Goal: Task Accomplishment & Management: Complete application form

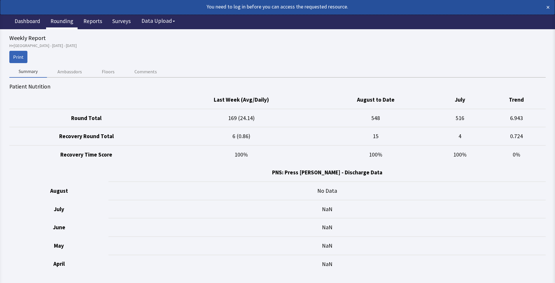
click at [58, 21] on link "Rounding" at bounding box center [62, 22] width 32 height 15
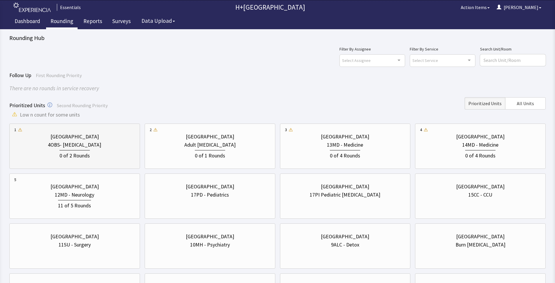
click at [72, 148] on div "4OBS- [MEDICAL_DATA]" at bounding box center [74, 145] width 53 height 8
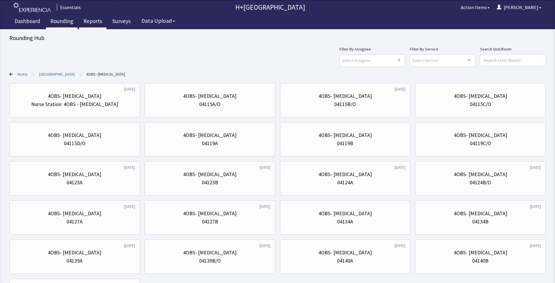
click at [87, 20] on link "Reports" at bounding box center [92, 22] width 27 height 15
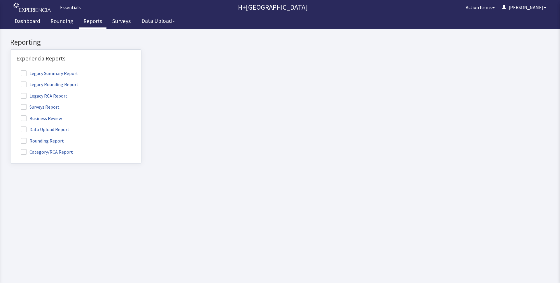
click at [23, 139] on span at bounding box center [24, 141] width 6 height 6
click at [11, 137] on input "Rounding Report" at bounding box center [11, 137] width 0 height 0
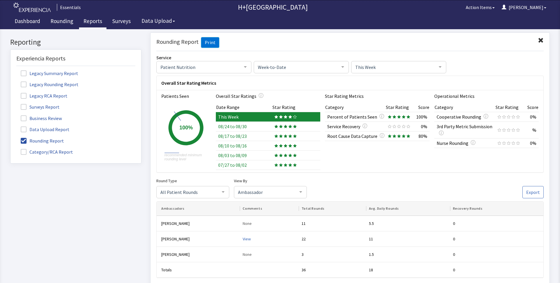
click at [293, 125] on icon at bounding box center [295, 125] width 4 height 3
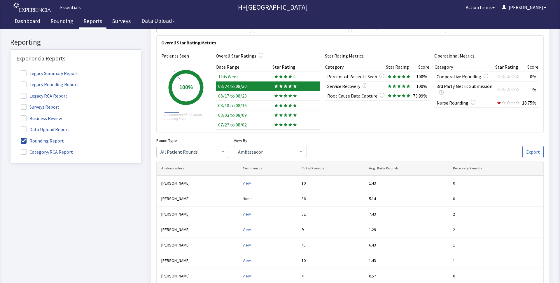
scroll to position [37, 0]
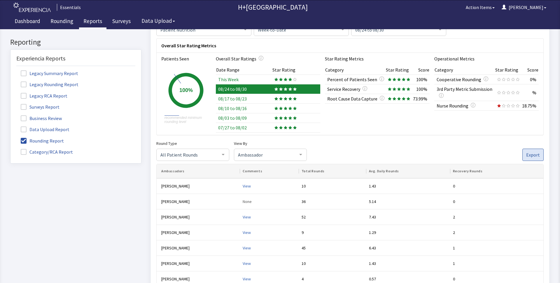
click at [527, 154] on span "Export" at bounding box center [534, 154] width 14 height 7
click at [237, 99] on td "08/17 to 08/23" at bounding box center [244, 99] width 56 height 10
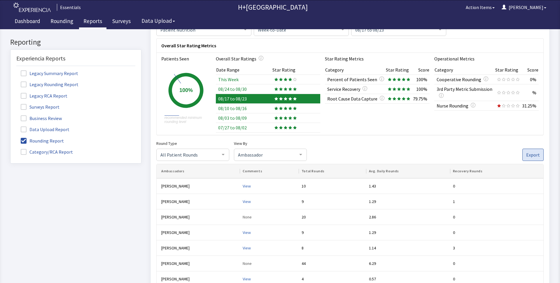
click at [527, 151] on span "Export" at bounding box center [534, 154] width 14 height 7
click at [246, 108] on td "08/10 to 08/16" at bounding box center [244, 108] width 56 height 10
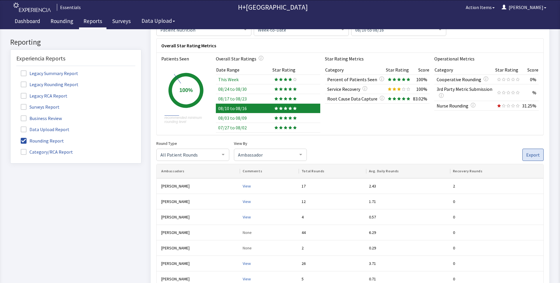
click at [528, 154] on span "Export" at bounding box center [534, 154] width 14 height 7
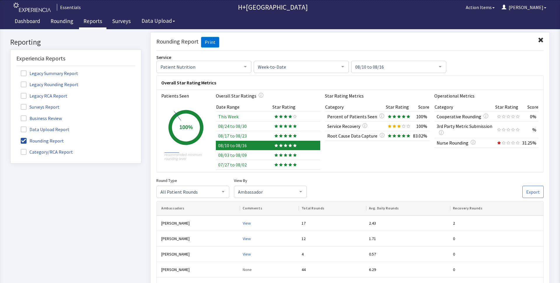
scroll to position [0, 0]
click at [230, 154] on td "08/03 to 08/09" at bounding box center [244, 155] width 56 height 10
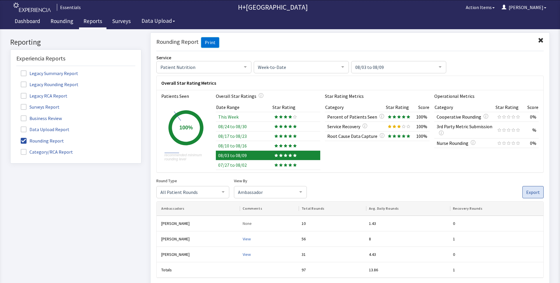
click at [535, 189] on span "Export" at bounding box center [534, 191] width 14 height 7
click at [249, 165] on td "07/27 to 08/02" at bounding box center [244, 165] width 56 height 10
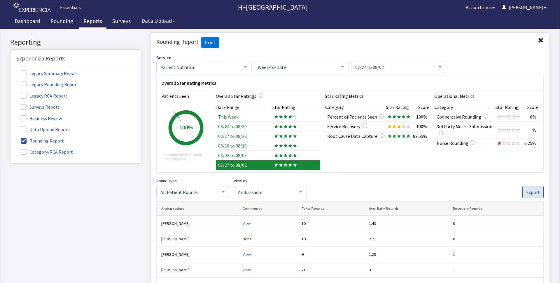
click at [527, 192] on span "Export" at bounding box center [534, 191] width 14 height 7
click at [68, 21] on link "Rounding" at bounding box center [62, 22] width 32 height 15
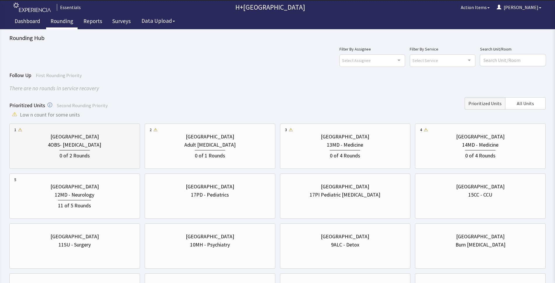
click at [80, 151] on div "0 of 2 Rounds" at bounding box center [75, 155] width 30 height 10
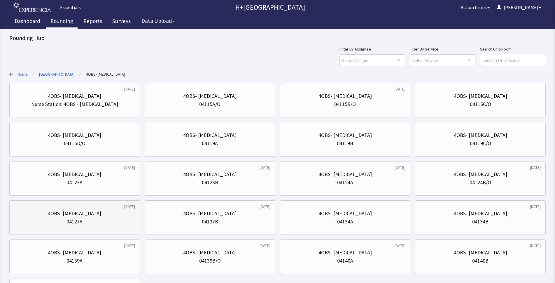
click at [110, 216] on div "4OBS- Postpartum" at bounding box center [74, 213] width 121 height 8
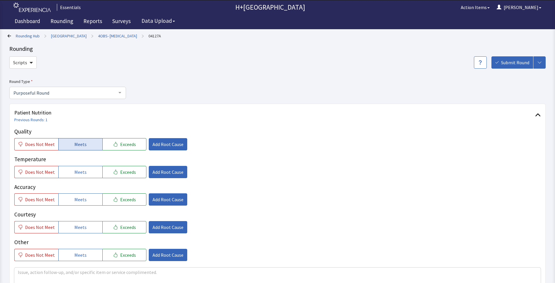
click at [81, 143] on span "Meets" at bounding box center [80, 144] width 12 height 7
click at [80, 174] on span "Meets" at bounding box center [80, 171] width 12 height 7
click at [85, 195] on button "Meets" at bounding box center [80, 199] width 44 height 12
click at [82, 230] on button "Meets" at bounding box center [80, 227] width 44 height 12
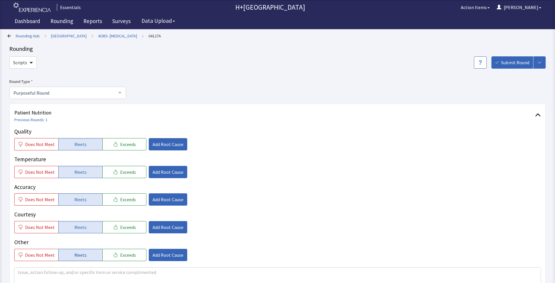
click at [82, 256] on span "Meets" at bounding box center [80, 254] width 12 height 7
click at [165, 145] on span "Add Root Cause" at bounding box center [168, 144] width 31 height 7
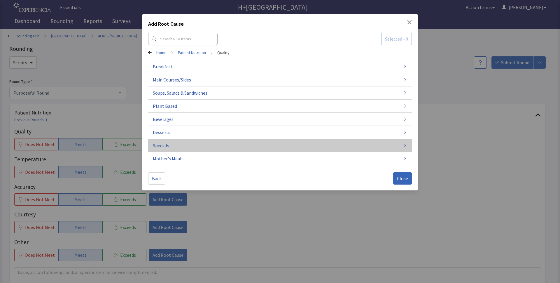
click at [162, 147] on span "Specials" at bounding box center [161, 145] width 16 height 7
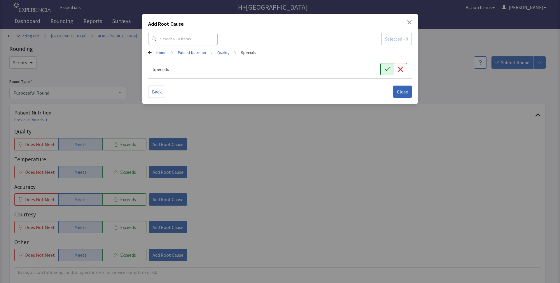
click at [383, 69] on button "button" at bounding box center [387, 69] width 13 height 12
click at [398, 98] on div "Add Root Cause Selected - 1 Home > Patient Nutrition > Quality > Specials Speci…" at bounding box center [280, 59] width 276 height 90
click at [403, 94] on span "Close" at bounding box center [402, 91] width 11 height 7
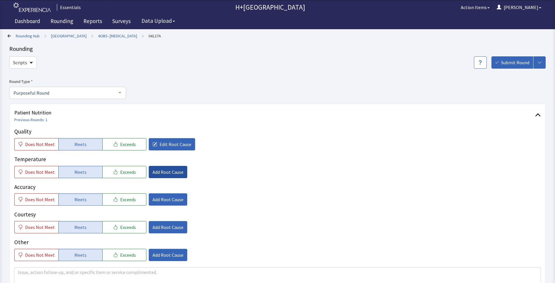
click at [177, 173] on span "Add Root Cause" at bounding box center [168, 171] width 31 height 7
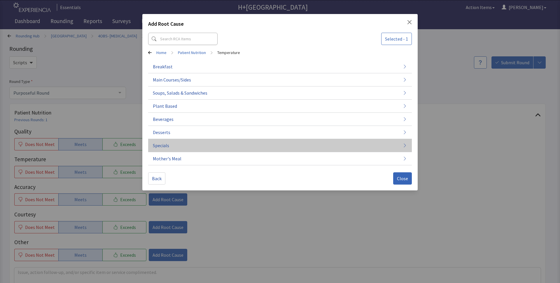
click at [161, 148] on span "Specials" at bounding box center [161, 145] width 16 height 7
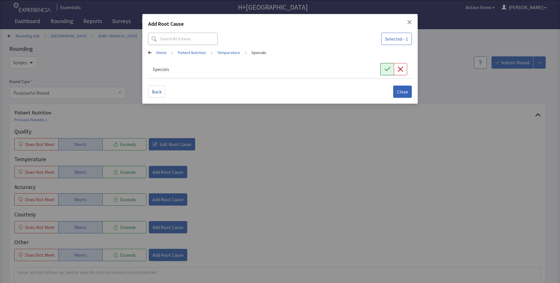
click at [389, 71] on icon "button" at bounding box center [388, 69] width 6 height 6
click at [398, 93] on span "Close" at bounding box center [402, 91] width 11 height 7
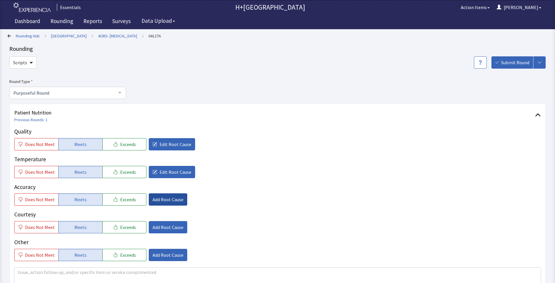
click at [170, 202] on span "Add Root Cause" at bounding box center [168, 199] width 31 height 7
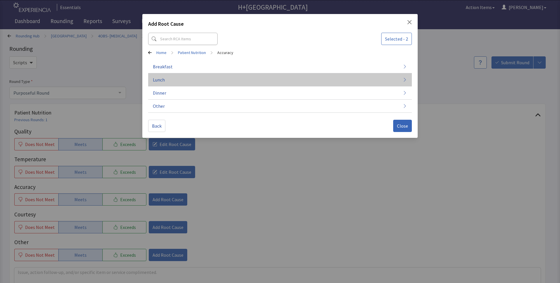
click at [161, 82] on span "Lunch" at bounding box center [159, 79] width 12 height 7
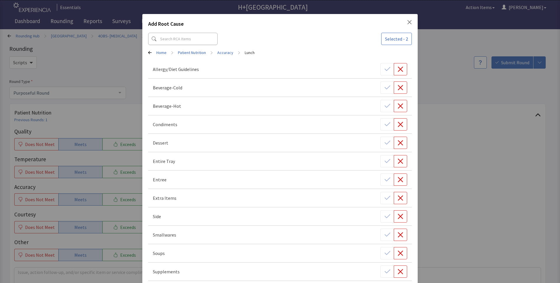
click at [384, 69] on div at bounding box center [394, 69] width 27 height 12
click at [380, 95] on div "Beverage-Cold" at bounding box center [280, 88] width 264 height 18
click at [398, 89] on icon "button" at bounding box center [401, 88] width 6 height 6
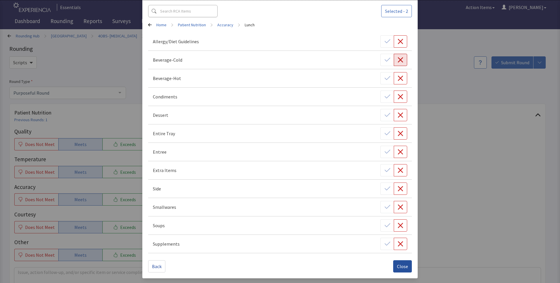
click at [398, 271] on button "Close" at bounding box center [402, 266] width 19 height 12
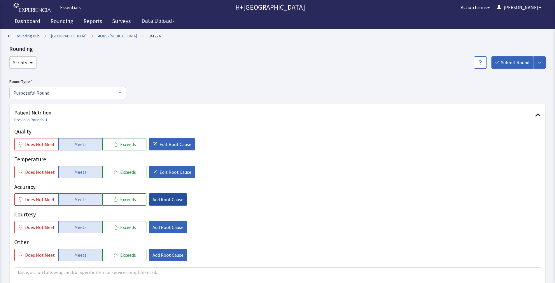
click at [164, 200] on span "Add Root Cause" at bounding box center [168, 199] width 31 height 7
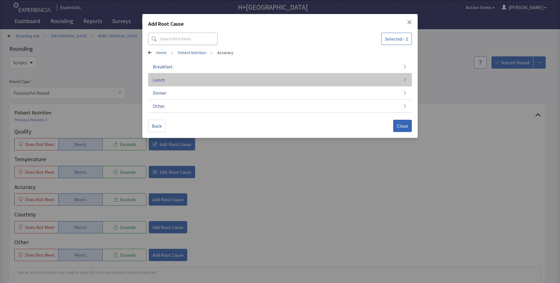
click at [172, 84] on button "Lunch" at bounding box center [280, 79] width 264 height 13
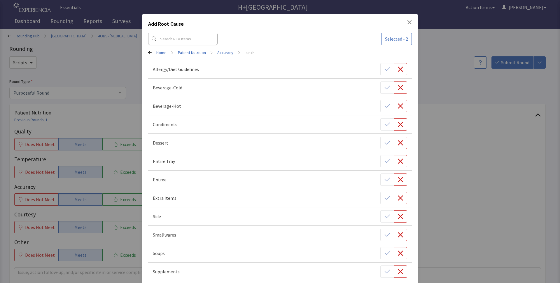
click at [407, 20] on icon "Close" at bounding box center [409, 22] width 5 height 5
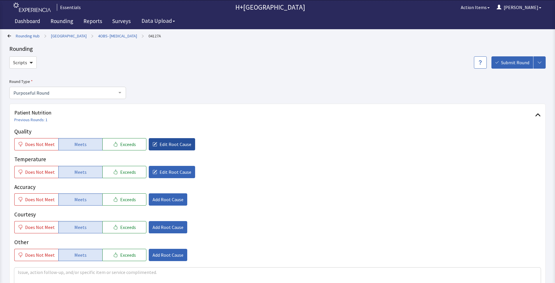
click at [173, 142] on span "Edit Root Cause" at bounding box center [176, 144] width 32 height 7
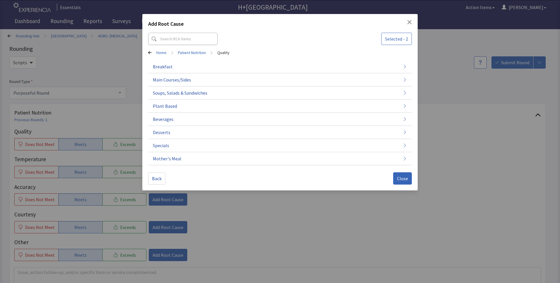
click at [225, 223] on div "Add Root Cause Selected - 2 Home > Patient Nutrition > Quality Breakfast Main C…" at bounding box center [280, 141] width 560 height 283
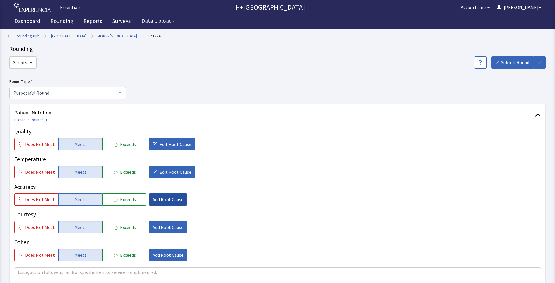
click at [160, 200] on span "Add Root Cause" at bounding box center [168, 199] width 31 height 7
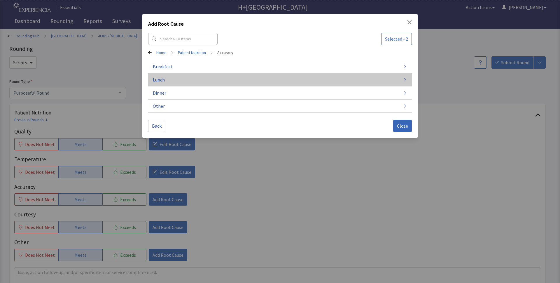
click at [161, 81] on span "Lunch" at bounding box center [159, 79] width 12 height 7
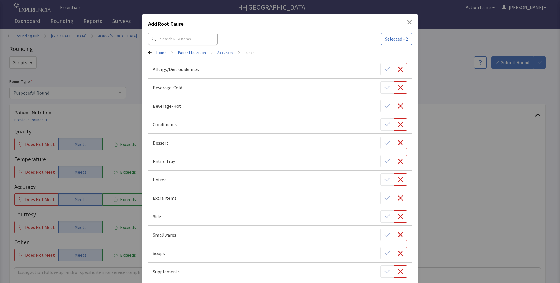
click at [407, 24] on icon "Close" at bounding box center [409, 22] width 5 height 5
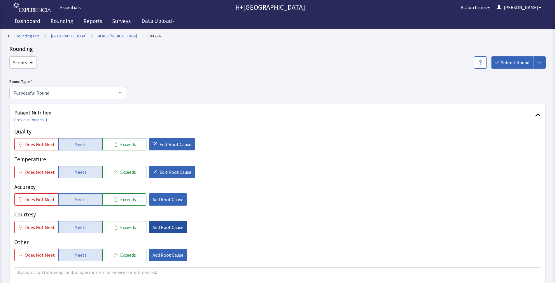
click at [159, 226] on span "Add Root Cause" at bounding box center [168, 227] width 31 height 7
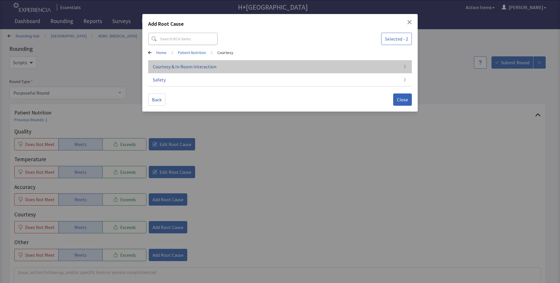
click at [175, 69] on span "Courtesy & In Room Interaction" at bounding box center [185, 66] width 64 height 7
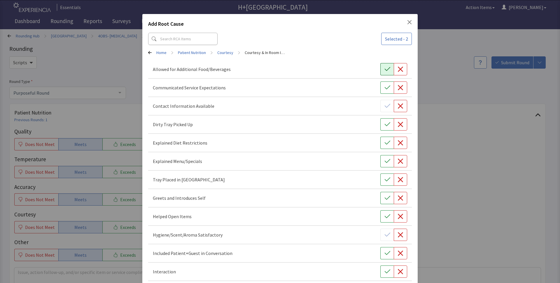
click at [385, 71] on icon "button" at bounding box center [388, 69] width 6 height 6
click at [381, 92] on button "button" at bounding box center [387, 87] width 13 height 12
click at [388, 108] on div at bounding box center [394, 106] width 27 height 12
drag, startPoint x: 379, startPoint y: 106, endPoint x: 379, endPoint y: 128, distance: 21.9
click at [381, 109] on div at bounding box center [394, 106] width 27 height 12
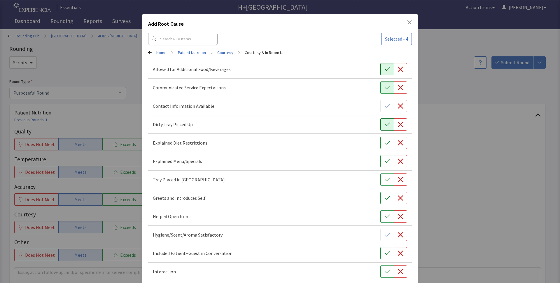
click at [381, 127] on button "button" at bounding box center [387, 124] width 13 height 12
click at [394, 142] on button "button" at bounding box center [400, 143] width 13 height 12
click at [381, 142] on button "button" at bounding box center [387, 143] width 13 height 12
click at [381, 156] on button "button" at bounding box center [387, 161] width 13 height 12
click at [385, 180] on icon "button" at bounding box center [388, 180] width 6 height 6
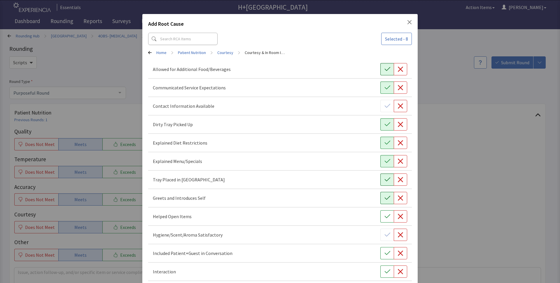
click at [381, 197] on button "button" at bounding box center [387, 198] width 13 height 12
click at [385, 217] on icon "button" at bounding box center [388, 216] width 6 height 4
click at [385, 253] on icon "button" at bounding box center [388, 253] width 6 height 4
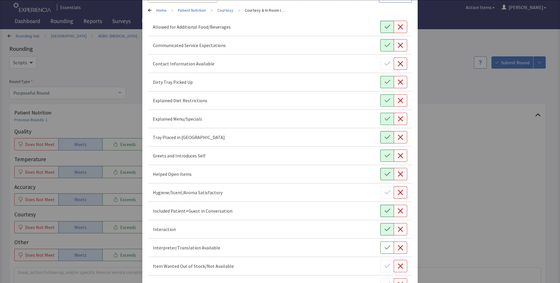
click at [385, 227] on icon "button" at bounding box center [388, 229] width 6 height 6
click at [385, 249] on icon "button" at bounding box center [388, 248] width 6 height 6
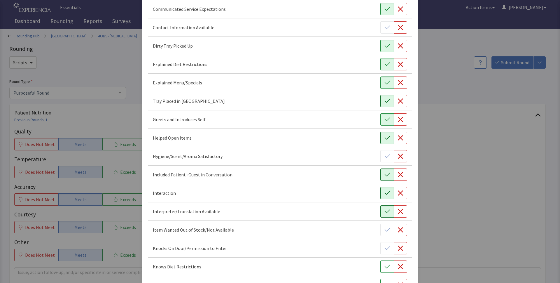
scroll to position [85, 0]
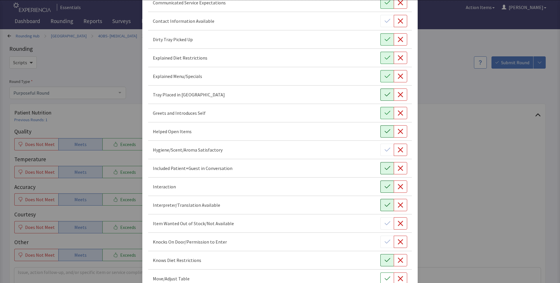
click at [385, 262] on icon "button" at bounding box center [388, 260] width 6 height 6
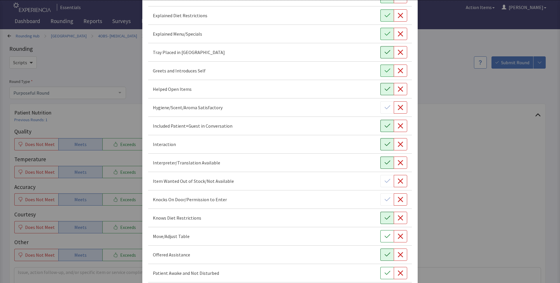
click at [385, 256] on icon "button" at bounding box center [388, 255] width 6 height 6
click at [389, 271] on button "button" at bounding box center [387, 273] width 13 height 12
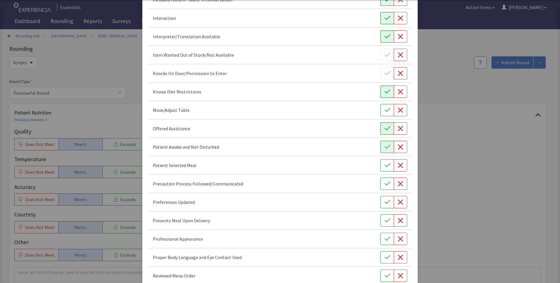
scroll to position [255, 0]
click at [381, 197] on button "button" at bounding box center [387, 201] width 13 height 12
click at [381, 222] on button "button" at bounding box center [387, 219] width 13 height 12
click at [381, 236] on button "button" at bounding box center [387, 237] width 13 height 12
click at [381, 255] on button "button" at bounding box center [387, 256] width 13 height 12
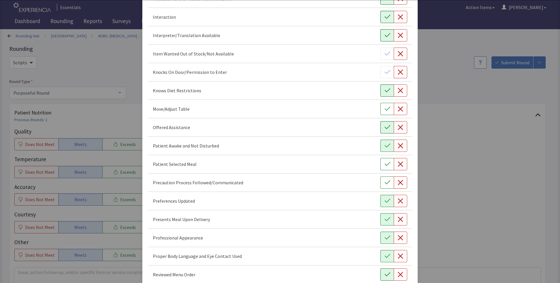
click at [383, 271] on button "button" at bounding box center [387, 274] width 13 height 12
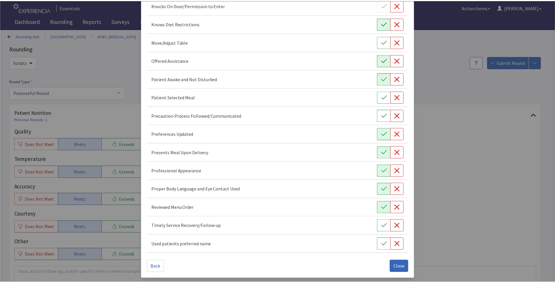
scroll to position [322, 0]
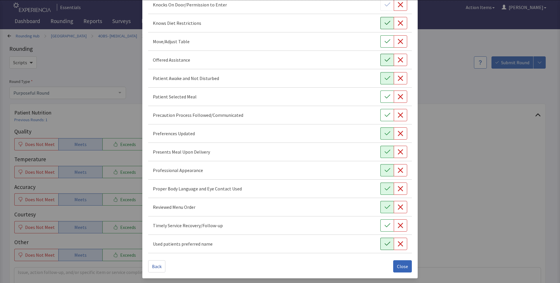
drag, startPoint x: 382, startPoint y: 222, endPoint x: 387, endPoint y: 244, distance: 22.7
drag, startPoint x: 387, startPoint y: 246, endPoint x: 389, endPoint y: 252, distance: 6.9
click at [387, 246] on button "button" at bounding box center [387, 244] width 13 height 12
drag, startPoint x: 383, startPoint y: 222, endPoint x: 398, endPoint y: 259, distance: 39.8
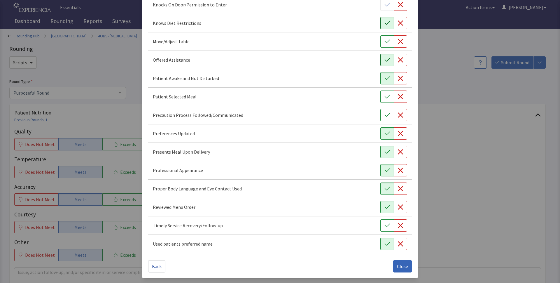
click at [383, 223] on button "button" at bounding box center [387, 225] width 13 height 12
click at [398, 267] on span "Close" at bounding box center [402, 266] width 11 height 7
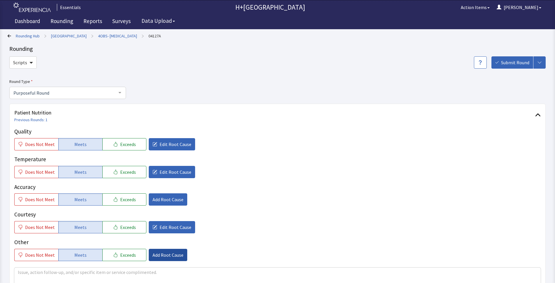
click at [163, 254] on span "Add Root Cause" at bounding box center [168, 254] width 31 height 7
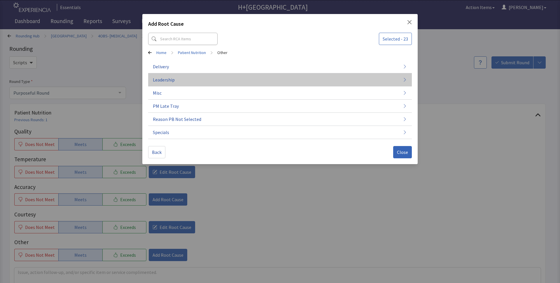
click at [166, 80] on span "Leadership" at bounding box center [164, 79] width 22 height 7
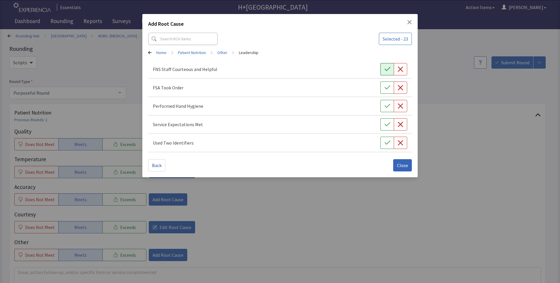
click at [386, 70] on icon "button" at bounding box center [388, 69] width 6 height 4
drag, startPoint x: 385, startPoint y: 89, endPoint x: 387, endPoint y: 105, distance: 15.9
click at [385, 90] on icon "button" at bounding box center [388, 88] width 6 height 6
drag, startPoint x: 386, startPoint y: 107, endPoint x: 388, endPoint y: 122, distance: 14.7
click at [388, 116] on div "FNS Staff Courteous and Helpful FSA Took Order Performed Hand Hygiene Service E…" at bounding box center [280, 106] width 264 height 92
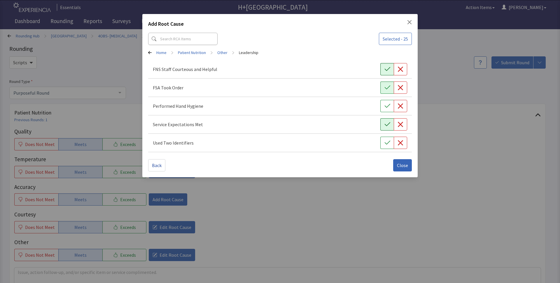
click at [389, 129] on button "button" at bounding box center [387, 124] width 13 height 12
click at [386, 142] on icon "button" at bounding box center [388, 143] width 6 height 6
click at [386, 105] on icon "button" at bounding box center [388, 106] width 6 height 6
click at [402, 165] on span "Close" at bounding box center [402, 165] width 11 height 7
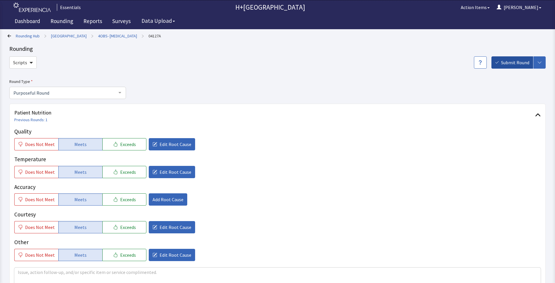
click at [512, 61] on span "Submit Round" at bounding box center [515, 62] width 28 height 7
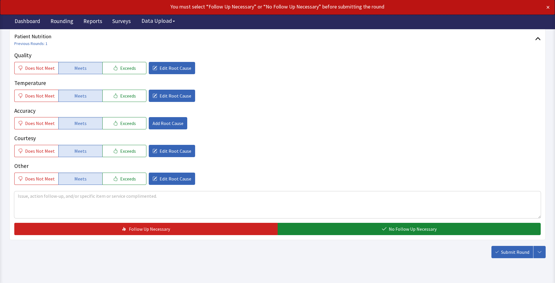
scroll to position [89, 0]
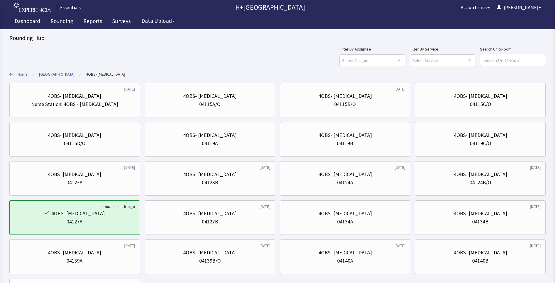
click at [24, 74] on link "Home" at bounding box center [23, 74] width 10 height 6
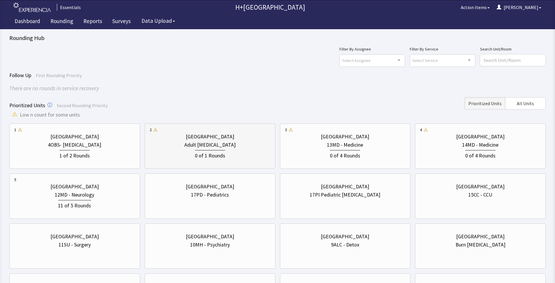
click at [223, 147] on div "Adult [MEDICAL_DATA]" at bounding box center [210, 145] width 121 height 8
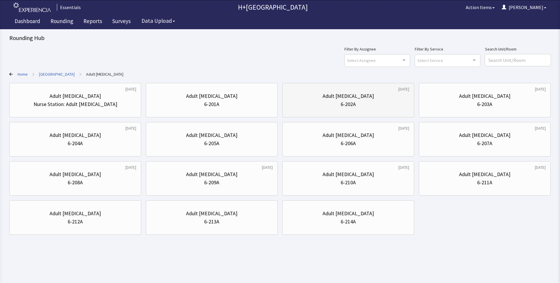
click at [355, 103] on div "6-202A" at bounding box center [348, 104] width 15 height 8
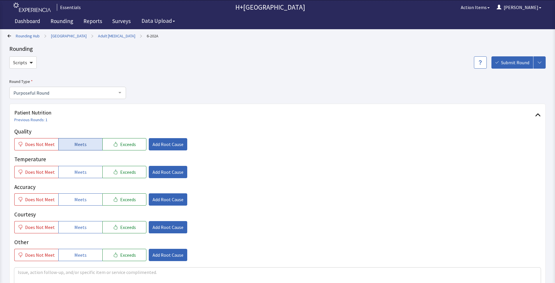
click at [83, 143] on span "Meets" at bounding box center [80, 144] width 12 height 7
click at [162, 144] on span "Add Root Cause" at bounding box center [168, 144] width 31 height 7
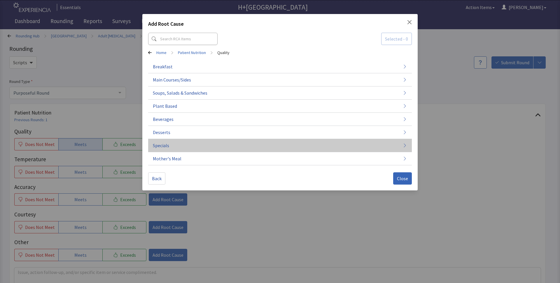
click at [162, 143] on span "Specials" at bounding box center [161, 145] width 16 height 7
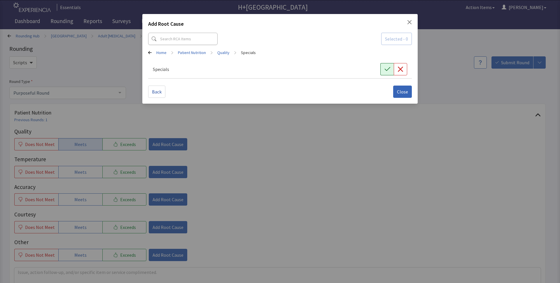
click at [390, 69] on icon "button" at bounding box center [388, 69] width 6 height 6
click at [405, 95] on button "Close" at bounding box center [402, 92] width 19 height 12
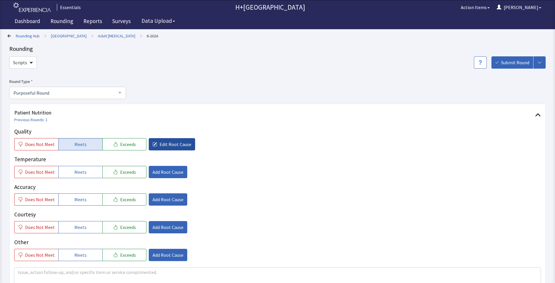
click at [173, 141] on span "Edit Root Cause" at bounding box center [176, 144] width 32 height 7
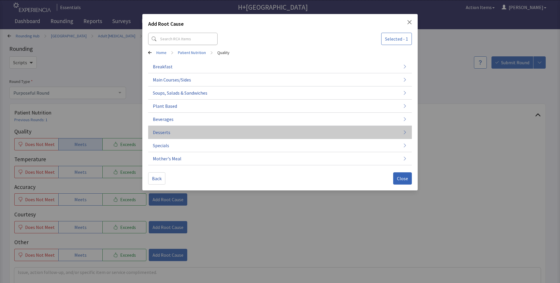
click at [175, 132] on button "Desserts" at bounding box center [280, 132] width 264 height 13
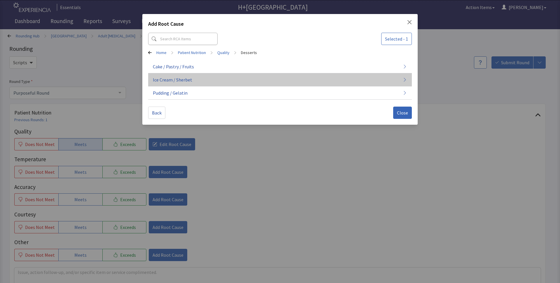
click at [171, 79] on span "Ice Cream / Sherbet" at bounding box center [172, 79] width 39 height 7
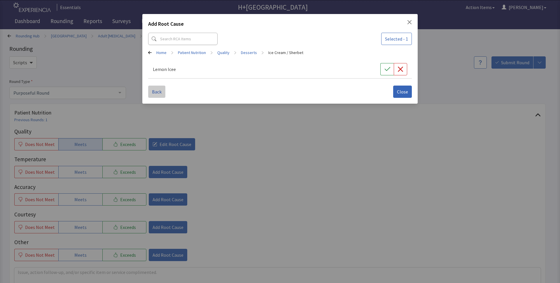
click at [160, 92] on span "Back" at bounding box center [157, 91] width 10 height 7
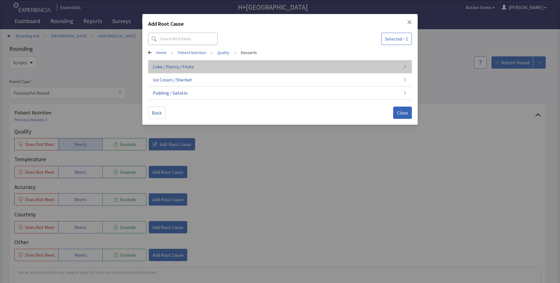
click at [159, 68] on span "Cake / Pastry / Fruits" at bounding box center [173, 66] width 41 height 7
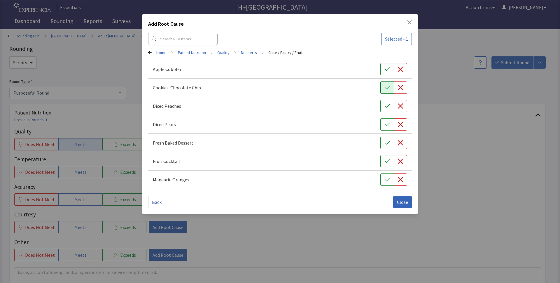
click at [384, 88] on button "button" at bounding box center [387, 87] width 13 height 12
click at [399, 202] on span "Close" at bounding box center [402, 201] width 11 height 7
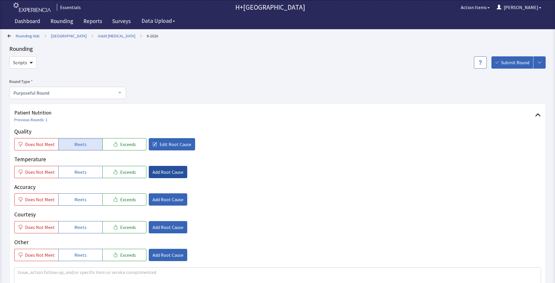
click at [153, 173] on span "Add Root Cause" at bounding box center [168, 171] width 31 height 7
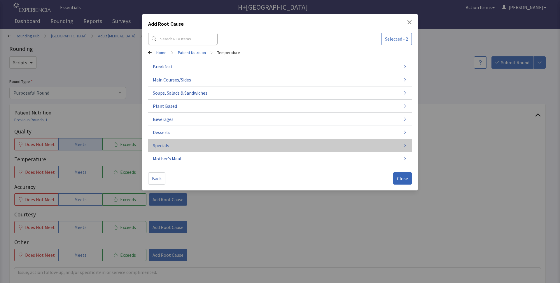
click at [167, 144] on span "Specials" at bounding box center [161, 145] width 16 height 7
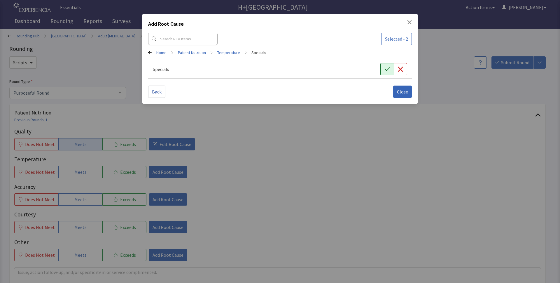
click at [383, 65] on button "button" at bounding box center [387, 69] width 13 height 12
click at [404, 93] on span "Close" at bounding box center [402, 91] width 11 height 7
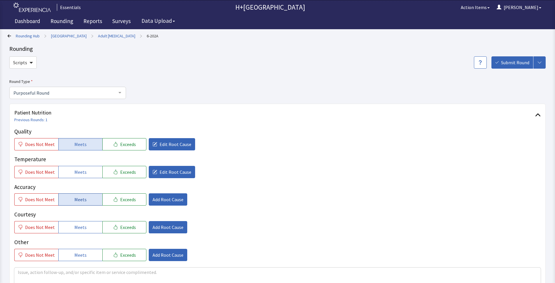
click at [81, 200] on span "Meets" at bounding box center [80, 199] width 12 height 7
click at [161, 196] on span "Add Root Cause" at bounding box center [168, 199] width 31 height 7
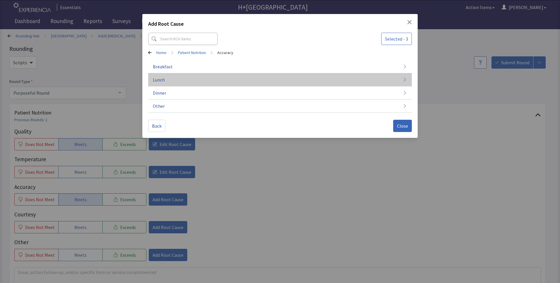
click at [175, 81] on button "Lunch" at bounding box center [280, 79] width 264 height 13
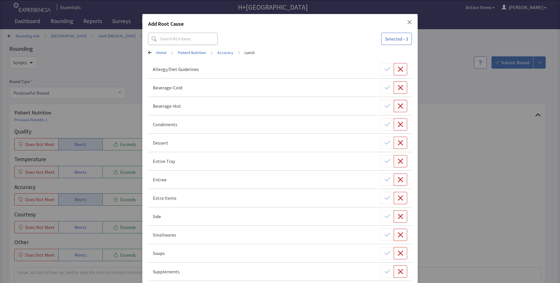
click at [407, 22] on icon "Close" at bounding box center [409, 22] width 5 height 5
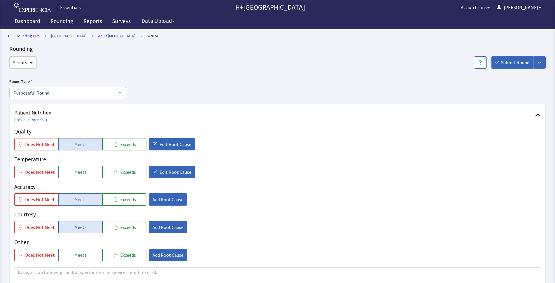
click at [85, 224] on button "Meets" at bounding box center [80, 227] width 44 height 12
click at [168, 225] on span "Add Root Cause" at bounding box center [168, 227] width 31 height 7
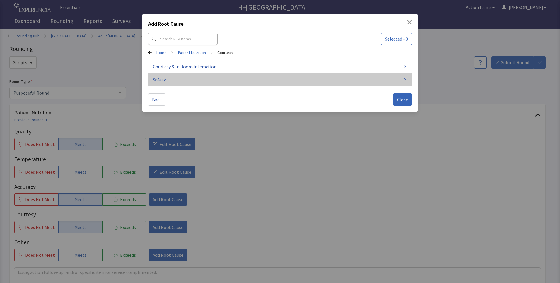
click at [175, 80] on button "Safety" at bounding box center [280, 79] width 264 height 13
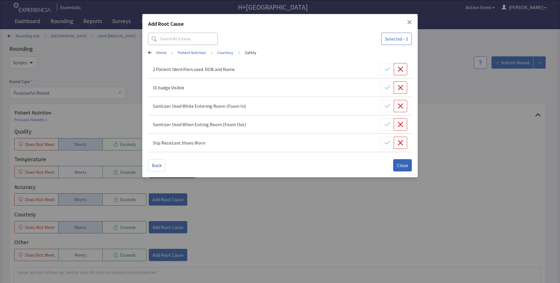
click at [161, 53] on link "Home" at bounding box center [161, 53] width 10 height 6
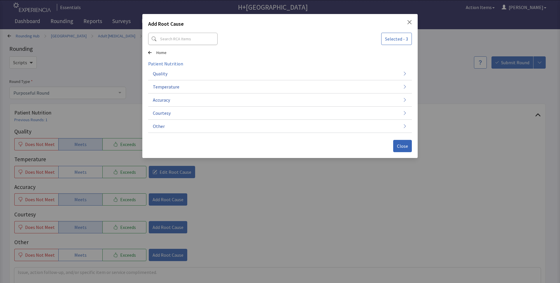
click at [150, 53] on icon at bounding box center [150, 53] width 4 height 4
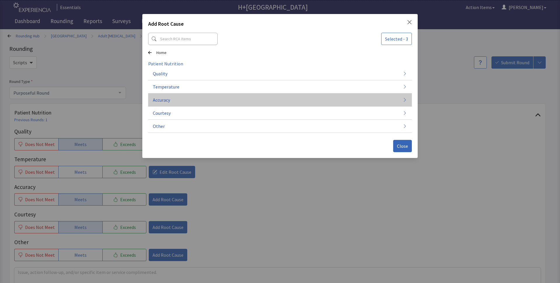
click at [177, 100] on button "Accuracy" at bounding box center [280, 99] width 264 height 13
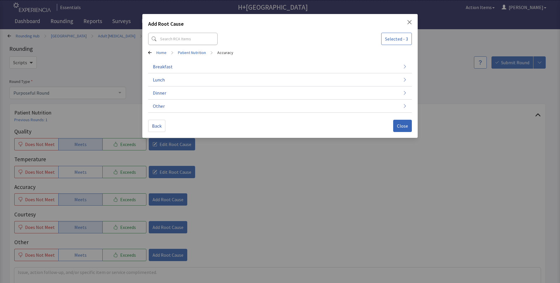
click at [154, 52] on div "Home > Patient Nutrition > Accuracy" at bounding box center [280, 53] width 264 height 6
click at [149, 53] on icon at bounding box center [150, 52] width 4 height 3
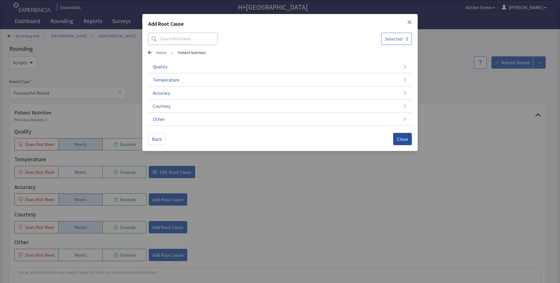
click at [402, 135] on span "Close" at bounding box center [402, 138] width 11 height 7
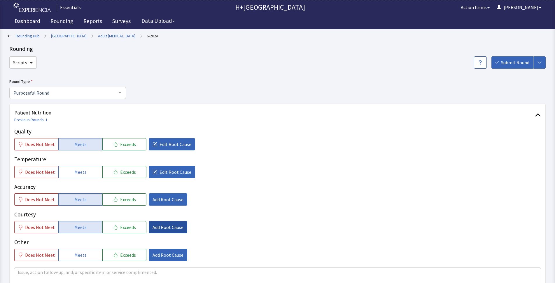
click at [166, 226] on span "Add Root Cause" at bounding box center [168, 227] width 31 height 7
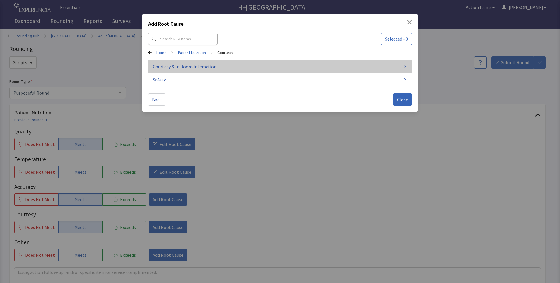
click at [159, 65] on span "Courtesy & In Room Interaction" at bounding box center [185, 66] width 64 height 7
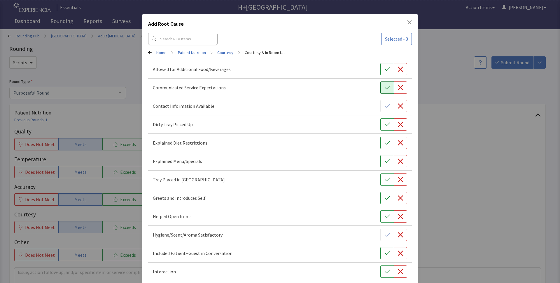
drag, startPoint x: 386, startPoint y: 69, endPoint x: 385, endPoint y: 86, distance: 17.5
click at [386, 75] on button "button" at bounding box center [387, 69] width 13 height 12
drag, startPoint x: 385, startPoint y: 86, endPoint x: 389, endPoint y: 113, distance: 26.9
click at [385, 88] on icon "button" at bounding box center [388, 88] width 6 height 6
click at [385, 119] on button "button" at bounding box center [387, 124] width 13 height 12
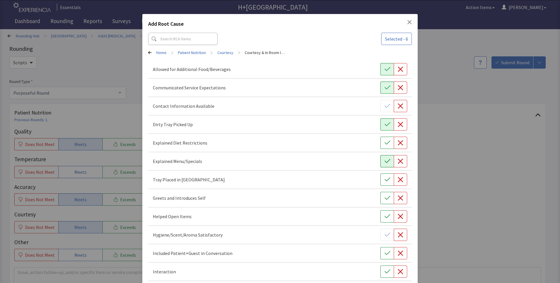
click at [385, 164] on icon "button" at bounding box center [388, 161] width 6 height 6
click at [384, 183] on button "button" at bounding box center [387, 179] width 13 height 12
click at [385, 199] on icon "button" at bounding box center [388, 198] width 6 height 4
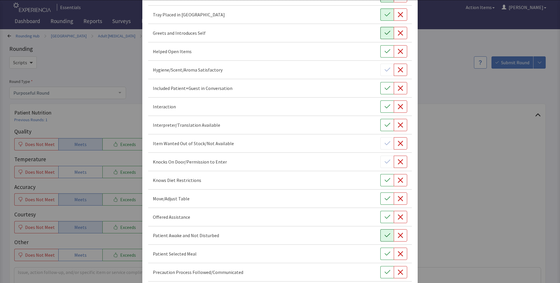
scroll to position [170, 0]
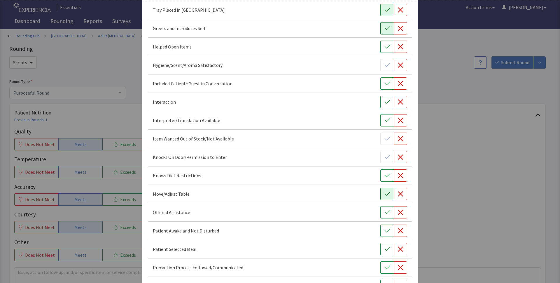
click at [385, 193] on icon "button" at bounding box center [388, 194] width 6 height 6
click at [385, 229] on icon "button" at bounding box center [388, 231] width 6 height 6
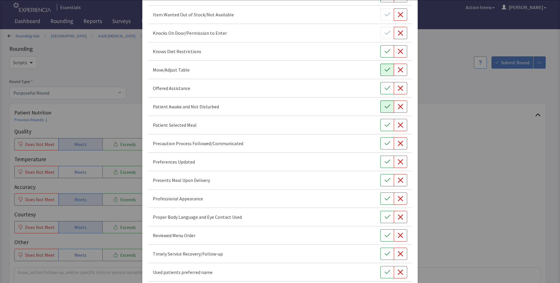
scroll to position [297, 0]
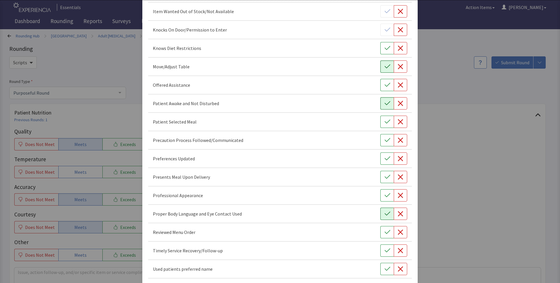
click at [385, 214] on icon "button" at bounding box center [388, 214] width 6 height 4
click at [386, 231] on icon "button" at bounding box center [388, 232] width 6 height 6
click at [385, 252] on icon "button" at bounding box center [388, 251] width 6 height 6
click at [385, 269] on icon "button" at bounding box center [388, 269] width 6 height 4
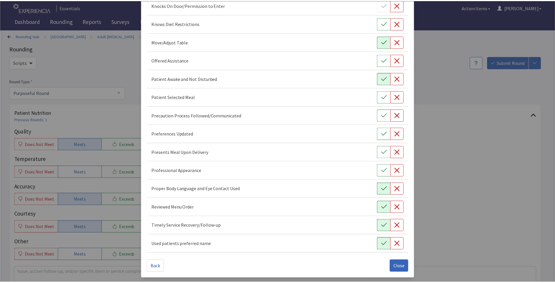
scroll to position [322, 0]
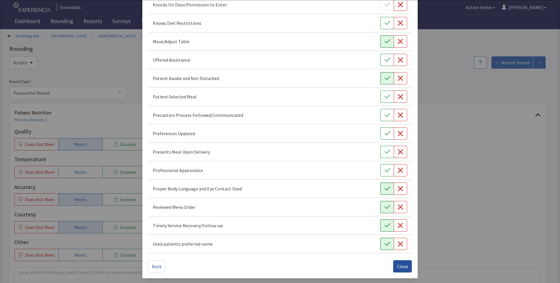
click at [398, 264] on span "Close" at bounding box center [402, 266] width 11 height 7
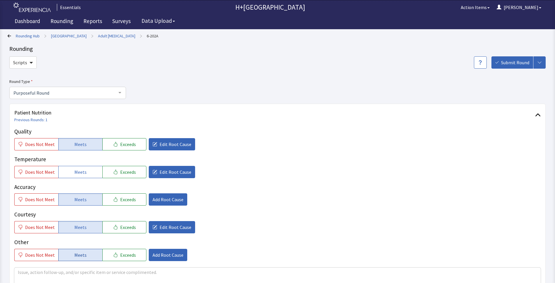
click at [69, 254] on button "Meets" at bounding box center [80, 255] width 44 height 12
click at [156, 249] on button "Add Root Cause" at bounding box center [168, 255] width 39 height 12
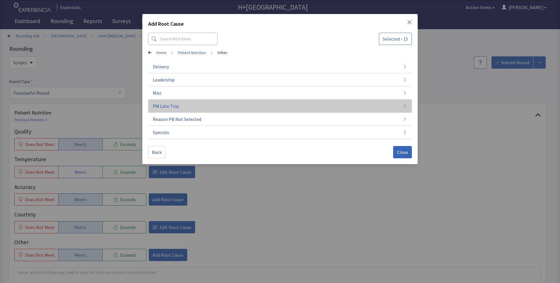
click at [156, 103] on span "PM Late Tray" at bounding box center [166, 105] width 26 height 7
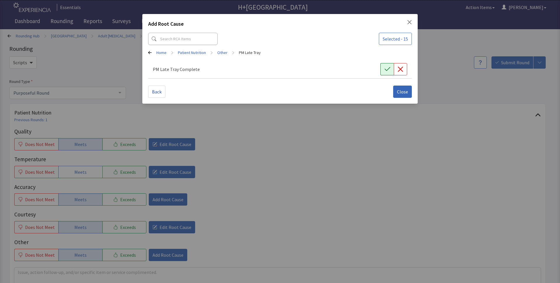
click at [388, 68] on icon "button" at bounding box center [388, 69] width 6 height 6
click at [405, 92] on span "Close" at bounding box center [402, 91] width 11 height 7
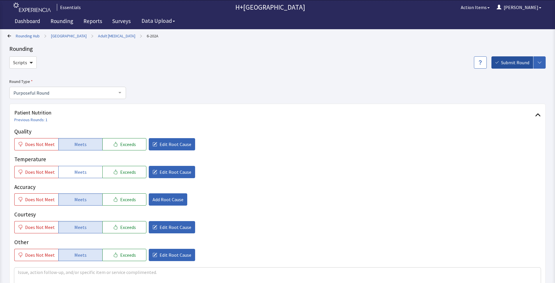
click at [507, 63] on span "Submit Round" at bounding box center [515, 62] width 28 height 7
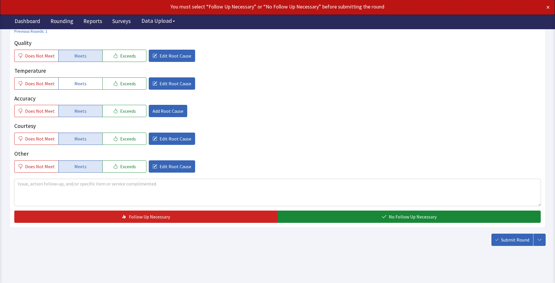
scroll to position [89, 0]
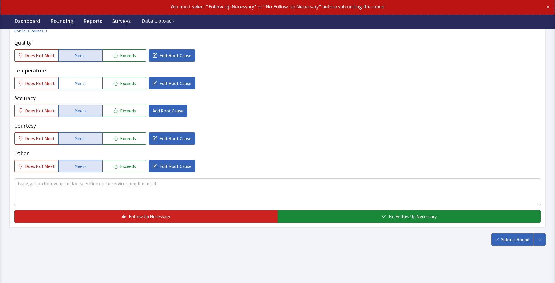
drag, startPoint x: 394, startPoint y: 207, endPoint x: 396, endPoint y: 216, distance: 9.3
click at [394, 208] on div "Quality Does Not Meet Meets Exceeds Edit Root Cause Temperature Does Not Meet M…" at bounding box center [277, 131] width 527 height 184
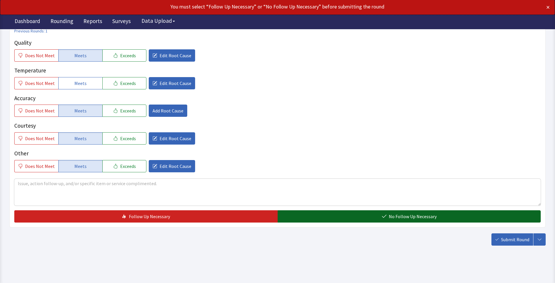
click at [396, 216] on span "No Follow Up Necessary" at bounding box center [413, 216] width 48 height 7
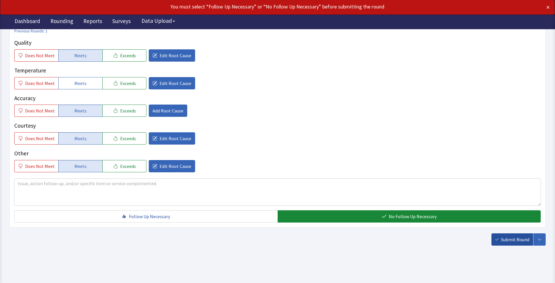
click at [513, 240] on span "Submit Round" at bounding box center [515, 239] width 28 height 7
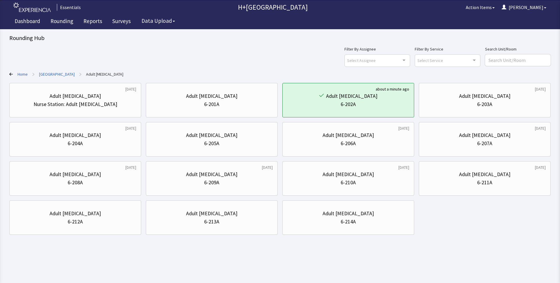
click at [19, 73] on link "Home" at bounding box center [23, 74] width 10 height 6
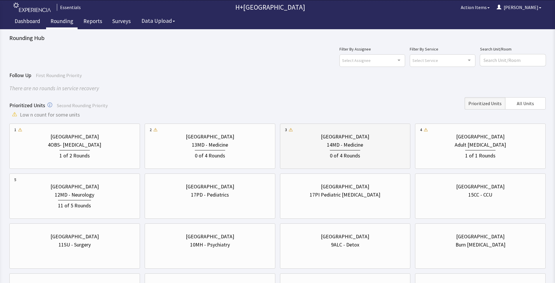
click at [336, 147] on div "14MD - Medicine" at bounding box center [345, 145] width 36 height 8
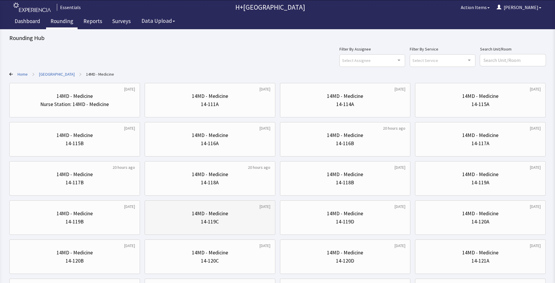
click at [254, 214] on div "14MD - Medicine" at bounding box center [210, 213] width 121 height 8
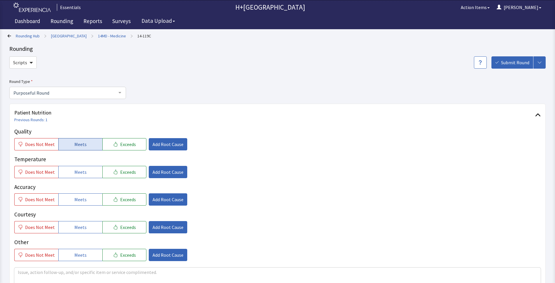
click at [83, 146] on span "Meets" at bounding box center [80, 144] width 12 height 7
click at [77, 175] on button "Meets" at bounding box center [80, 172] width 44 height 12
click at [85, 199] on button "Meets" at bounding box center [80, 199] width 44 height 12
click at [87, 226] on button "Meets" at bounding box center [80, 227] width 44 height 12
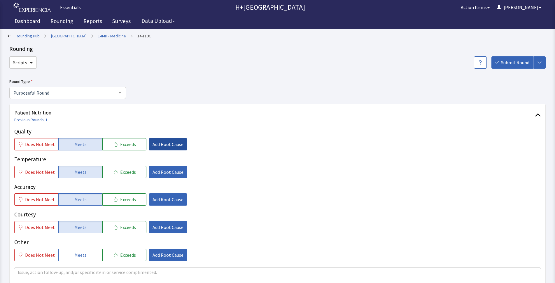
drag, startPoint x: 86, startPoint y: 251, endPoint x: 144, endPoint y: 144, distance: 122.7
click at [86, 250] on button "Meets" at bounding box center [80, 255] width 44 height 12
click at [171, 143] on span "Add Root Cause" at bounding box center [168, 144] width 31 height 7
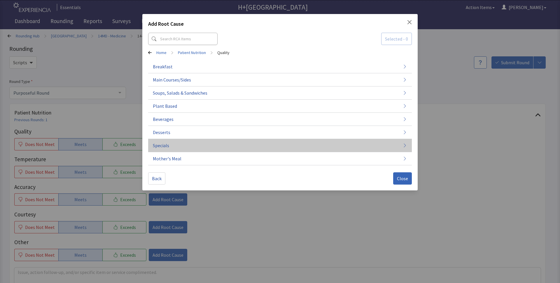
click at [165, 147] on span "Specials" at bounding box center [161, 145] width 16 height 7
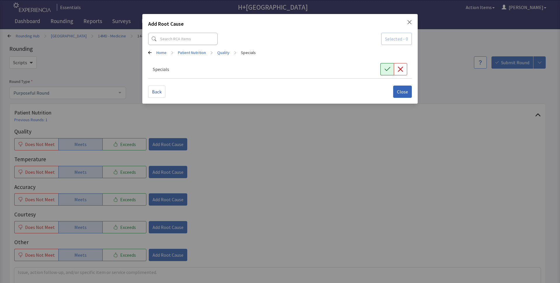
click at [386, 70] on icon "button" at bounding box center [388, 69] width 6 height 6
click at [410, 91] on button "Close" at bounding box center [402, 92] width 19 height 12
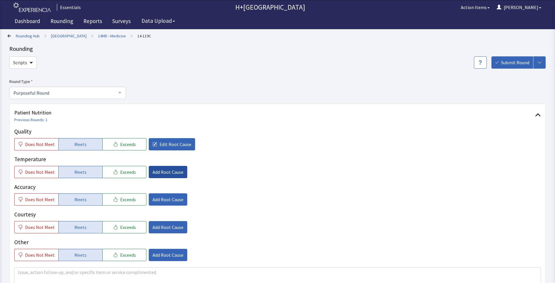
click at [169, 171] on span "Add Root Cause" at bounding box center [168, 171] width 31 height 7
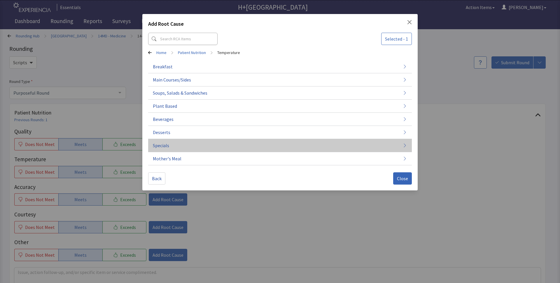
click at [163, 144] on span "Specials" at bounding box center [161, 145] width 16 height 7
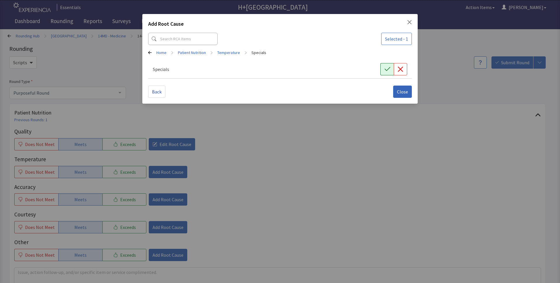
click at [382, 66] on button "button" at bounding box center [387, 69] width 13 height 12
drag, startPoint x: 404, startPoint y: 91, endPoint x: 401, endPoint y: 93, distance: 3.6
click at [404, 91] on span "Close" at bounding box center [402, 91] width 11 height 7
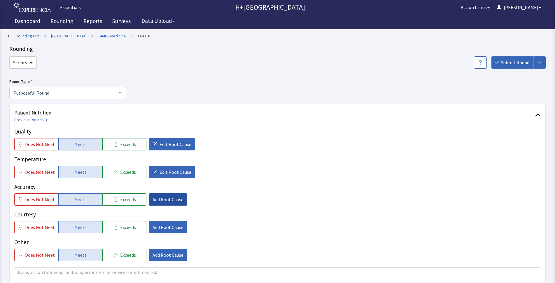
click at [167, 202] on button "Add Root Cause" at bounding box center [168, 199] width 39 height 12
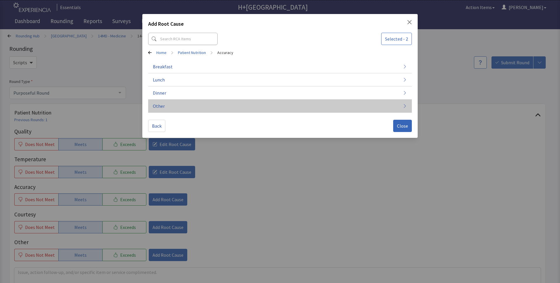
click at [159, 105] on span "Other" at bounding box center [159, 105] width 12 height 7
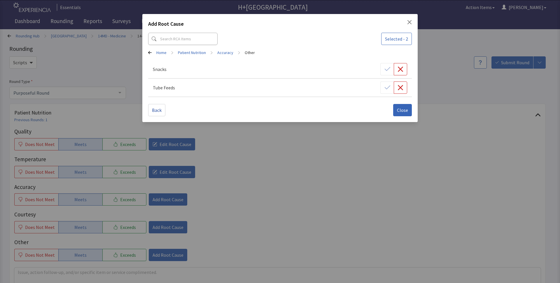
click at [386, 69] on div at bounding box center [394, 69] width 27 height 12
click at [401, 112] on span "Close" at bounding box center [402, 110] width 11 height 7
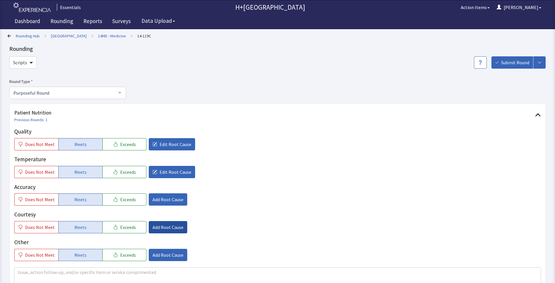
click at [163, 225] on span "Add Root Cause" at bounding box center [168, 227] width 31 height 7
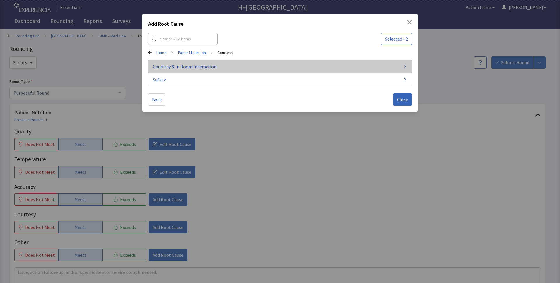
click at [164, 65] on span "Courtesy & In Room Interaction" at bounding box center [185, 66] width 64 height 7
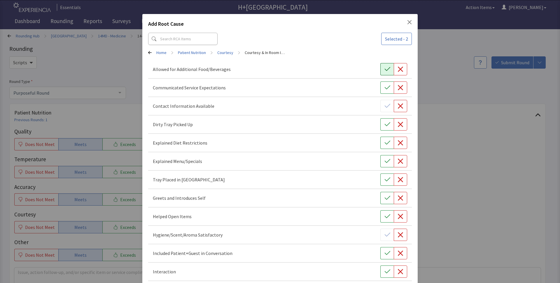
click at [385, 68] on icon "button" at bounding box center [388, 69] width 6 height 6
click at [382, 119] on button "button" at bounding box center [387, 124] width 13 height 12
click at [384, 139] on button "button" at bounding box center [387, 143] width 13 height 12
click at [385, 159] on icon "button" at bounding box center [388, 161] width 6 height 6
click at [385, 177] on icon "button" at bounding box center [388, 180] width 6 height 6
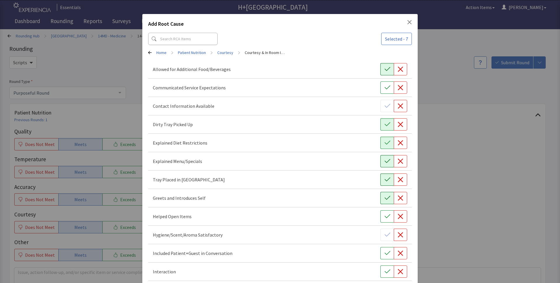
click at [385, 197] on icon "button" at bounding box center [388, 198] width 6 height 6
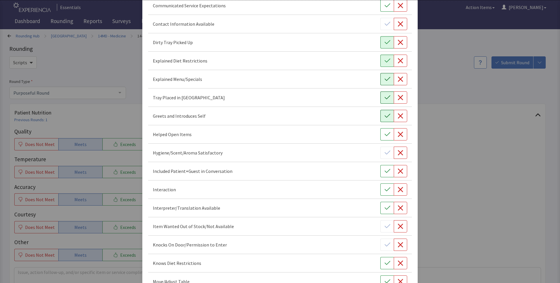
scroll to position [85, 0]
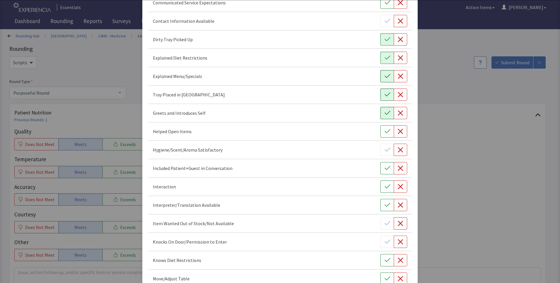
click at [383, 224] on div at bounding box center [394, 223] width 27 height 12
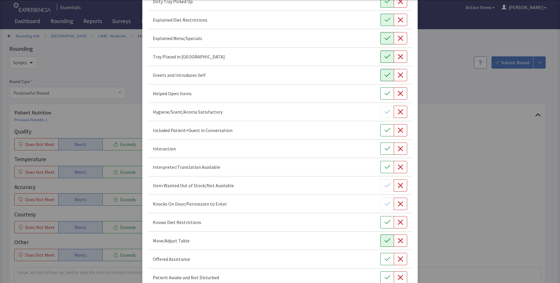
scroll to position [127, 0]
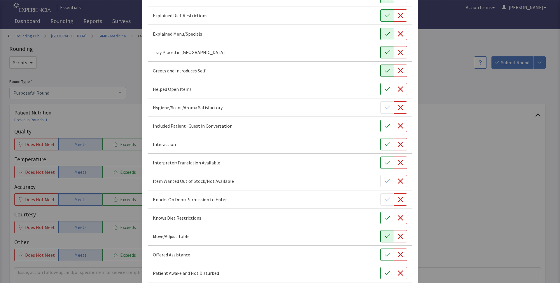
click at [385, 235] on icon "button" at bounding box center [388, 236] width 6 height 6
click at [385, 257] on icon "button" at bounding box center [388, 255] width 6 height 6
click at [385, 274] on icon "button" at bounding box center [388, 273] width 6 height 4
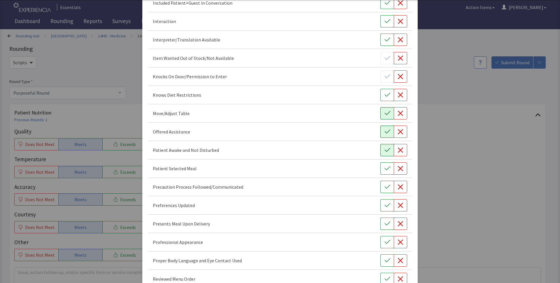
scroll to position [255, 0]
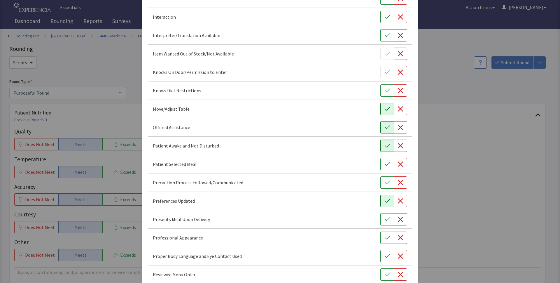
click at [385, 201] on icon "button" at bounding box center [388, 201] width 6 height 6
click at [386, 221] on icon "button" at bounding box center [388, 219] width 6 height 6
click at [384, 241] on button "button" at bounding box center [387, 237] width 13 height 12
click at [381, 257] on button "button" at bounding box center [387, 256] width 13 height 12
click at [381, 277] on button "button" at bounding box center [387, 274] width 13 height 12
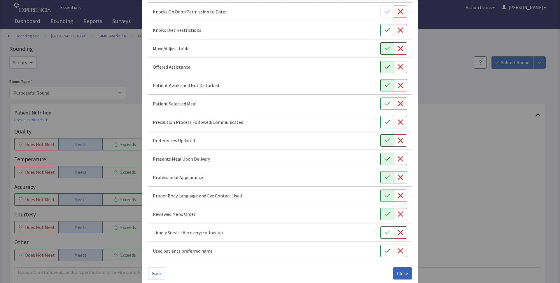
scroll to position [322, 0]
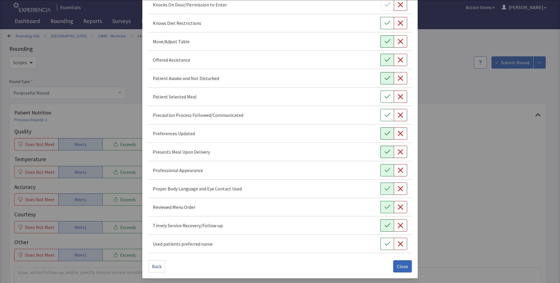
click at [385, 225] on icon "button" at bounding box center [388, 225] width 6 height 6
click at [385, 243] on icon "button" at bounding box center [388, 244] width 6 height 6
click at [397, 266] on span "Close" at bounding box center [402, 266] width 11 height 7
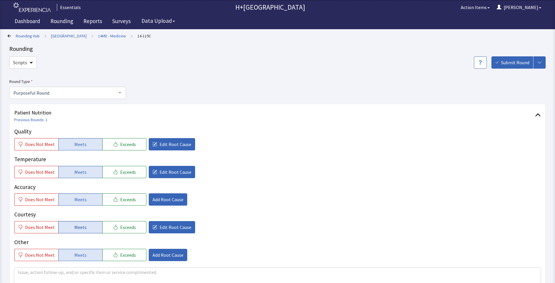
click at [67, 227] on button "Meets" at bounding box center [80, 227] width 44 height 12
click at [161, 228] on span "Edit Root Cause" at bounding box center [176, 227] width 32 height 7
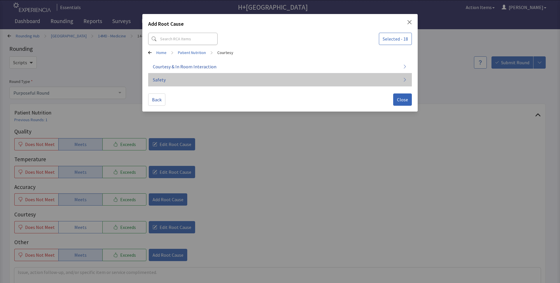
click at [154, 76] on span "Safety" at bounding box center [159, 79] width 13 height 7
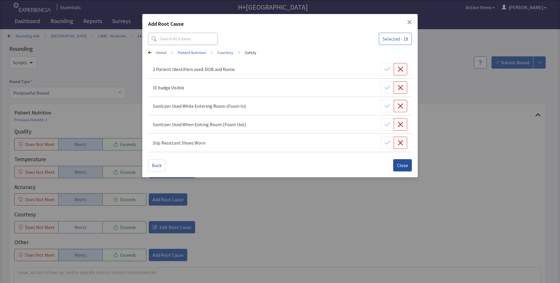
click at [405, 168] on span "Close" at bounding box center [402, 165] width 11 height 7
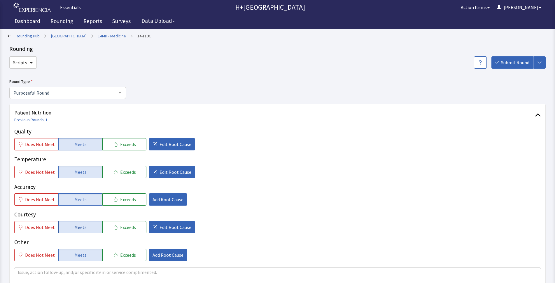
click at [80, 226] on span "Meets" at bounding box center [80, 227] width 12 height 7
click at [86, 256] on button "Meets" at bounding box center [80, 255] width 44 height 12
click at [168, 254] on span "Add Root Cause" at bounding box center [168, 254] width 31 height 7
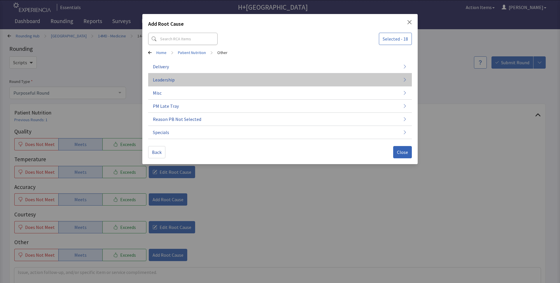
click at [169, 79] on span "Leadership" at bounding box center [164, 79] width 22 height 7
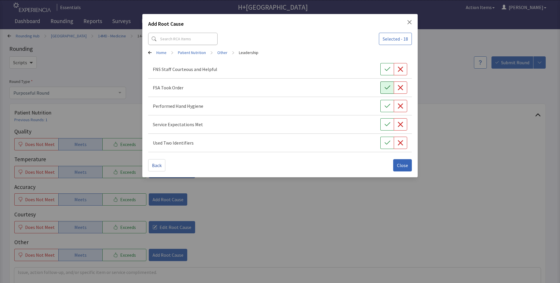
drag, startPoint x: 385, startPoint y: 69, endPoint x: 386, endPoint y: 85, distance: 15.5
click at [385, 76] on div "FNS Staff Courteous and Helpful" at bounding box center [280, 69] width 264 height 18
drag, startPoint x: 386, startPoint y: 90, endPoint x: 387, endPoint y: 114, distance: 23.7
click at [386, 100] on div "FNS Staff Courteous and Helpful FSA Took Order Performed Hand Hygiene Service E…" at bounding box center [280, 106] width 264 height 92
drag, startPoint x: 386, startPoint y: 107, endPoint x: 386, endPoint y: 111, distance: 4.1
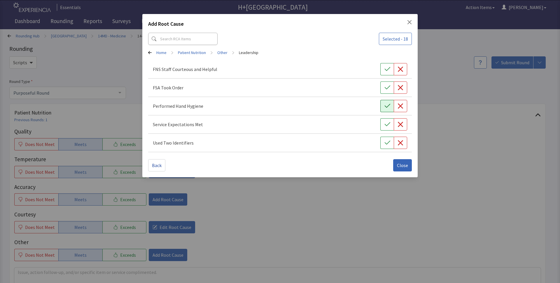
click at [386, 109] on button "button" at bounding box center [387, 106] width 13 height 12
drag, startPoint x: 386, startPoint y: 123, endPoint x: 389, endPoint y: 144, distance: 21.2
click at [386, 123] on icon "button" at bounding box center [388, 124] width 6 height 6
drag, startPoint x: 401, startPoint y: 167, endPoint x: 254, endPoint y: 242, distance: 165.1
click at [401, 168] on span "Close" at bounding box center [402, 165] width 11 height 7
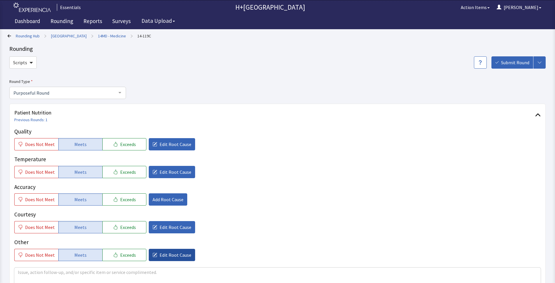
click at [163, 258] on button "Edit Root Cause" at bounding box center [172, 255] width 46 height 12
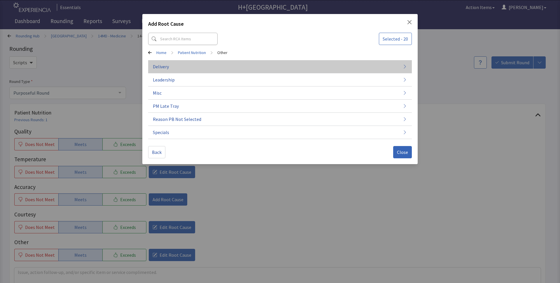
click at [174, 67] on button "Delivery" at bounding box center [280, 66] width 264 height 13
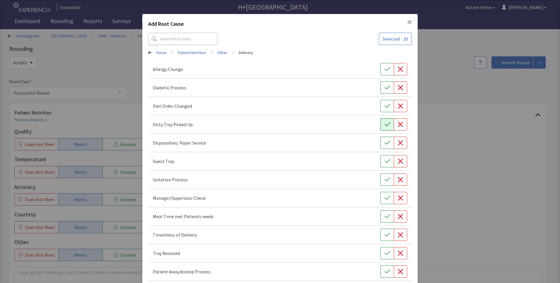
drag, startPoint x: 384, startPoint y: 124, endPoint x: 384, endPoint y: 139, distance: 14.9
click at [385, 124] on icon "button" at bounding box center [388, 124] width 6 height 6
click at [381, 142] on button "button" at bounding box center [387, 143] width 13 height 12
click at [385, 162] on icon "button" at bounding box center [388, 161] width 6 height 6
click at [385, 196] on icon "button" at bounding box center [388, 198] width 6 height 6
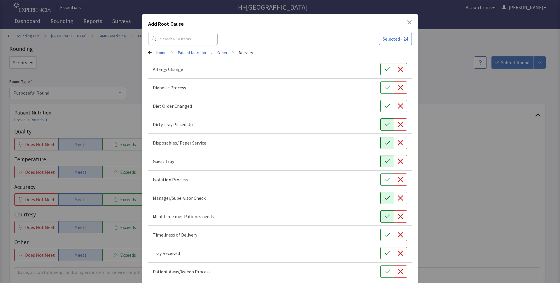
click at [385, 217] on icon "button" at bounding box center [388, 216] width 6 height 4
click at [385, 236] on icon "button" at bounding box center [388, 235] width 6 height 6
click at [386, 248] on button "button" at bounding box center [387, 253] width 13 height 12
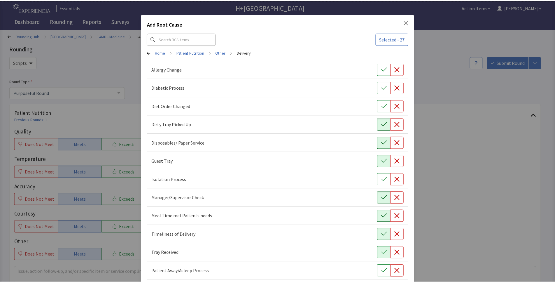
scroll to position [28, 0]
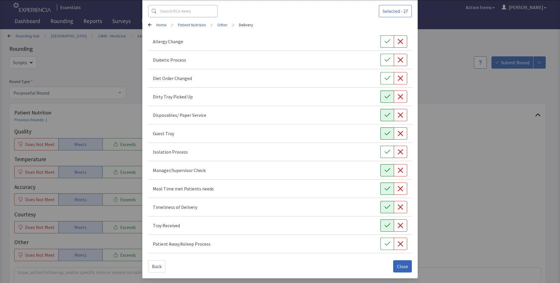
drag, startPoint x: 381, startPoint y: 226, endPoint x: 384, endPoint y: 248, distance: 22.7
click at [385, 227] on icon "button" at bounding box center [388, 225] width 6 height 6
click at [385, 250] on button "button" at bounding box center [387, 244] width 13 height 12
click at [385, 226] on icon "button" at bounding box center [388, 225] width 6 height 4
drag, startPoint x: 399, startPoint y: 268, endPoint x: 379, endPoint y: 271, distance: 20.3
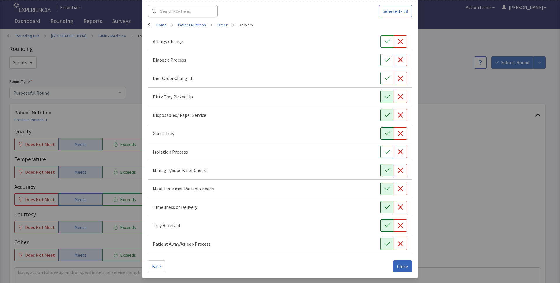
click at [399, 268] on span "Close" at bounding box center [402, 266] width 11 height 7
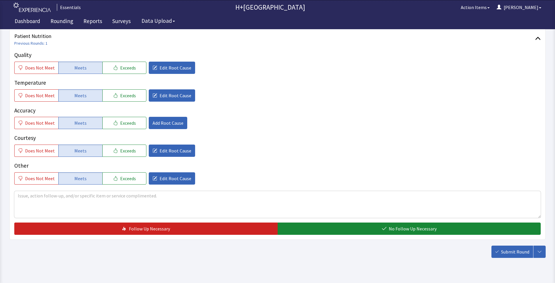
scroll to position [89, 0]
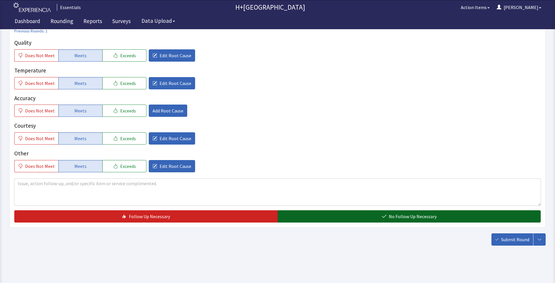
click at [393, 213] on span "No Follow Up Necessary" at bounding box center [413, 216] width 48 height 7
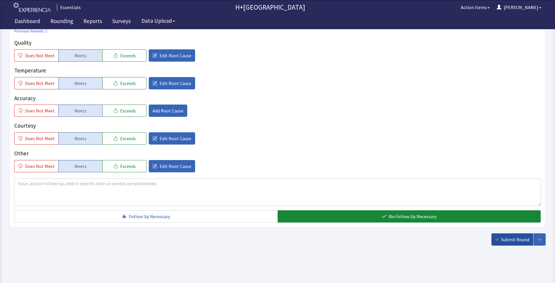
click at [511, 241] on span "Submit Round" at bounding box center [515, 239] width 28 height 7
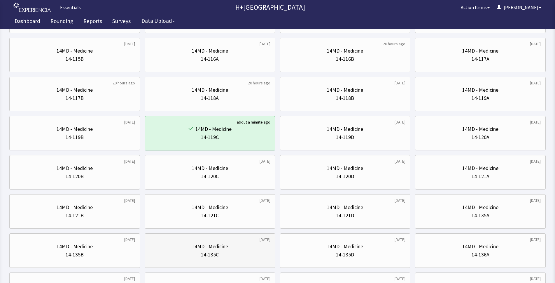
scroll to position [85, 0]
click at [127, 222] on div "14MD - Medicine 14-121B" at bounding box center [74, 211] width 121 height 28
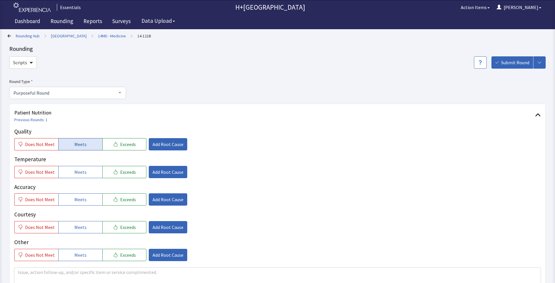
drag, startPoint x: 97, startPoint y: 145, endPoint x: 82, endPoint y: 177, distance: 35.1
click at [97, 144] on button "Meets" at bounding box center [80, 144] width 44 height 12
click at [81, 172] on span "Meets" at bounding box center [80, 171] width 12 height 7
drag, startPoint x: 81, startPoint y: 200, endPoint x: 83, endPoint y: 232, distance: 32.2
click at [81, 205] on button "Meets" at bounding box center [80, 199] width 44 height 12
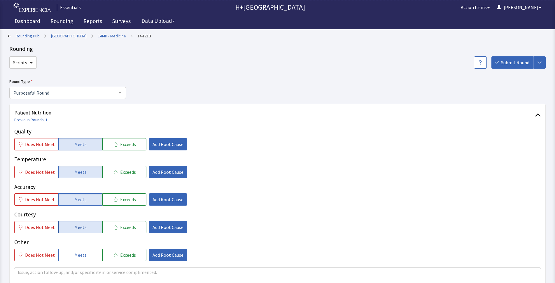
click at [85, 226] on button "Meets" at bounding box center [80, 227] width 44 height 12
click at [83, 249] on button "Meets" at bounding box center [80, 255] width 44 height 12
click at [174, 142] on span "Add Root Cause" at bounding box center [168, 144] width 31 height 7
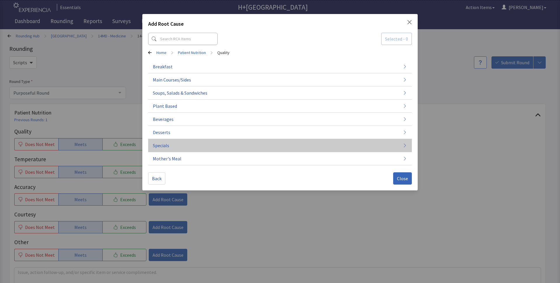
click at [157, 147] on span "Specials" at bounding box center [161, 145] width 16 height 7
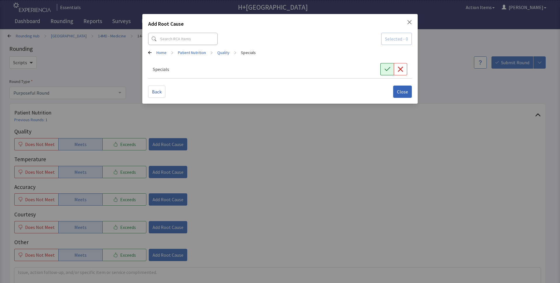
click at [390, 69] on icon "button" at bounding box center [388, 69] width 6 height 6
click at [403, 93] on span "Close" at bounding box center [402, 91] width 11 height 7
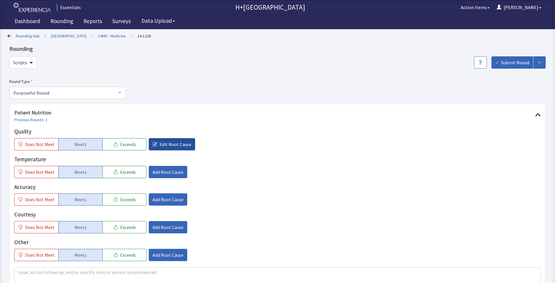
click at [173, 143] on span "Edit Root Cause" at bounding box center [176, 144] width 32 height 7
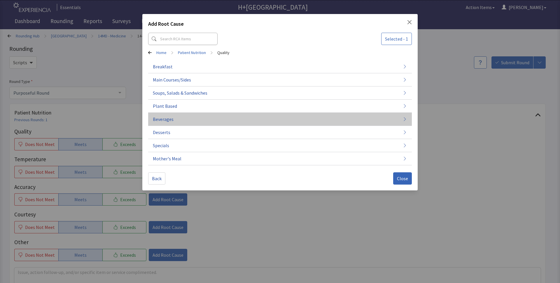
click at [165, 119] on span "Beverages" at bounding box center [163, 119] width 21 height 7
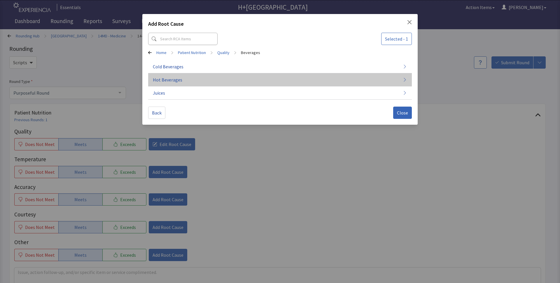
click at [164, 81] on span "Hot Beverages" at bounding box center [167, 79] width 29 height 7
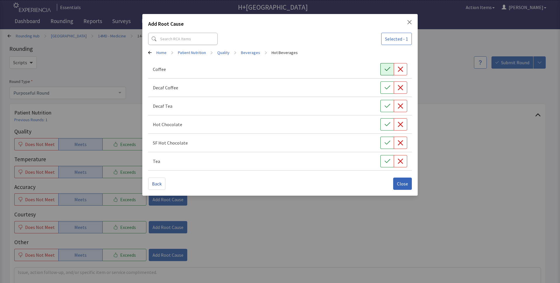
click at [387, 68] on icon "button" at bounding box center [388, 69] width 6 height 6
click at [398, 184] on span "Close" at bounding box center [402, 183] width 11 height 7
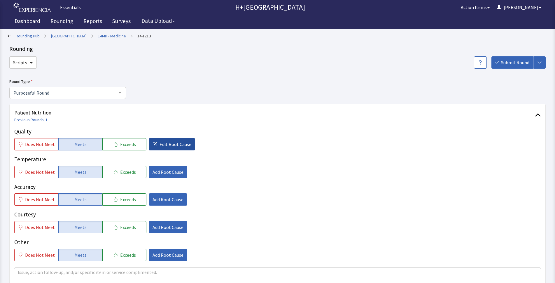
click at [167, 144] on span "Edit Root Cause" at bounding box center [176, 144] width 32 height 7
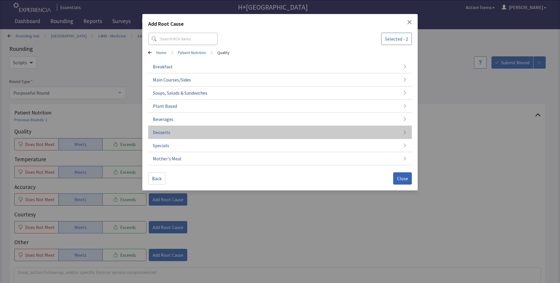
click at [163, 130] on span "Desserts" at bounding box center [162, 132] width 18 height 7
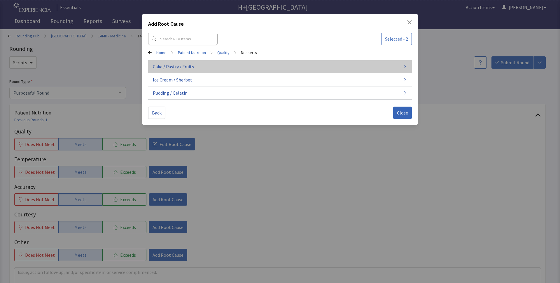
click at [169, 67] on span "Cake / Pastry / Fruits" at bounding box center [173, 66] width 41 height 7
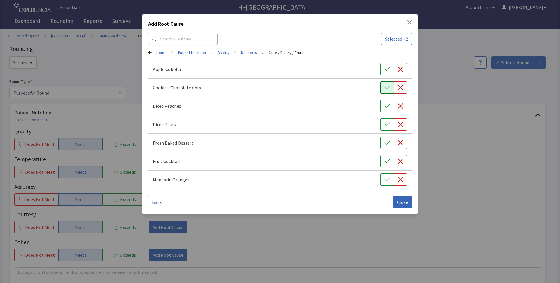
click at [385, 88] on icon "button" at bounding box center [388, 88] width 6 height 4
click at [399, 205] on button "Close" at bounding box center [402, 202] width 19 height 12
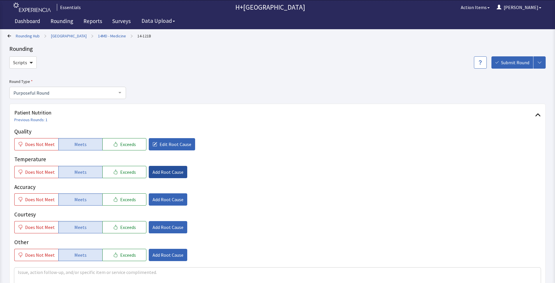
click at [160, 170] on span "Add Root Cause" at bounding box center [168, 171] width 31 height 7
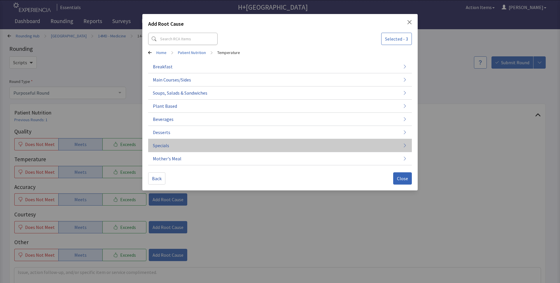
click at [163, 145] on span "Specials" at bounding box center [161, 145] width 16 height 7
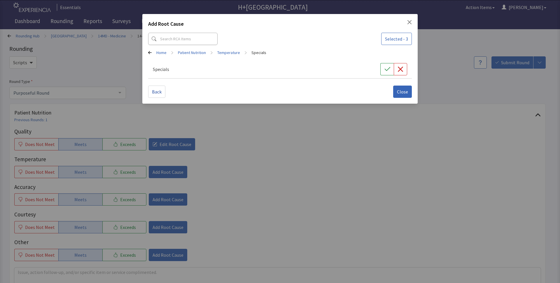
drag, startPoint x: 386, startPoint y: 70, endPoint x: 405, endPoint y: 98, distance: 34.3
click at [386, 70] on icon "button" at bounding box center [388, 69] width 6 height 4
click at [405, 97] on button "Close" at bounding box center [402, 92] width 19 height 12
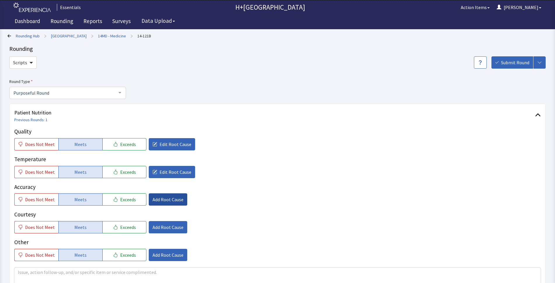
click at [161, 196] on span "Add Root Cause" at bounding box center [168, 199] width 31 height 7
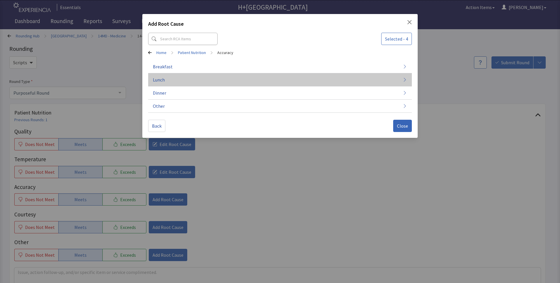
click at [158, 83] on button "Lunch" at bounding box center [280, 79] width 264 height 13
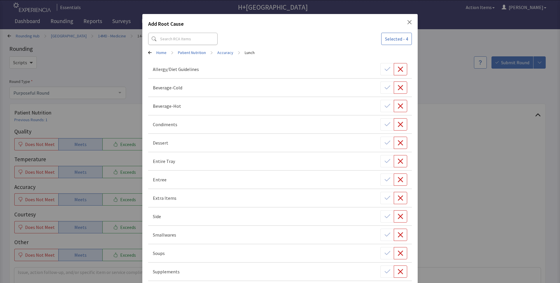
click at [407, 21] on icon "Close" at bounding box center [409, 22] width 5 height 5
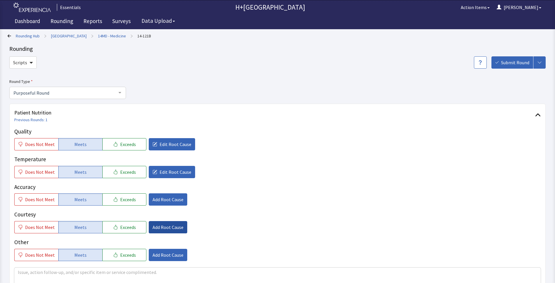
click at [175, 225] on span "Add Root Cause" at bounding box center [168, 227] width 31 height 7
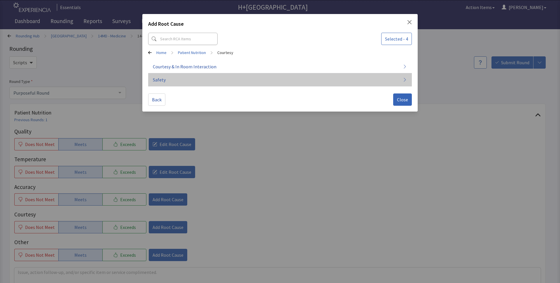
click at [165, 79] on button "Safety" at bounding box center [280, 79] width 264 height 13
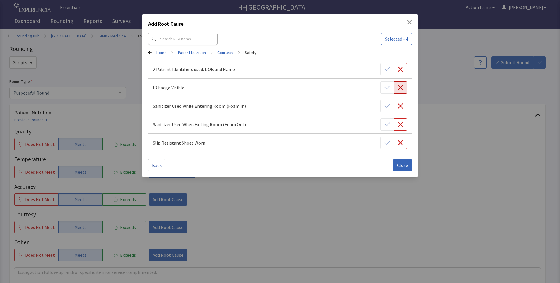
click at [403, 89] on icon "button" at bounding box center [401, 88] width 6 height 6
click at [386, 88] on div at bounding box center [394, 87] width 27 height 12
click at [401, 88] on icon "button" at bounding box center [400, 87] width 5 height 5
click at [404, 164] on span "Close" at bounding box center [402, 165] width 11 height 7
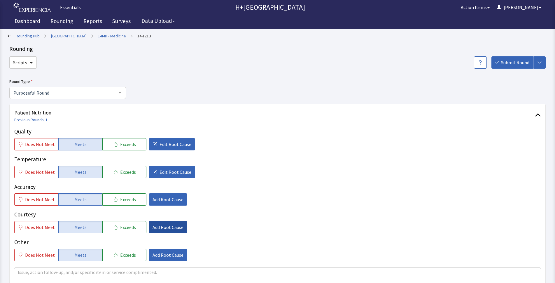
click at [153, 224] on span "Add Root Cause" at bounding box center [168, 227] width 31 height 7
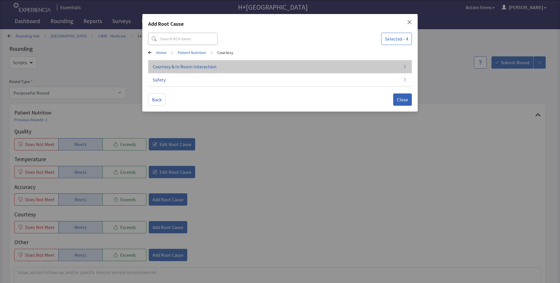
click at [183, 68] on span "Courtesy & In Room Interaction" at bounding box center [185, 66] width 64 height 7
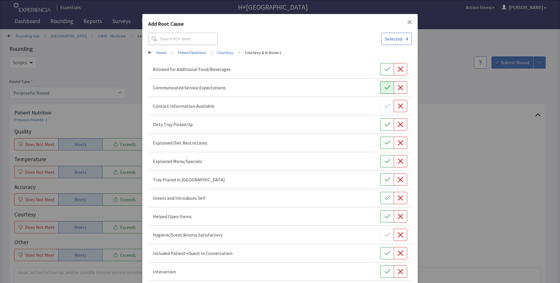
drag, startPoint x: 381, startPoint y: 70, endPoint x: 379, endPoint y: 83, distance: 13.6
click at [385, 71] on icon "button" at bounding box center [388, 69] width 6 height 6
drag, startPoint x: 379, startPoint y: 88, endPoint x: 379, endPoint y: 111, distance: 22.2
click at [381, 90] on button "button" at bounding box center [387, 87] width 13 height 12
click at [385, 123] on icon "button" at bounding box center [388, 124] width 6 height 6
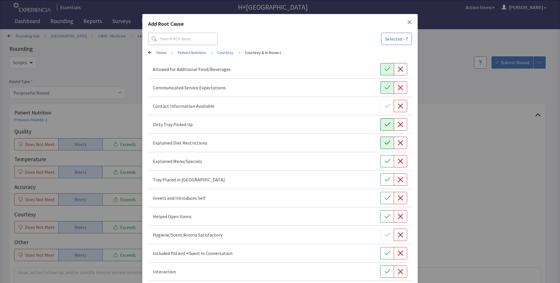
click at [385, 141] on icon "button" at bounding box center [388, 143] width 6 height 6
click at [385, 163] on icon "button" at bounding box center [388, 161] width 6 height 6
click at [385, 179] on icon "button" at bounding box center [388, 180] width 6 height 6
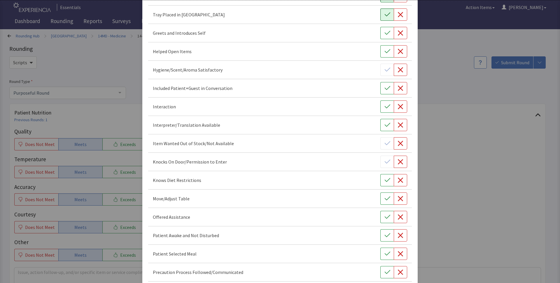
scroll to position [170, 0]
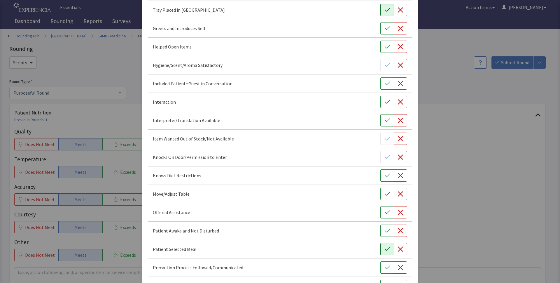
click at [383, 252] on button "button" at bounding box center [387, 249] width 13 height 12
click at [381, 267] on button "button" at bounding box center [387, 267] width 13 height 12
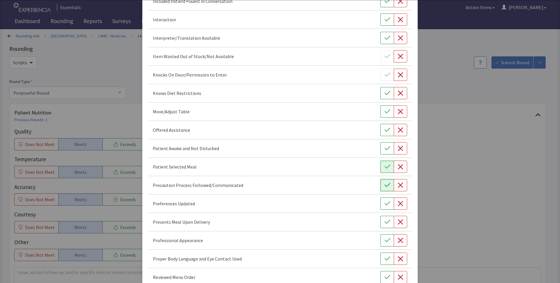
scroll to position [255, 0]
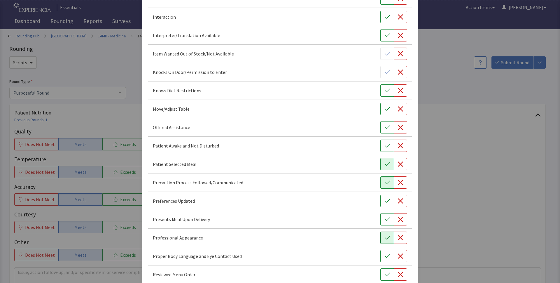
click at [381, 238] on button "button" at bounding box center [387, 237] width 13 height 12
click at [381, 223] on button "button" at bounding box center [387, 219] width 13 height 12
click at [385, 257] on icon "button" at bounding box center [388, 256] width 6 height 6
click at [385, 276] on icon "button" at bounding box center [388, 274] width 6 height 6
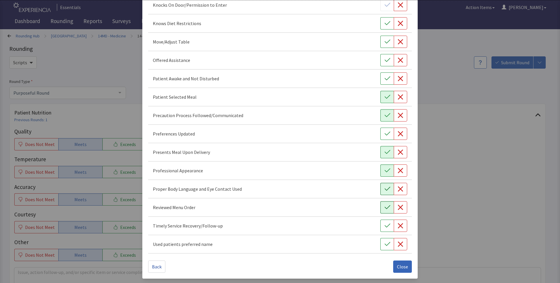
scroll to position [322, 0]
drag, startPoint x: 384, startPoint y: 224, endPoint x: 384, endPoint y: 252, distance: 28.3
click at [385, 226] on icon "button" at bounding box center [388, 225] width 6 height 6
click at [385, 245] on icon "button" at bounding box center [388, 244] width 6 height 6
click at [398, 266] on span "Close" at bounding box center [402, 266] width 11 height 7
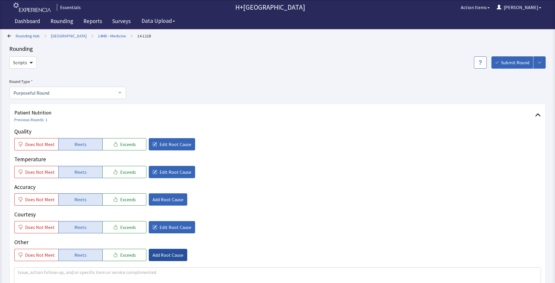
click at [159, 259] on button "Add Root Cause" at bounding box center [168, 255] width 39 height 12
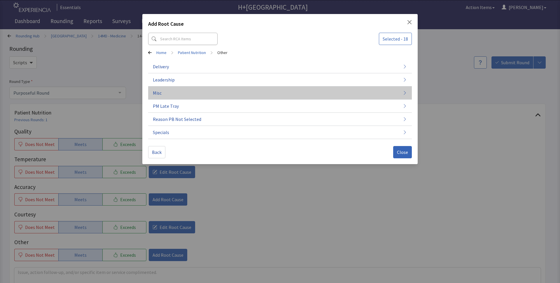
click at [169, 94] on button "Misc" at bounding box center [280, 92] width 264 height 13
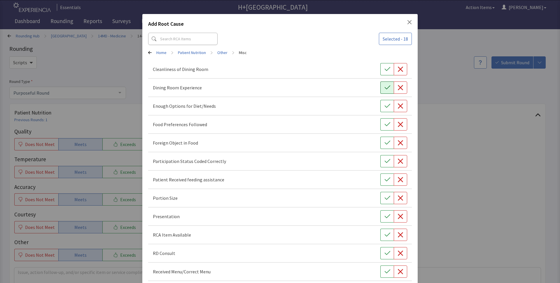
click at [385, 88] on icon "button" at bounding box center [388, 88] width 6 height 4
drag, startPoint x: 381, startPoint y: 67, endPoint x: 379, endPoint y: 96, distance: 28.9
click at [385, 67] on icon "button" at bounding box center [388, 69] width 6 height 6
click at [385, 106] on icon "button" at bounding box center [388, 106] width 6 height 6
click at [398, 197] on icon "button" at bounding box center [401, 198] width 6 height 6
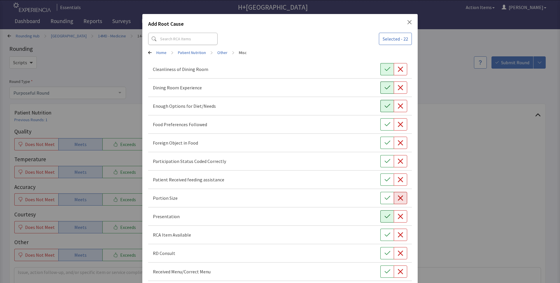
drag, startPoint x: 380, startPoint y: 213, endPoint x: 380, endPoint y: 219, distance: 5.3
click at [381, 214] on button "button" at bounding box center [387, 216] width 13 height 12
click at [385, 236] on icon "button" at bounding box center [388, 235] width 6 height 6
click at [385, 255] on icon "button" at bounding box center [388, 253] width 6 height 6
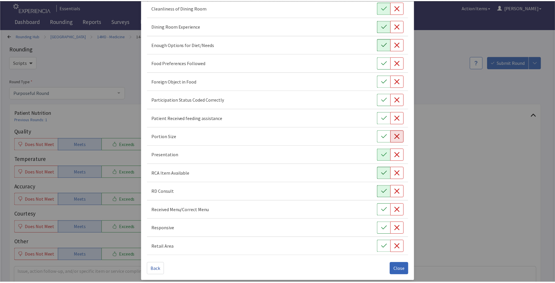
scroll to position [65, 0]
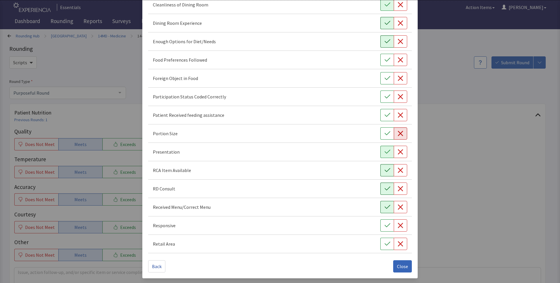
click at [385, 205] on icon "button" at bounding box center [388, 207] width 6 height 6
click at [385, 225] on icon "button" at bounding box center [388, 225] width 6 height 6
click at [385, 241] on icon "button" at bounding box center [388, 244] width 6 height 6
click at [403, 268] on span "Close" at bounding box center [402, 266] width 11 height 7
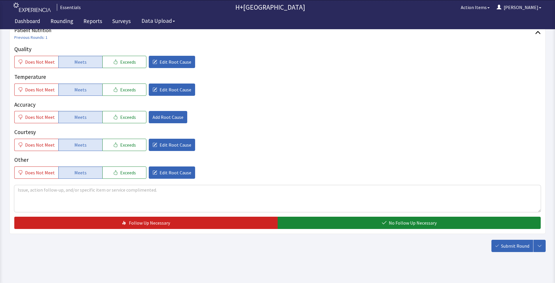
scroll to position [89, 0]
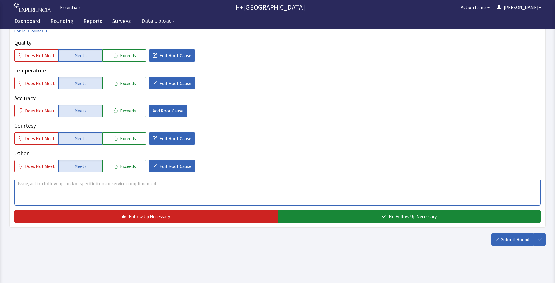
click at [56, 191] on textarea at bounding box center [277, 192] width 527 height 27
type textarea "PATIENT ENJOYED THE SPECIAL AND ASKED FOR ANOTHER PORTION WHICH WAS PROVIDED"
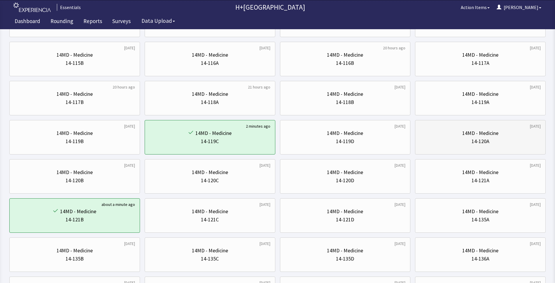
scroll to position [85, 0]
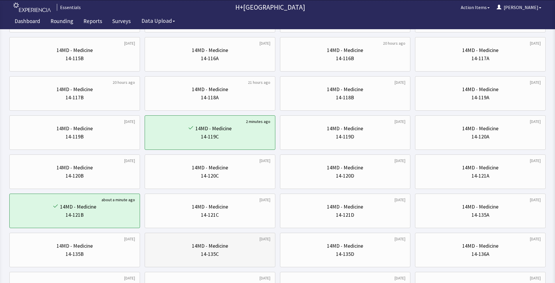
click at [233, 250] on div "14-135C" at bounding box center [210, 254] width 121 height 8
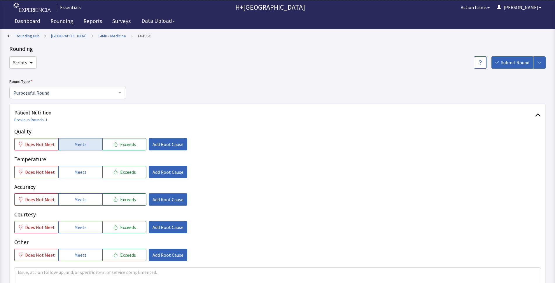
drag, startPoint x: 83, startPoint y: 140, endPoint x: 83, endPoint y: 146, distance: 5.8
click at [83, 141] on span "Meets" at bounding box center [80, 144] width 12 height 7
click at [85, 172] on button "Meets" at bounding box center [80, 172] width 44 height 12
click at [82, 195] on button "Meets" at bounding box center [80, 199] width 44 height 12
click at [84, 224] on button "Meets" at bounding box center [80, 227] width 44 height 12
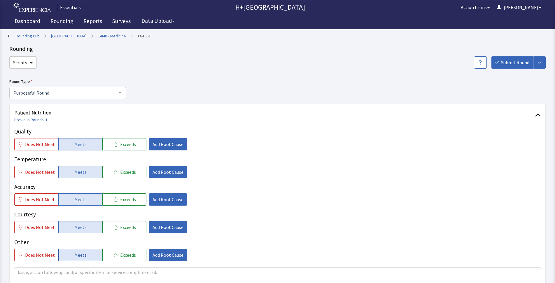
click at [83, 254] on span "Meets" at bounding box center [80, 254] width 12 height 7
click at [166, 144] on span "Add Root Cause" at bounding box center [168, 144] width 31 height 7
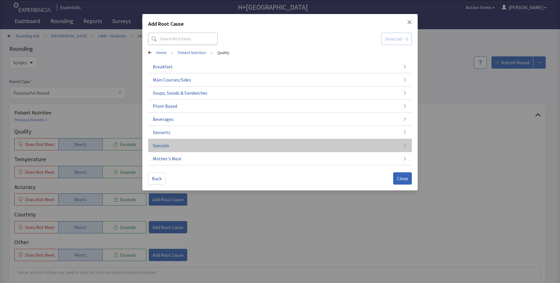
click at [171, 145] on button "Specials" at bounding box center [280, 145] width 264 height 13
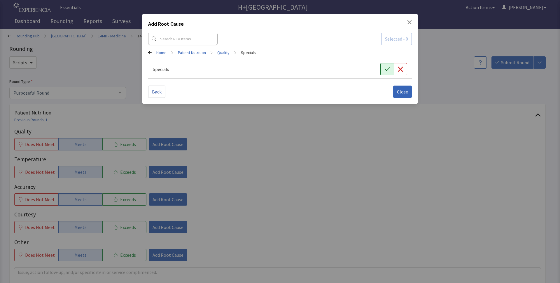
click at [384, 69] on button "button" at bounding box center [387, 69] width 13 height 12
click at [403, 94] on span "Close" at bounding box center [402, 91] width 11 height 7
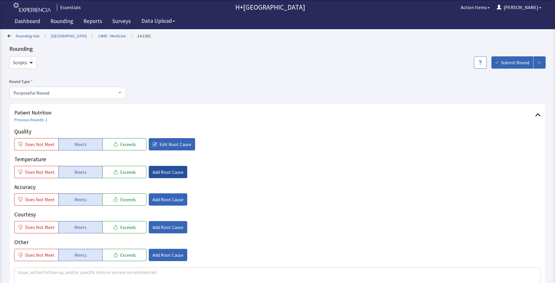
click at [170, 168] on span "Add Root Cause" at bounding box center [168, 171] width 31 height 7
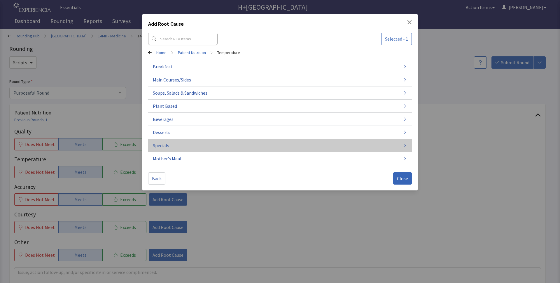
click at [170, 146] on button "Specials" at bounding box center [280, 145] width 264 height 13
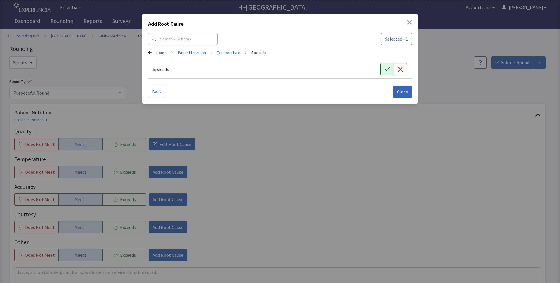
drag, startPoint x: 389, startPoint y: 71, endPoint x: 402, endPoint y: 98, distance: 30.3
click at [389, 71] on icon "button" at bounding box center [388, 69] width 6 height 6
click at [403, 96] on button "Close" at bounding box center [402, 92] width 19 height 12
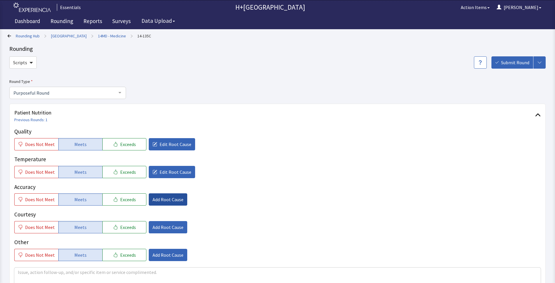
click at [165, 200] on span "Add Root Cause" at bounding box center [168, 199] width 31 height 7
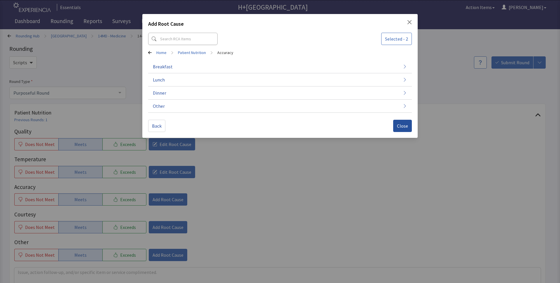
click at [400, 127] on span "Close" at bounding box center [402, 125] width 11 height 7
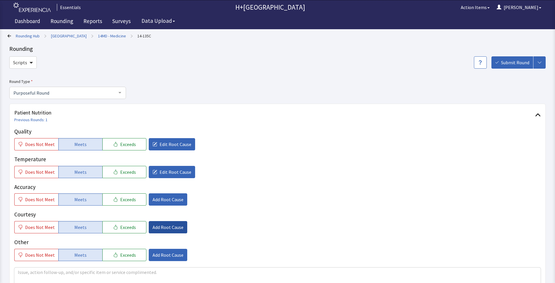
click at [153, 228] on span "Add Root Cause" at bounding box center [168, 227] width 31 height 7
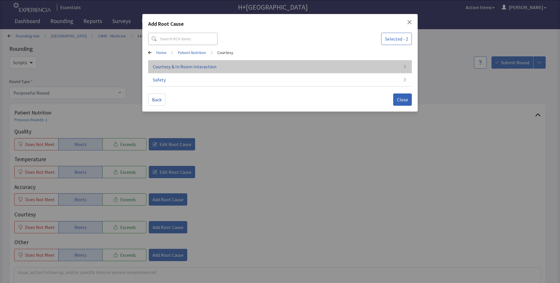
click at [165, 61] on button "Courtesy & In Room Interaction" at bounding box center [280, 66] width 264 height 13
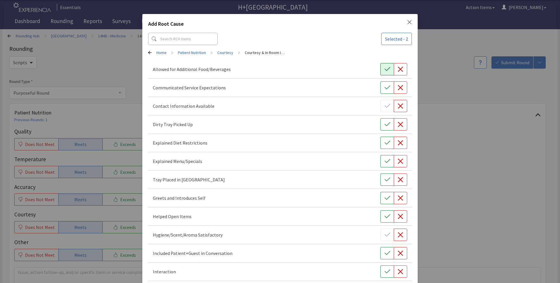
drag, startPoint x: 383, startPoint y: 68, endPoint x: 383, endPoint y: 91, distance: 23.4
click at [385, 69] on icon "button" at bounding box center [388, 69] width 6 height 6
click at [383, 91] on button "button" at bounding box center [387, 87] width 13 height 12
click at [385, 127] on icon "button" at bounding box center [388, 124] width 6 height 6
click at [385, 144] on icon "button" at bounding box center [388, 143] width 6 height 6
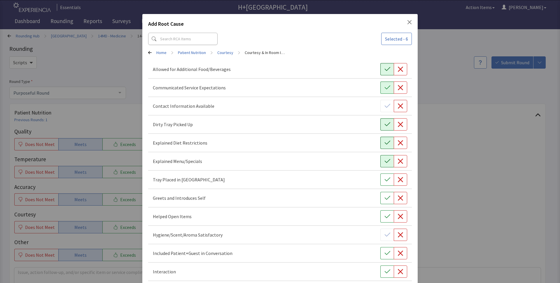
click at [385, 160] on icon "button" at bounding box center [388, 161] width 6 height 6
click at [385, 179] on icon "button" at bounding box center [388, 180] width 6 height 6
click at [385, 197] on icon "button" at bounding box center [388, 198] width 6 height 6
click at [386, 217] on icon "button" at bounding box center [388, 216] width 6 height 6
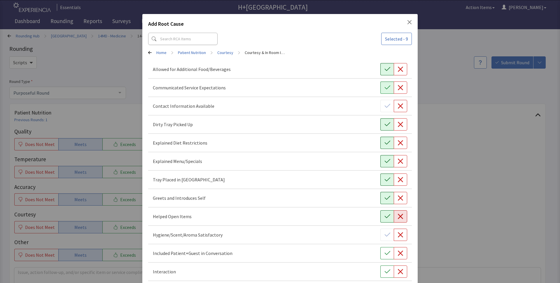
click at [398, 218] on icon "button" at bounding box center [401, 216] width 6 height 6
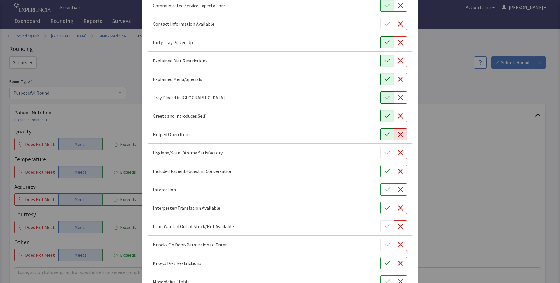
scroll to position [85, 0]
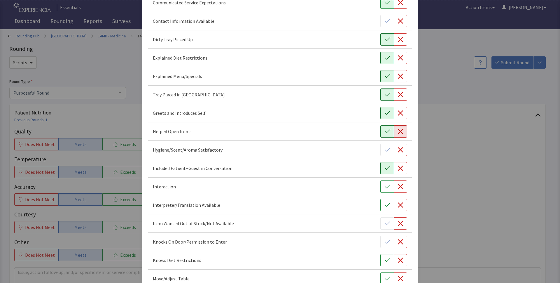
click at [382, 172] on button "button" at bounding box center [387, 168] width 13 height 12
click at [385, 186] on icon "button" at bounding box center [388, 187] width 6 height 6
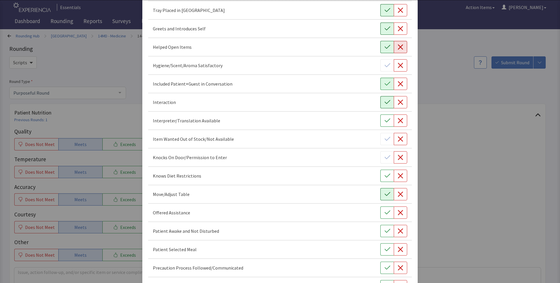
scroll to position [170, 0]
click at [387, 230] on button "button" at bounding box center [387, 230] width 13 height 12
click at [384, 254] on button "button" at bounding box center [387, 249] width 13 height 12
click at [383, 264] on button "button" at bounding box center [387, 267] width 13 height 12
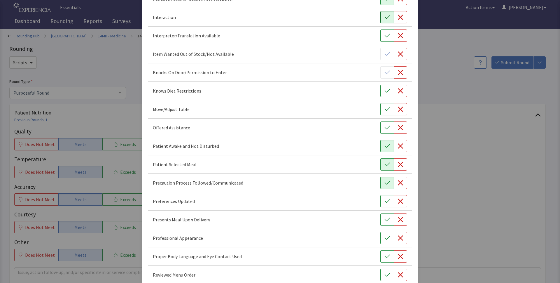
scroll to position [255, 0]
drag, startPoint x: 381, startPoint y: 199, endPoint x: 381, endPoint y: 209, distance: 9.3
click at [385, 201] on icon "button" at bounding box center [388, 201] width 6 height 6
click at [383, 223] on button "button" at bounding box center [387, 219] width 13 height 12
click at [385, 236] on icon "button" at bounding box center [388, 238] width 6 height 6
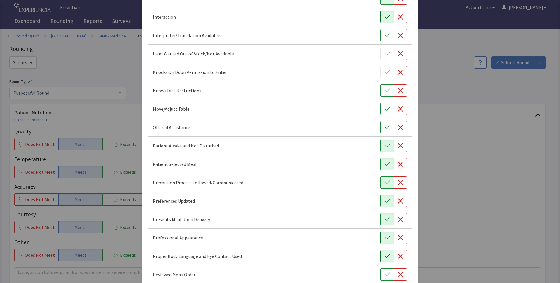
click at [385, 256] on icon "button" at bounding box center [388, 256] width 6 height 6
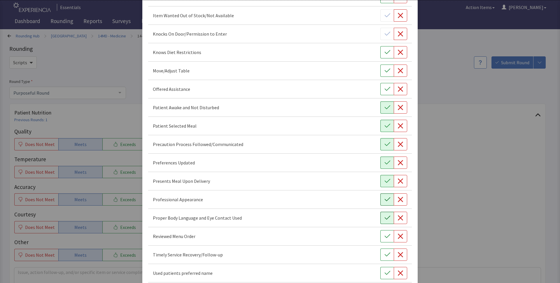
scroll to position [297, 0]
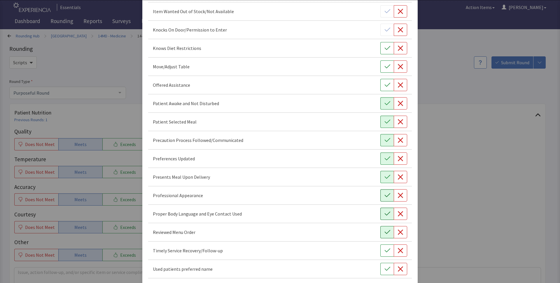
click at [388, 233] on button "button" at bounding box center [387, 232] width 13 height 12
click at [385, 251] on icon "button" at bounding box center [388, 251] width 6 height 6
click at [381, 267] on button "button" at bounding box center [387, 269] width 13 height 12
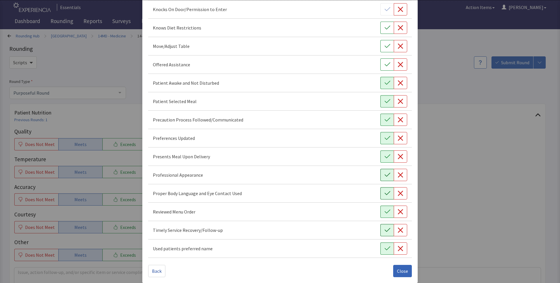
scroll to position [322, 0]
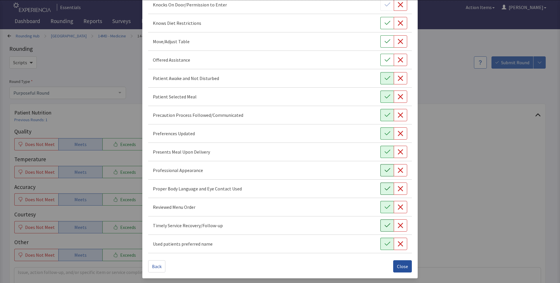
click at [401, 267] on span "Close" at bounding box center [402, 266] width 11 height 7
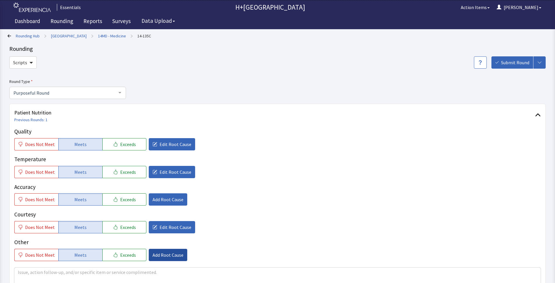
click at [165, 252] on span "Add Root Cause" at bounding box center [168, 254] width 31 height 7
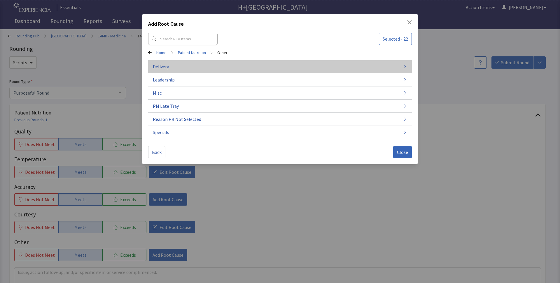
click at [155, 67] on span "Delivery" at bounding box center [161, 66] width 16 height 7
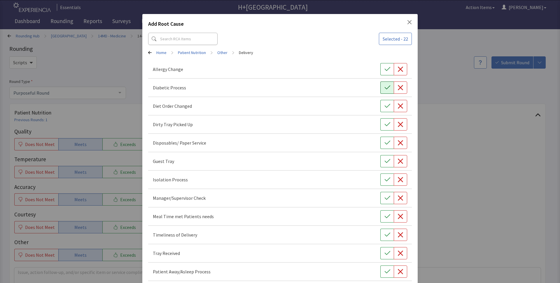
drag, startPoint x: 383, startPoint y: 72, endPoint x: 382, endPoint y: 89, distance: 17.3
click at [385, 72] on icon "button" at bounding box center [388, 69] width 6 height 6
click at [385, 90] on icon "button" at bounding box center [388, 88] width 6 height 6
click at [385, 123] on icon "button" at bounding box center [388, 124] width 6 height 6
click at [383, 156] on button "button" at bounding box center [387, 161] width 13 height 12
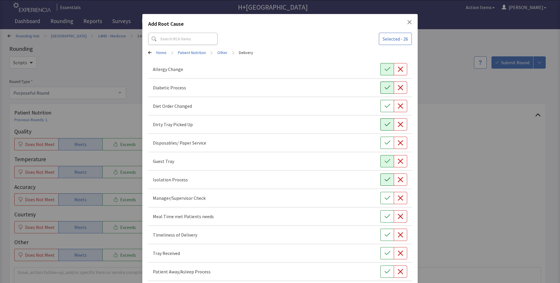
click at [385, 179] on icon "button" at bounding box center [388, 180] width 6 height 6
click at [385, 199] on icon "button" at bounding box center [388, 198] width 6 height 4
click at [385, 217] on icon "button" at bounding box center [388, 216] width 6 height 6
click at [383, 229] on button "button" at bounding box center [387, 235] width 13 height 12
click at [385, 256] on icon "button" at bounding box center [388, 253] width 6 height 6
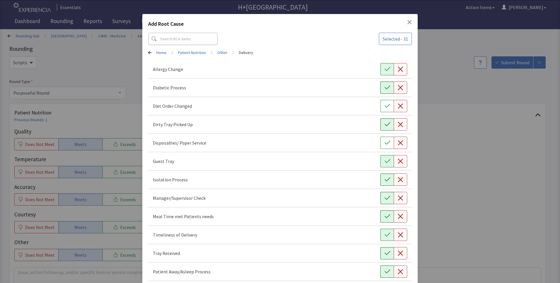
click at [385, 272] on icon "button" at bounding box center [388, 272] width 6 height 6
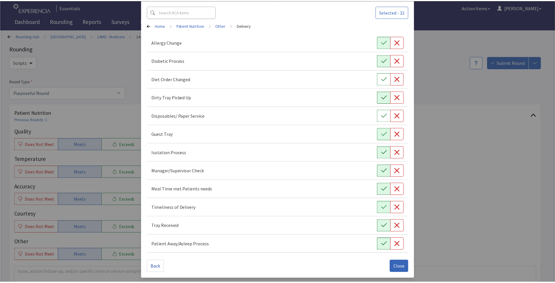
scroll to position [28, 0]
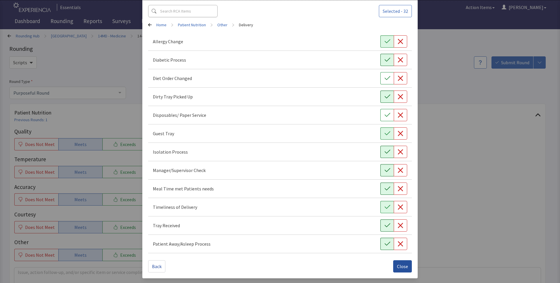
click at [401, 268] on span "Close" at bounding box center [402, 266] width 11 height 7
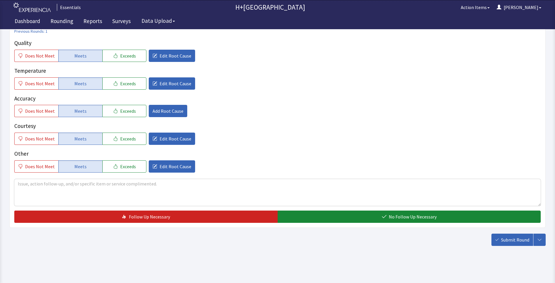
scroll to position [89, 0]
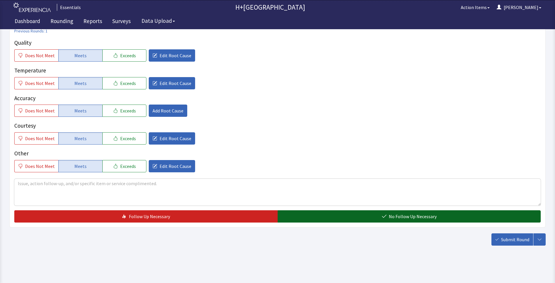
click at [417, 214] on span "No Follow Up Necessary" at bounding box center [413, 216] width 48 height 7
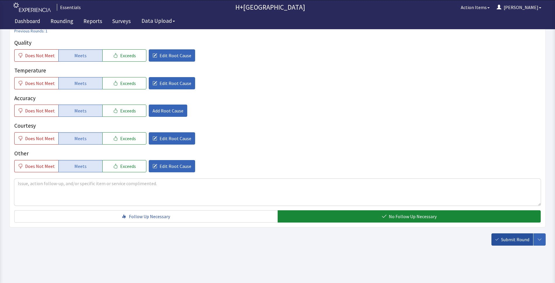
click at [521, 240] on span "Submit Round" at bounding box center [515, 239] width 28 height 7
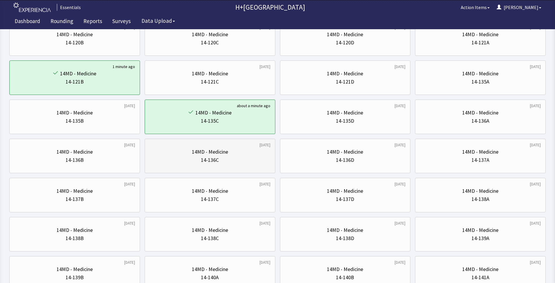
scroll to position [212, 0]
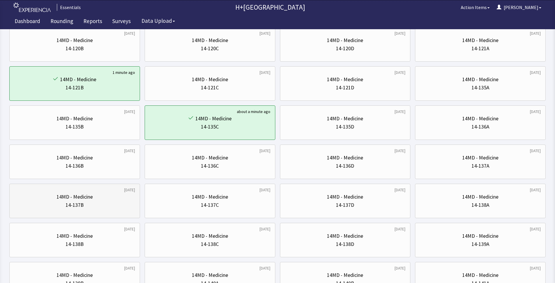
click at [114, 205] on div "14-137B" at bounding box center [74, 205] width 121 height 8
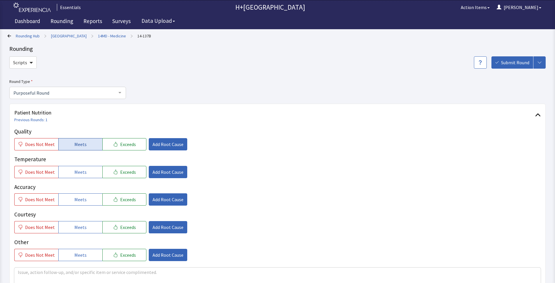
click at [79, 141] on span "Meets" at bounding box center [80, 144] width 12 height 7
click at [86, 170] on button "Meets" at bounding box center [80, 172] width 44 height 12
click at [89, 201] on button "Meets" at bounding box center [80, 199] width 44 height 12
click at [87, 227] on button "Meets" at bounding box center [80, 227] width 44 height 12
drag, startPoint x: 85, startPoint y: 254, endPoint x: 138, endPoint y: 163, distance: 104.9
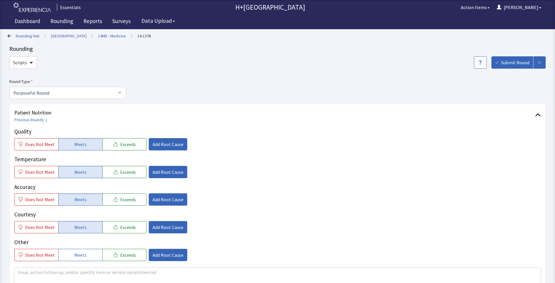
click at [85, 252] on button "Meets" at bounding box center [80, 255] width 44 height 12
click at [165, 144] on span "Add Root Cause" at bounding box center [168, 144] width 31 height 7
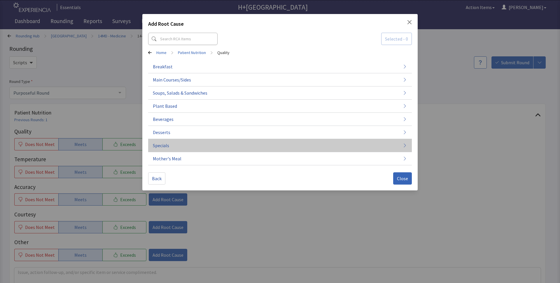
click at [162, 147] on span "Specials" at bounding box center [161, 145] width 16 height 7
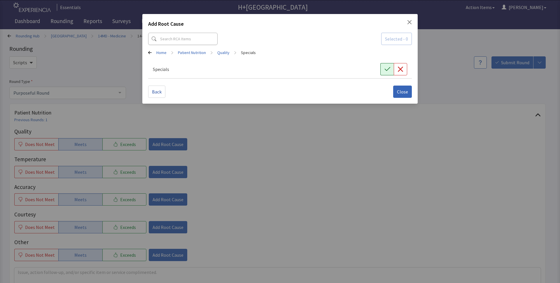
click at [389, 67] on icon "button" at bounding box center [388, 69] width 6 height 6
drag, startPoint x: 411, startPoint y: 94, endPoint x: 295, endPoint y: 101, distance: 117.0
click at [411, 94] on button "Close" at bounding box center [402, 92] width 19 height 12
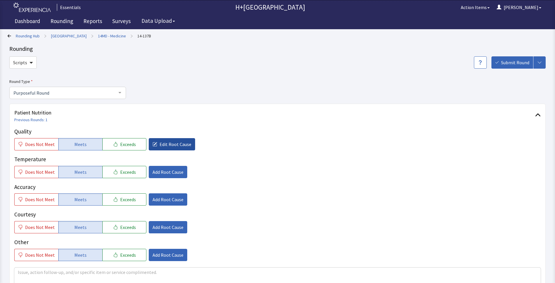
click at [160, 143] on span "Edit Root Cause" at bounding box center [176, 144] width 32 height 7
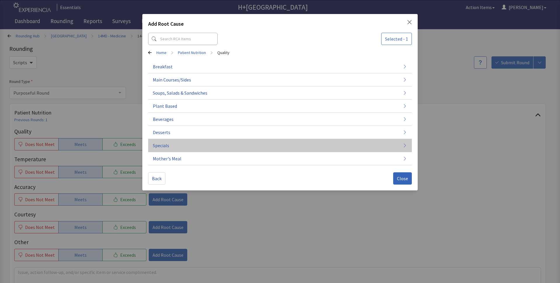
click at [162, 146] on span "Specials" at bounding box center [161, 145] width 16 height 7
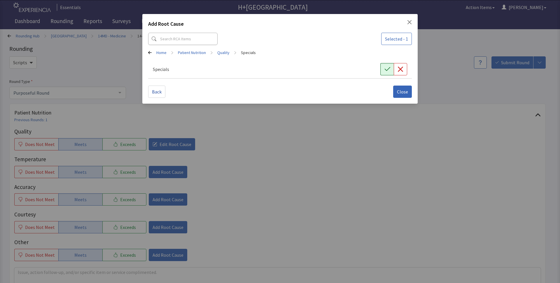
click at [387, 69] on icon "button" at bounding box center [388, 69] width 6 height 6
click at [405, 95] on span "Close" at bounding box center [402, 91] width 11 height 7
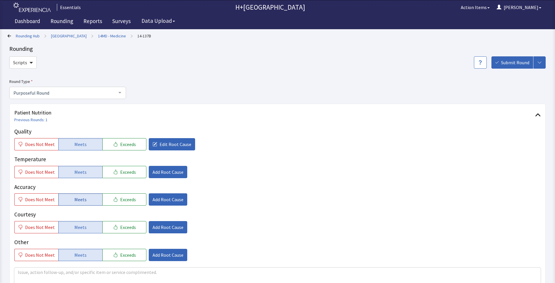
click at [77, 200] on span "Meets" at bounding box center [80, 199] width 12 height 7
click at [83, 198] on span "Meets" at bounding box center [80, 199] width 12 height 7
click at [178, 198] on span "Add Root Cause" at bounding box center [168, 199] width 31 height 7
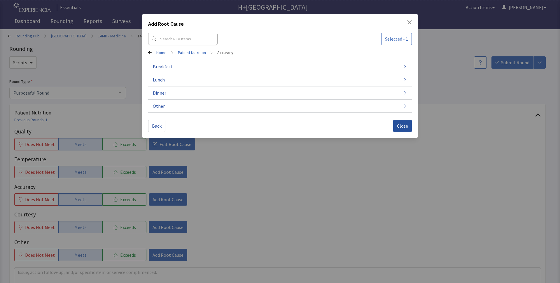
drag, startPoint x: 404, startPoint y: 130, endPoint x: 230, endPoint y: 208, distance: 190.8
click at [403, 131] on button "Close" at bounding box center [402, 126] width 19 height 12
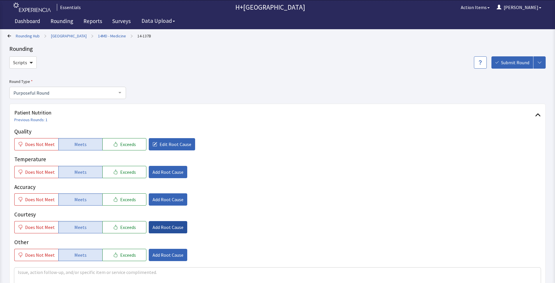
click at [155, 231] on button "Add Root Cause" at bounding box center [168, 227] width 39 height 12
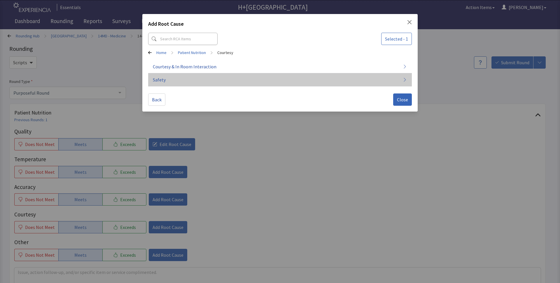
click at [157, 80] on span "Safety" at bounding box center [159, 79] width 13 height 7
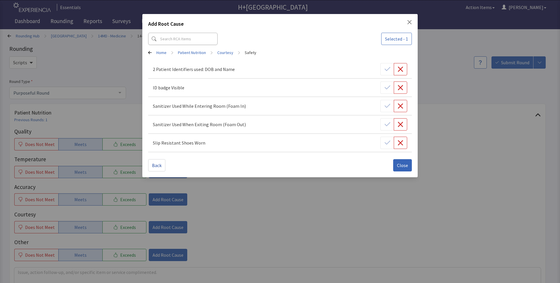
drag, startPoint x: 401, startPoint y: 109, endPoint x: 396, endPoint y: 152, distance: 43.5
click at [401, 109] on button "button" at bounding box center [400, 106] width 13 height 12
click at [402, 169] on button "Close" at bounding box center [402, 165] width 19 height 12
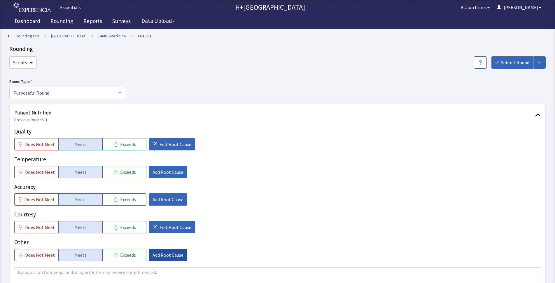
click at [152, 257] on button "Add Root Cause" at bounding box center [168, 255] width 39 height 12
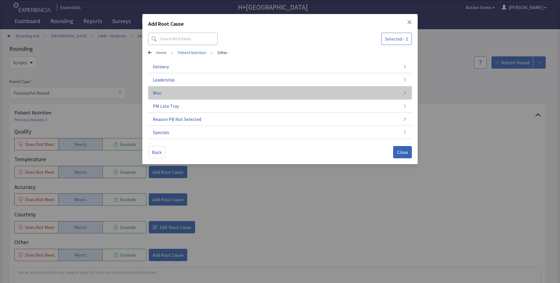
click at [168, 92] on button "Misc" at bounding box center [280, 92] width 264 height 13
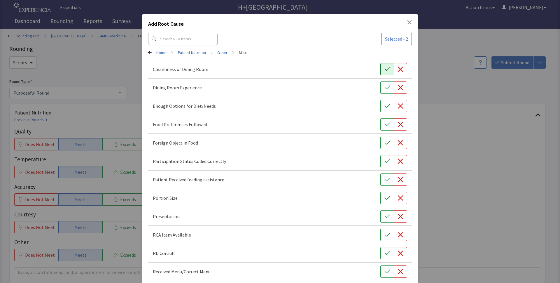
drag, startPoint x: 385, startPoint y: 67, endPoint x: 385, endPoint y: 88, distance: 21.3
click at [385, 67] on icon "button" at bounding box center [388, 69] width 6 height 6
drag, startPoint x: 385, startPoint y: 89, endPoint x: 383, endPoint y: 111, distance: 22.0
click at [384, 99] on div "Cleanliness of Dining Room Dining Room Experience Enough Options for Diet/Needs…" at bounding box center [280, 188] width 264 height 257
drag, startPoint x: 383, startPoint y: 111, endPoint x: 379, endPoint y: 133, distance: 22.2
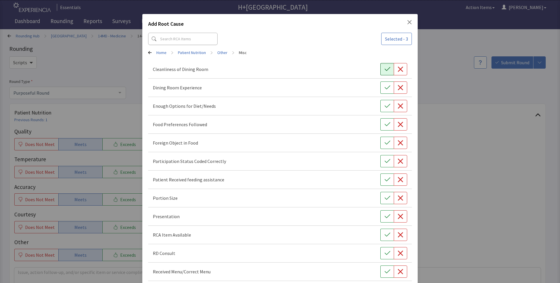
click at [381, 116] on div "Cleanliness of Dining Room Dining Room Experience Enough Options for Diet/Needs…" at bounding box center [280, 188] width 264 height 257
click at [381, 84] on button "button" at bounding box center [387, 87] width 13 height 12
click at [385, 106] on icon "button" at bounding box center [388, 106] width 6 height 6
click at [386, 126] on icon "button" at bounding box center [388, 124] width 6 height 6
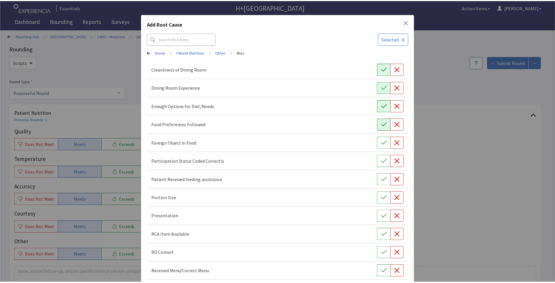
scroll to position [65, 0]
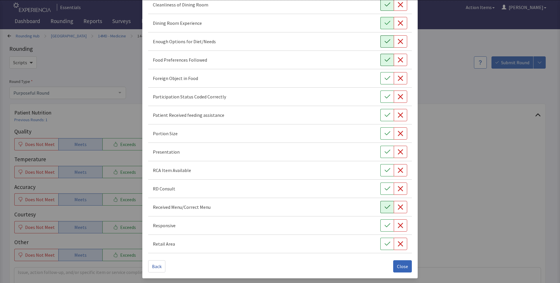
drag, startPoint x: 381, startPoint y: 208, endPoint x: 382, endPoint y: 191, distance: 17.2
click at [385, 207] on icon "button" at bounding box center [388, 207] width 6 height 6
click at [385, 191] on icon "button" at bounding box center [388, 189] width 6 height 6
click at [384, 174] on button "button" at bounding box center [387, 170] width 13 height 12
click at [385, 152] on icon "button" at bounding box center [388, 152] width 6 height 6
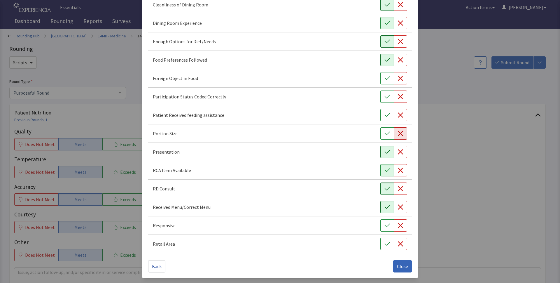
click at [403, 131] on button "button" at bounding box center [400, 133] width 13 height 12
drag, startPoint x: 385, startPoint y: 229, endPoint x: 385, endPoint y: 234, distance: 5.0
click at [385, 229] on button "button" at bounding box center [387, 225] width 13 height 12
click at [385, 245] on icon "button" at bounding box center [388, 244] width 6 height 6
click at [401, 266] on span "Close" at bounding box center [402, 266] width 11 height 7
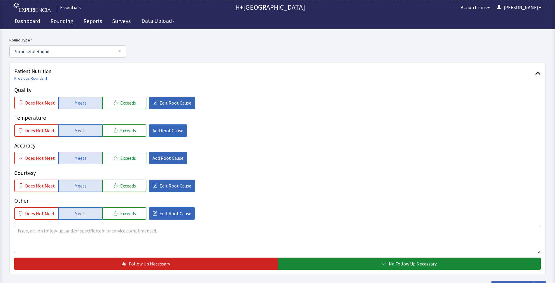
scroll to position [42, 0]
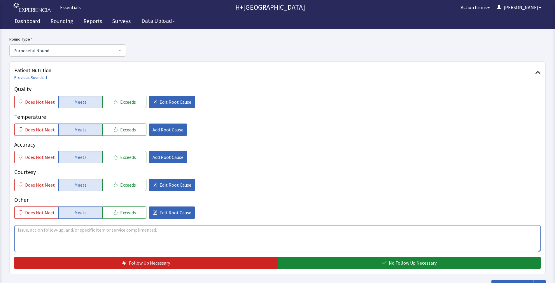
click at [35, 226] on textarea at bounding box center [277, 238] width 527 height 27
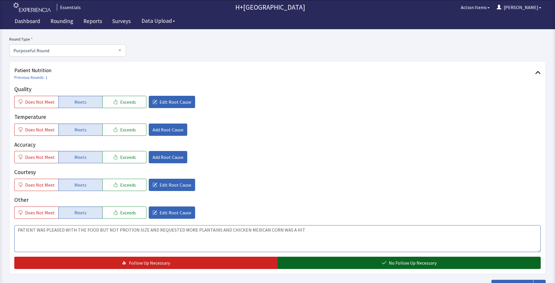
type textarea "PATIENT WAS PLEASED WITH THE FOOD BUT NOT PROTION SIZE AND REQUESTED MORE PLANT…"
click at [342, 263] on button "No Follow Up Necessary" at bounding box center [410, 263] width 264 height 12
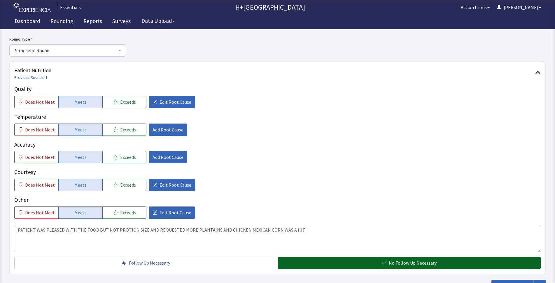
click at [393, 261] on span "No Follow Up Necessary" at bounding box center [413, 262] width 48 height 7
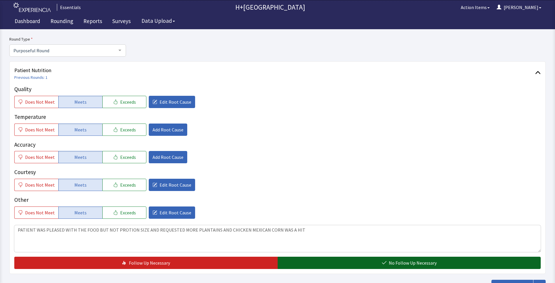
click at [424, 260] on span "No Follow Up Necessary" at bounding box center [413, 262] width 48 height 7
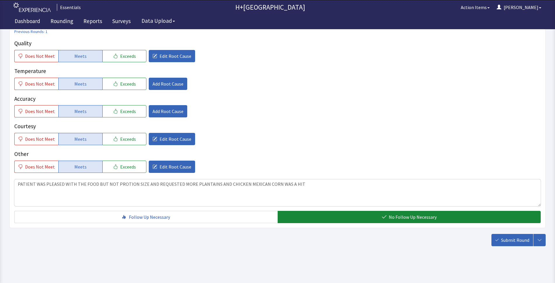
scroll to position [89, 0]
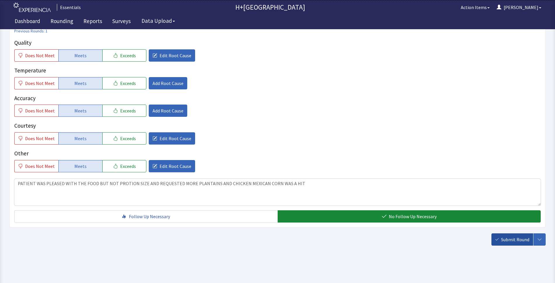
click at [513, 237] on span "Submit Round" at bounding box center [515, 239] width 28 height 7
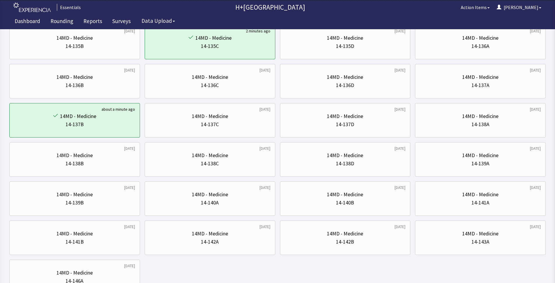
scroll to position [297, 0]
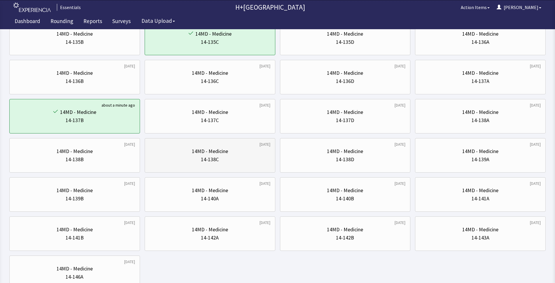
click at [255, 161] on div "14-138C" at bounding box center [210, 159] width 121 height 8
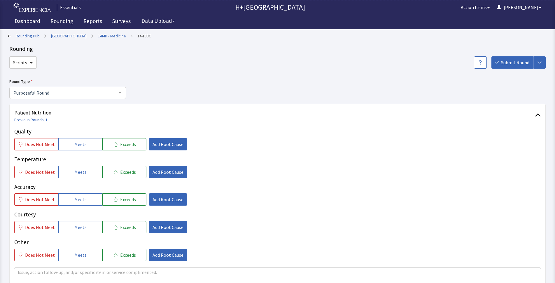
drag, startPoint x: 93, startPoint y: 147, endPoint x: 92, endPoint y: 152, distance: 5.3
click at [93, 147] on button "Meets" at bounding box center [80, 144] width 44 height 12
click at [85, 175] on button "Meets" at bounding box center [80, 172] width 44 height 12
click at [88, 200] on button "Meets" at bounding box center [80, 199] width 44 height 12
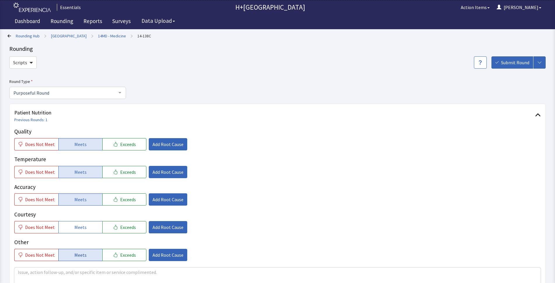
drag, startPoint x: 89, startPoint y: 224, endPoint x: 87, endPoint y: 257, distance: 33.7
click at [89, 230] on button "Meets" at bounding box center [80, 227] width 44 height 12
click at [84, 257] on button "Meets" at bounding box center [80, 255] width 44 height 12
click at [169, 139] on button "Add Root Cause" at bounding box center [168, 144] width 39 height 12
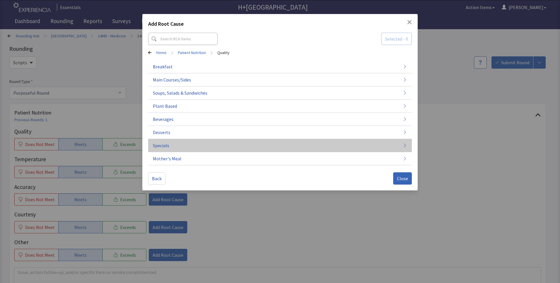
click at [165, 147] on span "Specials" at bounding box center [161, 145] width 16 height 7
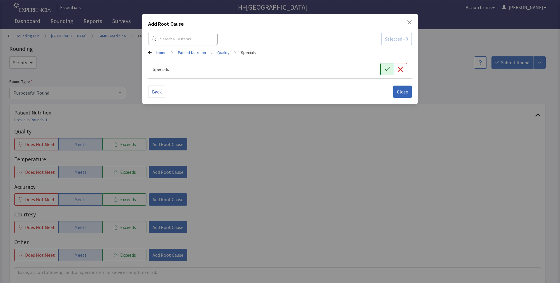
click at [385, 67] on icon "button" at bounding box center [388, 69] width 6 height 6
click at [407, 93] on span "Close" at bounding box center [402, 91] width 11 height 7
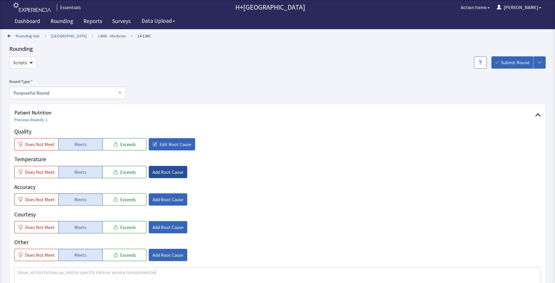
click at [166, 172] on span "Add Root Cause" at bounding box center [168, 171] width 31 height 7
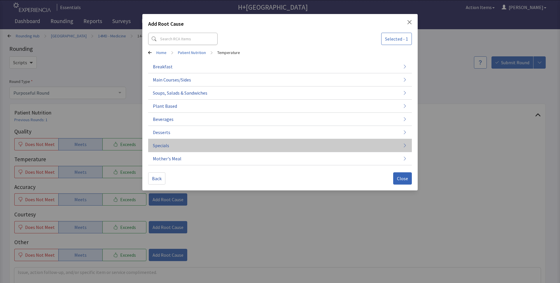
click at [167, 144] on span "Specials" at bounding box center [161, 145] width 16 height 7
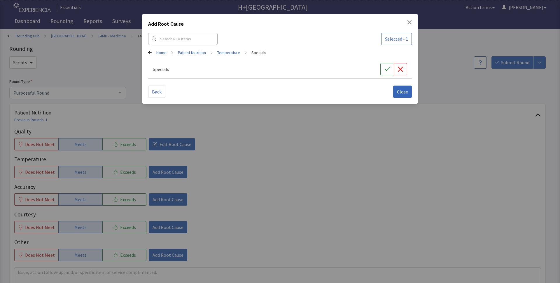
drag, startPoint x: 385, startPoint y: 67, endPoint x: 419, endPoint y: 105, distance: 50.7
click at [386, 69] on icon "button" at bounding box center [388, 69] width 6 height 6
drag, startPoint x: 406, startPoint y: 96, endPoint x: 302, endPoint y: 127, distance: 108.4
click at [406, 96] on button "Close" at bounding box center [402, 92] width 19 height 12
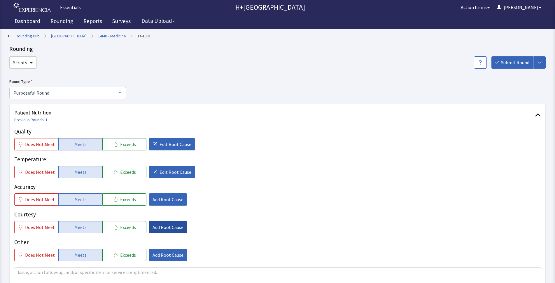
click at [160, 228] on span "Add Root Cause" at bounding box center [168, 227] width 31 height 7
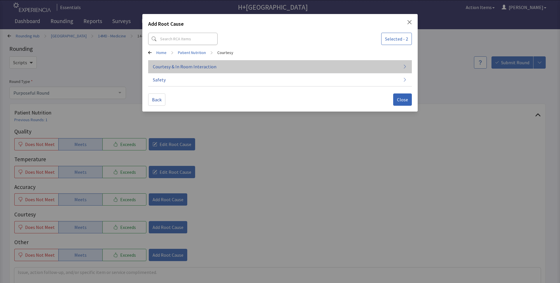
click at [164, 64] on span "Courtesy & In Room Interaction" at bounding box center [185, 66] width 64 height 7
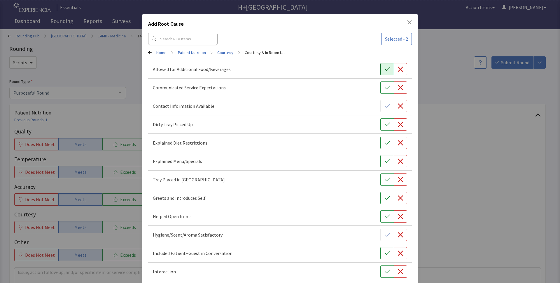
click at [385, 71] on icon "button" at bounding box center [388, 69] width 6 height 6
drag, startPoint x: 381, startPoint y: 88, endPoint x: 380, endPoint y: 125, distance: 37.1
click at [385, 88] on icon "button" at bounding box center [388, 88] width 6 height 6
click at [381, 128] on button "button" at bounding box center [387, 124] width 13 height 12
click at [385, 142] on icon "button" at bounding box center [388, 143] width 6 height 6
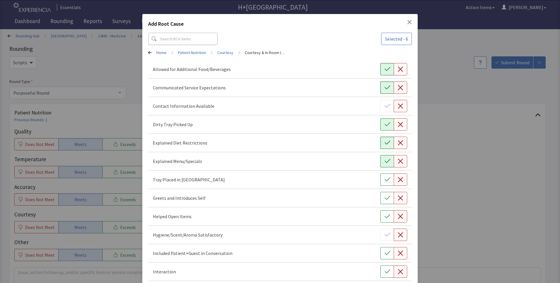
drag, startPoint x: 379, startPoint y: 164, endPoint x: 386, endPoint y: 196, distance: 32.6
click at [381, 165] on button "button" at bounding box center [387, 161] width 13 height 12
drag, startPoint x: 385, startPoint y: 181, endPoint x: 382, endPoint y: 196, distance: 15.7
click at [385, 181] on icon "button" at bounding box center [388, 180] width 6 height 6
drag, startPoint x: 382, startPoint y: 196, endPoint x: 382, endPoint y: 205, distance: 9.3
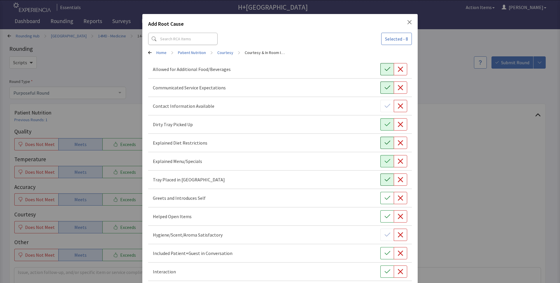
click at [385, 200] on icon "button" at bounding box center [388, 198] width 6 height 6
click at [385, 217] on icon "button" at bounding box center [388, 216] width 6 height 6
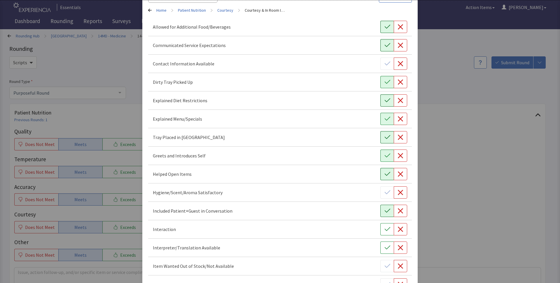
click at [385, 213] on icon "button" at bounding box center [388, 211] width 6 height 6
click at [385, 231] on icon "button" at bounding box center [388, 229] width 6 height 6
click at [384, 253] on button "button" at bounding box center [387, 247] width 13 height 12
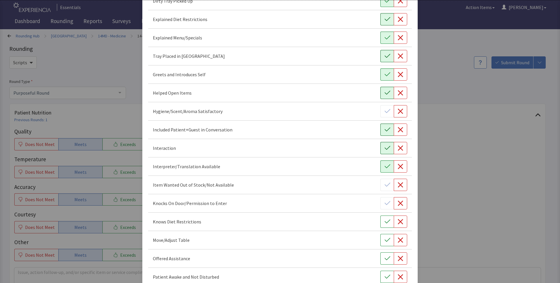
scroll to position [127, 0]
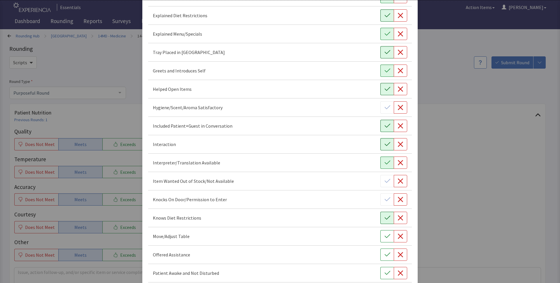
click at [383, 221] on button "button" at bounding box center [387, 218] width 13 height 12
click at [379, 243] on div "Move/Adjust Table" at bounding box center [280, 236] width 264 height 18
click at [388, 235] on button "button" at bounding box center [387, 236] width 13 height 12
click at [385, 255] on icon "button" at bounding box center [388, 255] width 6 height 6
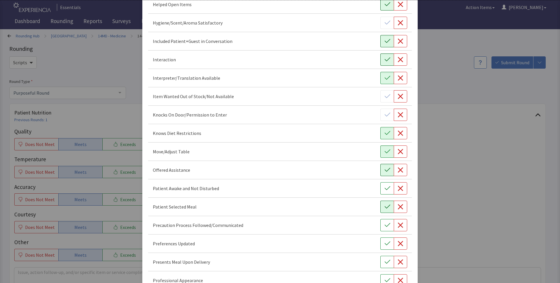
scroll to position [212, 0]
click at [385, 188] on icon "button" at bounding box center [388, 188] width 6 height 6
click at [385, 206] on icon "button" at bounding box center [388, 206] width 6 height 6
click at [381, 223] on button "button" at bounding box center [387, 225] width 13 height 12
click at [385, 245] on icon "button" at bounding box center [388, 243] width 6 height 6
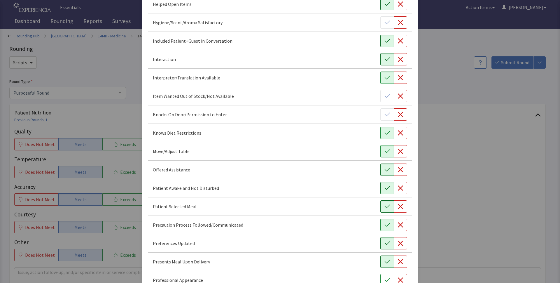
click at [386, 260] on icon "button" at bounding box center [388, 262] width 6 height 6
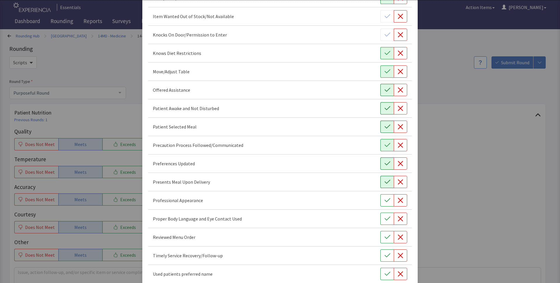
scroll to position [297, 0]
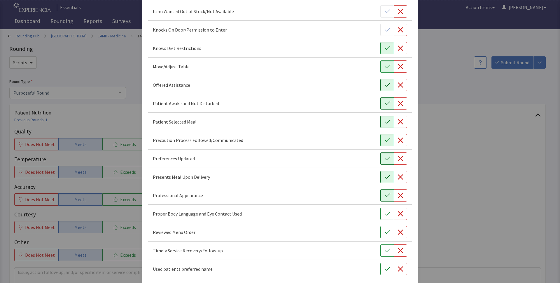
click at [381, 198] on button "button" at bounding box center [387, 195] width 13 height 12
click at [381, 215] on button "button" at bounding box center [387, 214] width 13 height 12
click at [381, 236] on button "button" at bounding box center [387, 232] width 13 height 12
click at [381, 253] on button "button" at bounding box center [387, 250] width 13 height 12
click at [385, 269] on icon "button" at bounding box center [388, 269] width 6 height 4
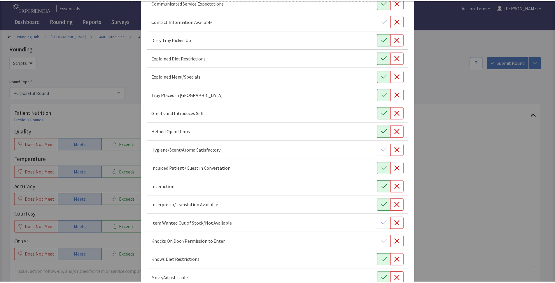
scroll to position [0, 0]
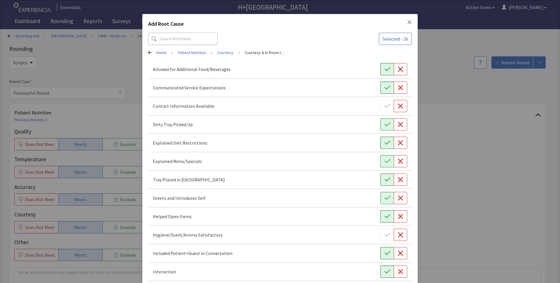
click at [407, 20] on icon "Close" at bounding box center [409, 22] width 5 height 5
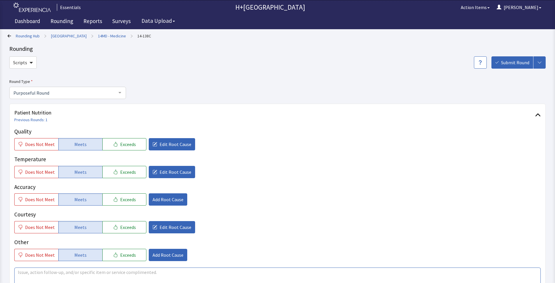
click at [51, 267] on textarea at bounding box center [277, 280] width 527 height 27
type textarea "MEXICAN CORN CHICKEN PLATAINS WAS A GREAT MEAL."
click at [506, 60] on span "Submit Round" at bounding box center [515, 62] width 28 height 7
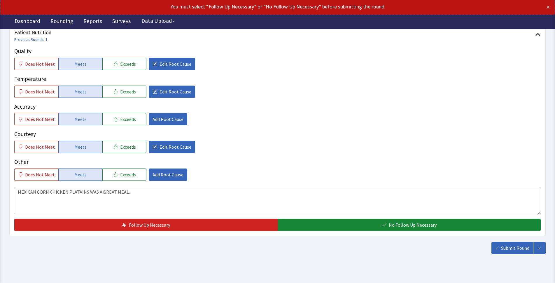
scroll to position [89, 0]
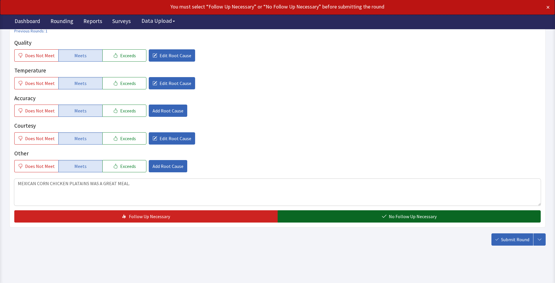
click at [352, 217] on button "No Follow Up Necessary" at bounding box center [410, 216] width 264 height 12
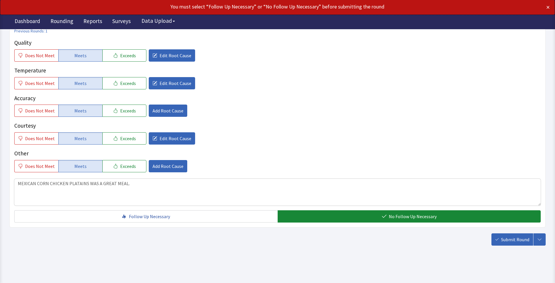
click at [509, 229] on div "Scripts Submit Round Assign, Notify, & Submit Assign & Submit Notify & Submit S…" at bounding box center [277, 107] width 537 height 278
click at [509, 241] on span "Submit Round" at bounding box center [515, 239] width 28 height 7
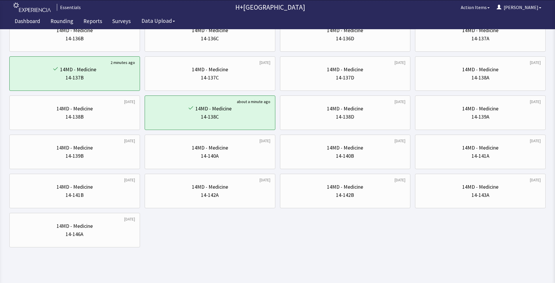
scroll to position [342, 0]
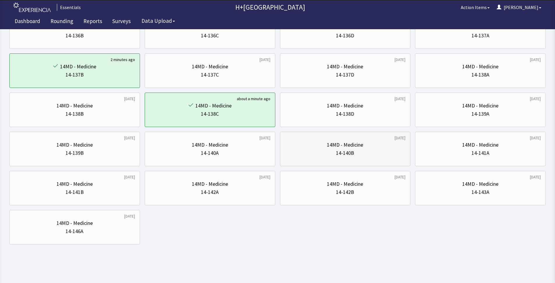
click at [384, 153] on div "14-140B" at bounding box center [345, 153] width 121 height 8
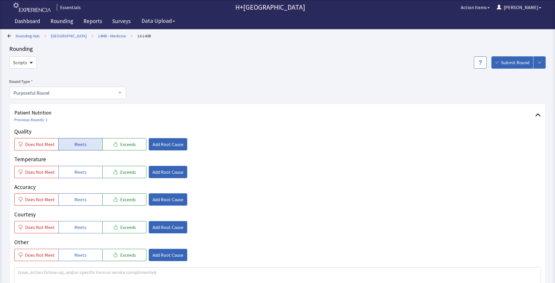
click at [92, 140] on button "Meets" at bounding box center [80, 144] width 44 height 12
drag, startPoint x: 91, startPoint y: 170, endPoint x: 92, endPoint y: 210, distance: 40.0
click at [91, 170] on button "Meets" at bounding box center [80, 172] width 44 height 12
click at [93, 198] on button "Meets" at bounding box center [80, 199] width 44 height 12
click at [87, 233] on div "Quality Does Not Meet Meets Exceeds Add Root Cause Temperature Does Not Meet Me…" at bounding box center [277, 194] width 527 height 134
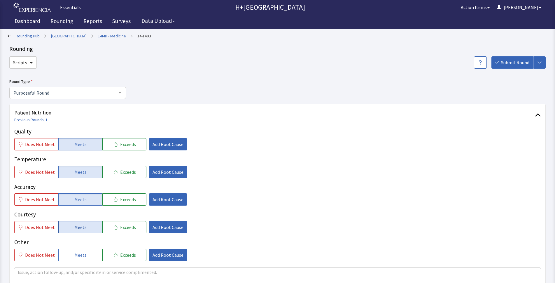
drag, startPoint x: 90, startPoint y: 229, endPoint x: 88, endPoint y: 254, distance: 24.6
click at [90, 230] on button "Meets" at bounding box center [80, 227] width 44 height 12
drag, startPoint x: 88, startPoint y: 254, endPoint x: 100, endPoint y: 237, distance: 21.7
click at [90, 250] on button "Meets" at bounding box center [80, 255] width 44 height 12
click at [166, 141] on span "Add Root Cause" at bounding box center [168, 144] width 31 height 7
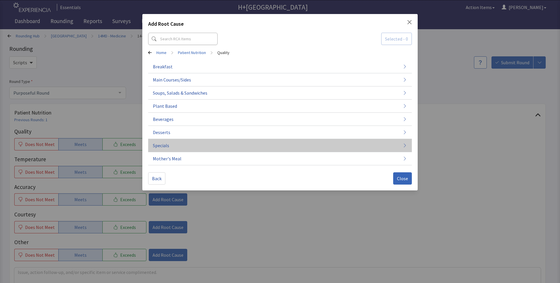
click at [165, 147] on span "Specials" at bounding box center [161, 145] width 16 height 7
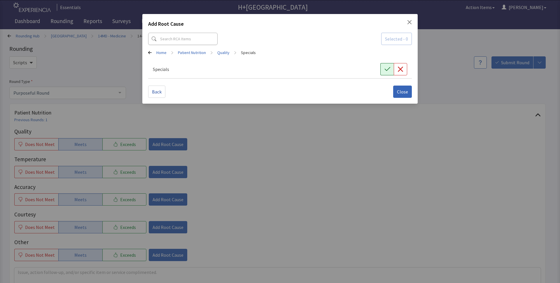
drag, startPoint x: 388, startPoint y: 66, endPoint x: 383, endPoint y: 73, distance: 8.3
click at [388, 66] on icon "button" at bounding box center [388, 69] width 6 height 6
click at [402, 91] on span "Close" at bounding box center [402, 91] width 11 height 7
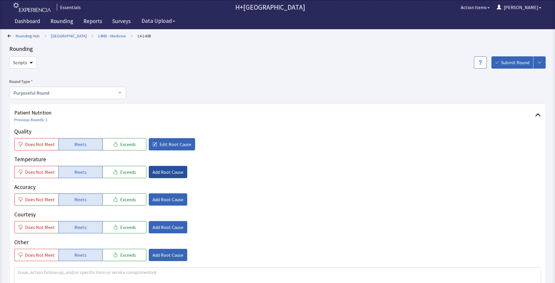
click at [162, 172] on span "Add Root Cause" at bounding box center [168, 171] width 31 height 7
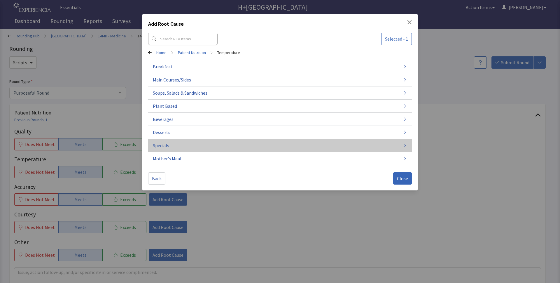
click at [161, 144] on span "Specials" at bounding box center [161, 145] width 16 height 7
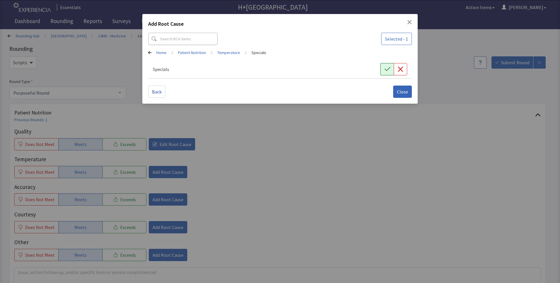
click at [388, 67] on icon "button" at bounding box center [388, 69] width 6 height 6
drag, startPoint x: 399, startPoint y: 87, endPoint x: 240, endPoint y: 176, distance: 182.4
click at [398, 87] on button "Close" at bounding box center [402, 92] width 19 height 12
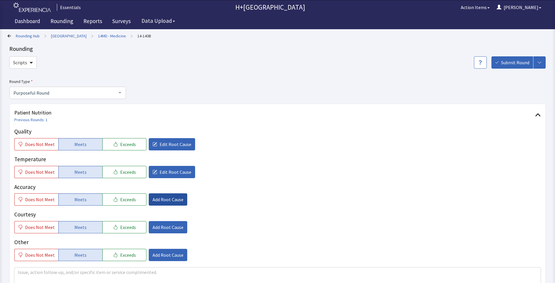
click at [163, 201] on span "Add Root Cause" at bounding box center [168, 199] width 31 height 7
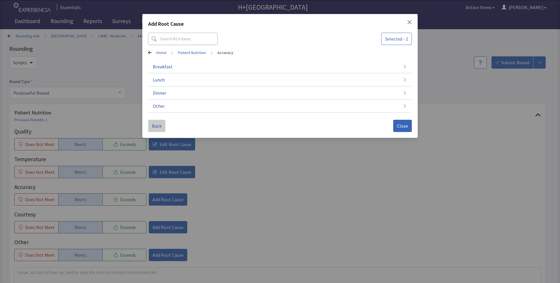
click at [157, 129] on button "Back" at bounding box center [156, 126] width 17 height 12
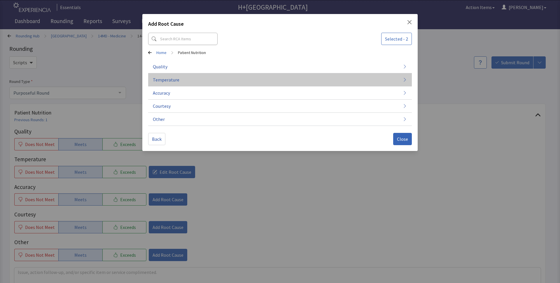
click at [160, 81] on span "Temperature" at bounding box center [166, 79] width 27 height 7
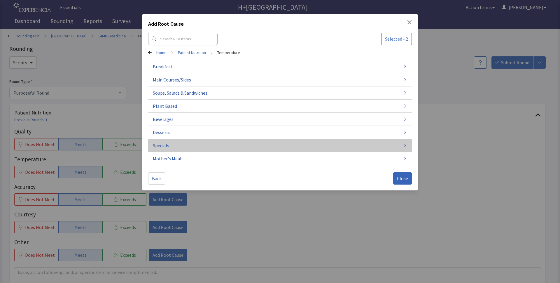
click at [164, 144] on span "Specials" at bounding box center [161, 145] width 16 height 7
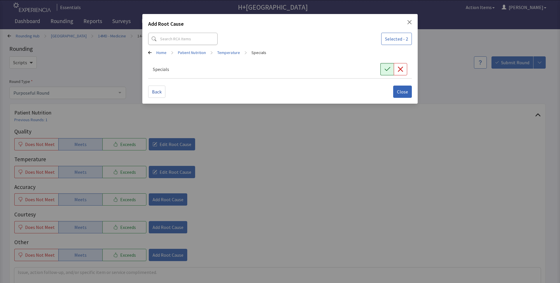
click at [385, 67] on icon "button" at bounding box center [388, 69] width 6 height 6
click at [405, 94] on span "Close" at bounding box center [402, 91] width 11 height 7
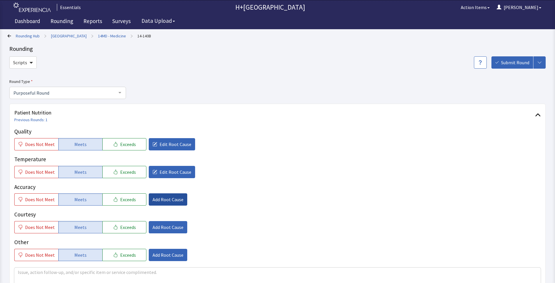
click at [171, 197] on span "Add Root Cause" at bounding box center [168, 199] width 31 height 7
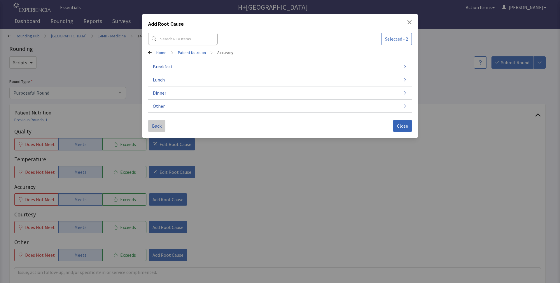
click at [154, 123] on span "Back" at bounding box center [157, 125] width 10 height 7
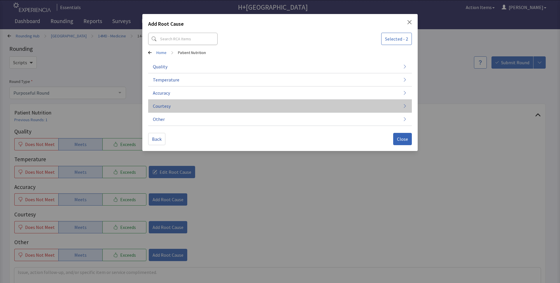
click at [166, 107] on span "Courtesy" at bounding box center [162, 105] width 18 height 7
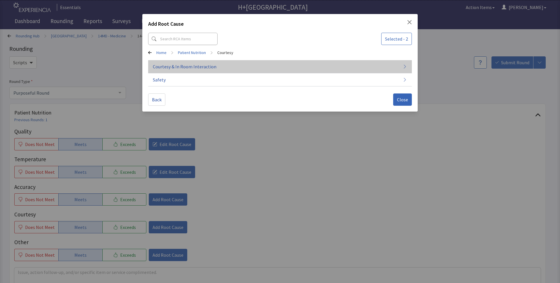
click at [391, 67] on button "Courtesy & In Room Interaction" at bounding box center [280, 66] width 264 height 13
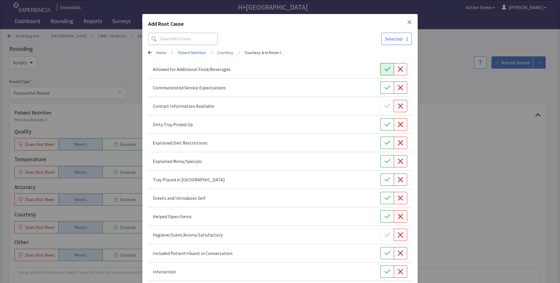
drag, startPoint x: 385, startPoint y: 69, endPoint x: 383, endPoint y: 78, distance: 9.4
click at [385, 69] on icon "button" at bounding box center [388, 69] width 6 height 6
drag, startPoint x: 379, startPoint y: 86, endPoint x: 376, endPoint y: 109, distance: 23.5
click at [381, 88] on button "button" at bounding box center [387, 87] width 13 height 12
click at [388, 128] on button "button" at bounding box center [387, 124] width 13 height 12
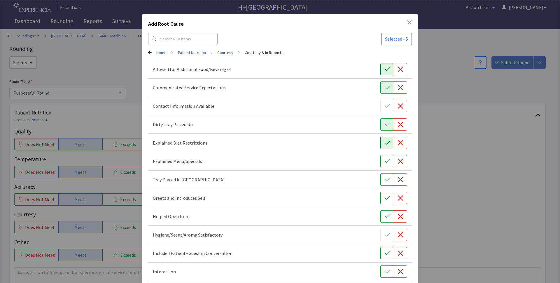
click at [385, 144] on icon "button" at bounding box center [388, 143] width 6 height 6
drag, startPoint x: 386, startPoint y: 180, endPoint x: 384, endPoint y: 187, distance: 7.3
click at [386, 180] on icon "button" at bounding box center [388, 180] width 6 height 6
click at [381, 198] on button "button" at bounding box center [387, 198] width 13 height 12
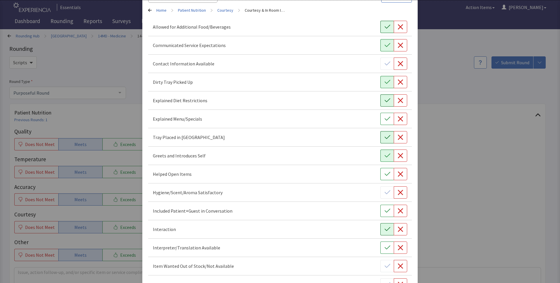
click at [385, 226] on icon "button" at bounding box center [388, 229] width 6 height 6
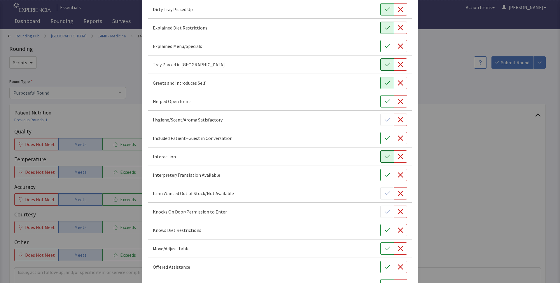
scroll to position [127, 0]
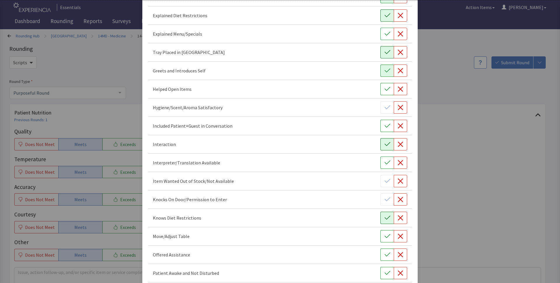
click at [381, 214] on button "button" at bounding box center [387, 218] width 13 height 12
click at [384, 232] on button "button" at bounding box center [387, 236] width 13 height 12
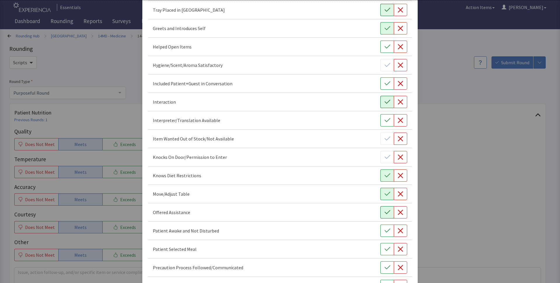
click at [381, 211] on button "button" at bounding box center [387, 212] width 13 height 12
click at [385, 232] on icon "button" at bounding box center [388, 231] width 6 height 4
click at [385, 251] on icon "button" at bounding box center [388, 249] width 6 height 6
click at [376, 267] on div "Precaution Process Followed/Communicated" at bounding box center [280, 267] width 255 height 12
click at [381, 267] on button "button" at bounding box center [387, 267] width 13 height 12
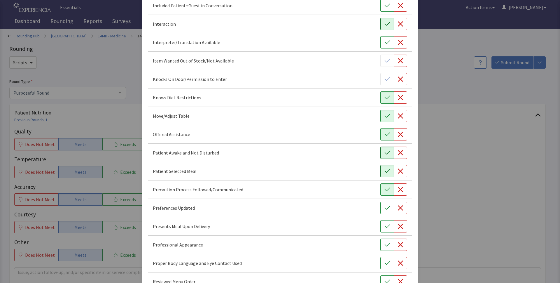
scroll to position [255, 0]
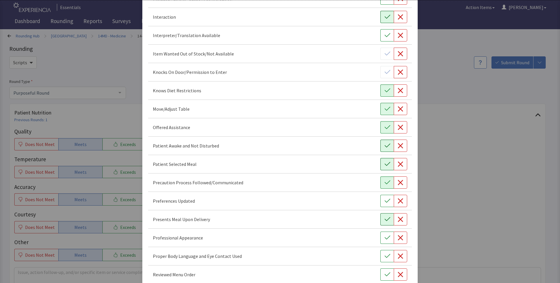
click at [383, 222] on button "button" at bounding box center [387, 219] width 13 height 12
click at [385, 239] on icon "button" at bounding box center [388, 238] width 6 height 6
click at [381, 255] on button "button" at bounding box center [387, 256] width 13 height 12
click at [385, 257] on icon "button" at bounding box center [388, 256] width 6 height 6
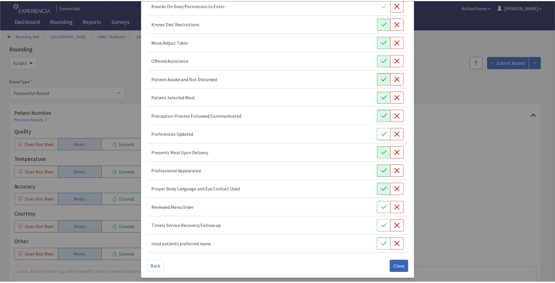
scroll to position [322, 0]
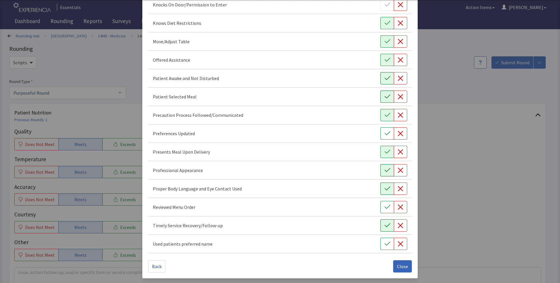
click at [385, 224] on icon "button" at bounding box center [388, 225] width 6 height 6
click at [385, 246] on icon "button" at bounding box center [388, 244] width 6 height 6
click at [403, 272] on button "Close" at bounding box center [402, 266] width 19 height 12
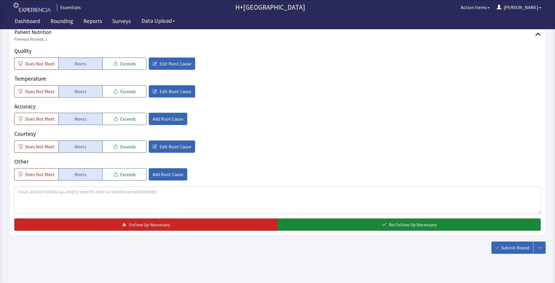
scroll to position [85, 0]
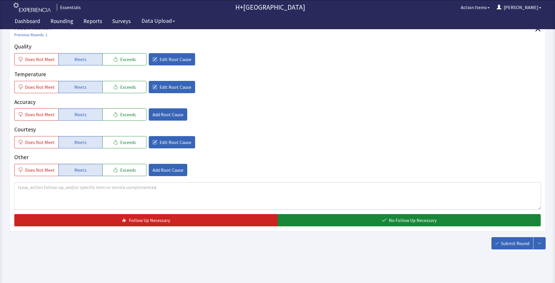
click at [39, 177] on div "Quality Does Not Meet Meets Exceeds Edit Root Cause Temperature Does Not Meet M…" at bounding box center [277, 134] width 527 height 184
click at [34, 191] on textarea at bounding box center [277, 195] width 527 height 27
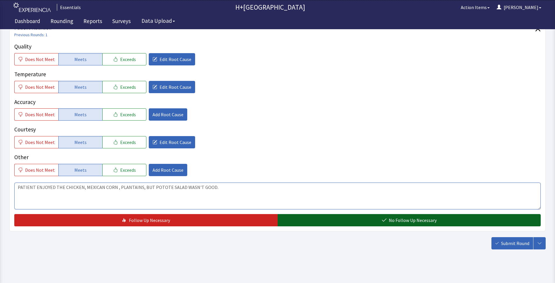
type textarea "PATIENT ENJOYED THE CHICKEN, MEXICAN CORN , PLANTAINS, BUT POTOTE SALAD WASN'T …"
click at [372, 219] on button "No Follow Up Necessary" at bounding box center [410, 220] width 264 height 12
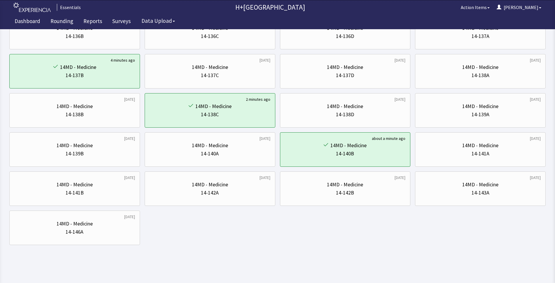
scroll to position [342, 0]
click at [116, 191] on div "14-141B" at bounding box center [74, 192] width 121 height 8
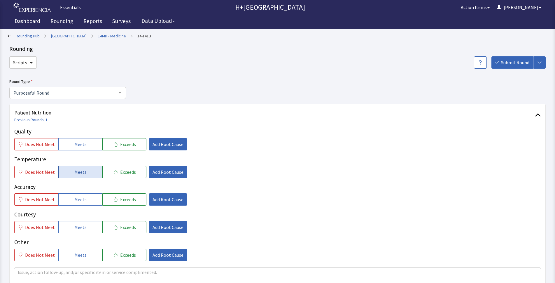
drag, startPoint x: 90, startPoint y: 146, endPoint x: 84, endPoint y: 167, distance: 22.3
click at [90, 149] on button "Meets" at bounding box center [80, 144] width 44 height 12
click at [83, 168] on span "Meets" at bounding box center [80, 171] width 12 height 7
click at [83, 199] on span "Meets" at bounding box center [80, 199] width 12 height 7
drag, startPoint x: 86, startPoint y: 223, endPoint x: 89, endPoint y: 248, distance: 25.6
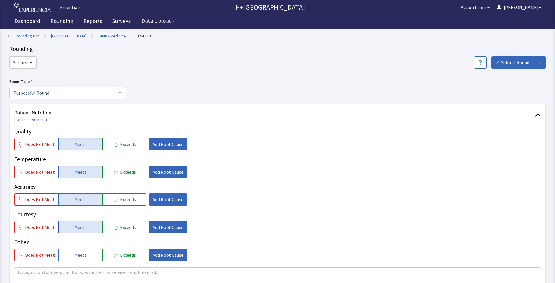
click at [86, 224] on button "Meets" at bounding box center [80, 227] width 44 height 12
click at [90, 251] on button "Meets" at bounding box center [80, 255] width 44 height 12
click at [165, 144] on span "Add Root Cause" at bounding box center [168, 144] width 31 height 7
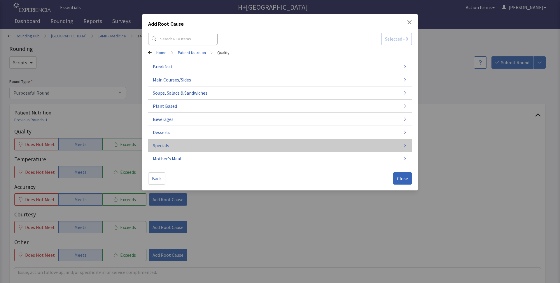
click at [163, 145] on span "Specials" at bounding box center [161, 145] width 16 height 7
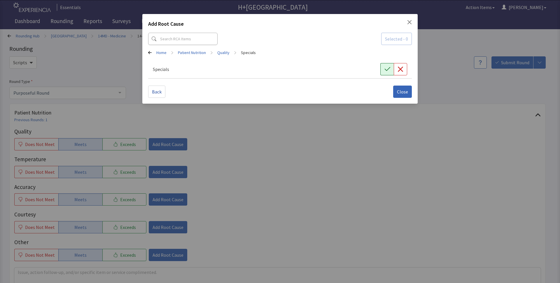
click at [392, 70] on button "button" at bounding box center [387, 69] width 13 height 12
drag, startPoint x: 405, startPoint y: 89, endPoint x: 204, endPoint y: 149, distance: 209.4
click at [404, 89] on span "Close" at bounding box center [402, 91] width 11 height 7
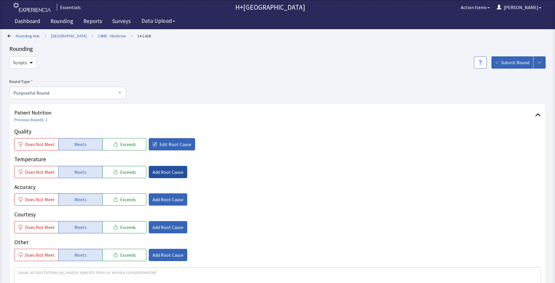
click at [168, 171] on span "Add Root Cause" at bounding box center [168, 171] width 31 height 7
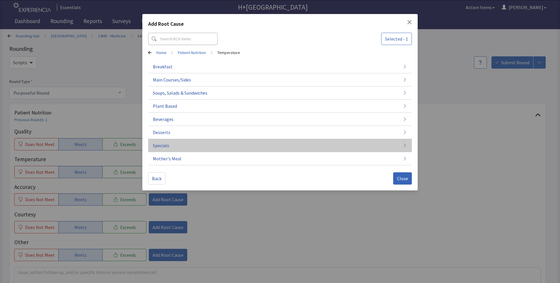
click at [162, 149] on span "Specials" at bounding box center [161, 145] width 16 height 7
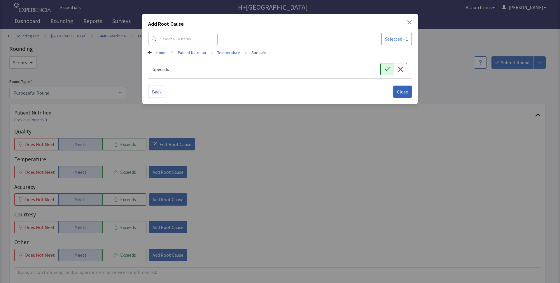
click at [385, 68] on icon "button" at bounding box center [388, 69] width 6 height 6
click at [410, 92] on button "Close" at bounding box center [402, 92] width 19 height 12
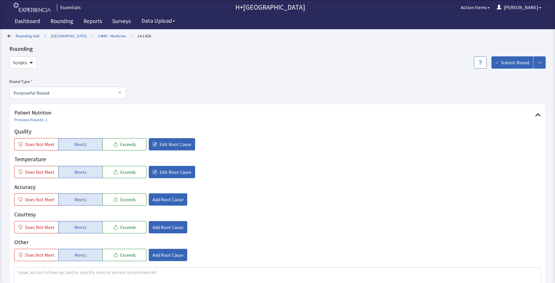
click at [172, 205] on div "Quality Does Not Meet Meets Exceeds Edit Root Cause Temperature Does Not Meet M…" at bounding box center [277, 194] width 527 height 134
click at [171, 198] on span "Add Root Cause" at bounding box center [168, 199] width 31 height 7
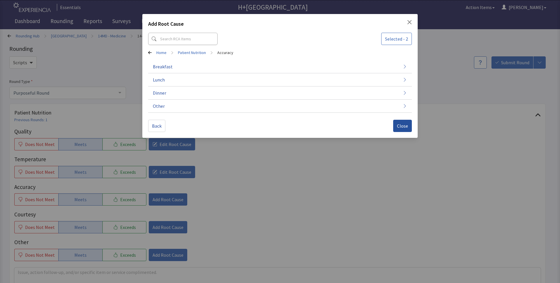
click at [405, 128] on span "Close" at bounding box center [402, 125] width 11 height 7
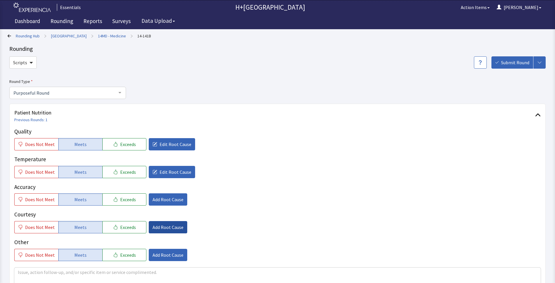
click at [163, 226] on span "Add Root Cause" at bounding box center [168, 227] width 31 height 7
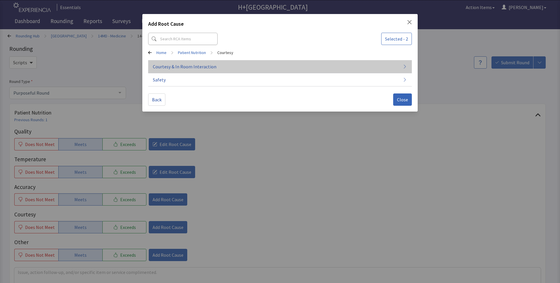
click at [167, 65] on span "Courtesy & In Room Interaction" at bounding box center [185, 66] width 64 height 7
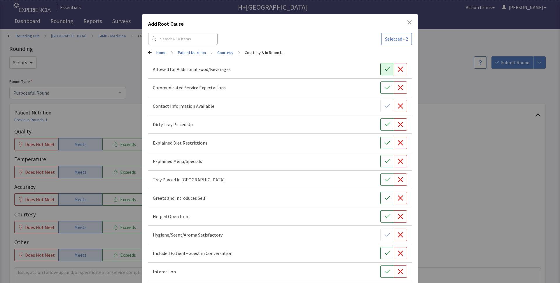
drag, startPoint x: 386, startPoint y: 68, endPoint x: 384, endPoint y: 88, distance: 20.2
click at [386, 69] on icon "button" at bounding box center [388, 69] width 6 height 6
click at [385, 88] on icon "button" at bounding box center [388, 88] width 6 height 6
click at [385, 126] on icon "button" at bounding box center [388, 124] width 6 height 6
click at [385, 177] on icon "button" at bounding box center [388, 180] width 6 height 6
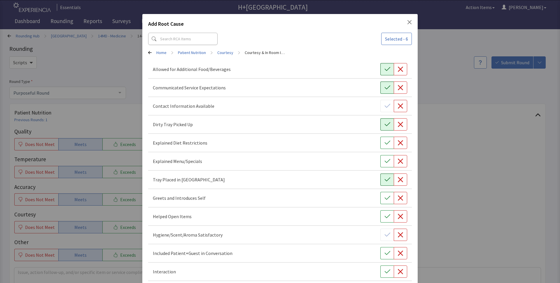
drag, startPoint x: 383, startPoint y: 191, endPoint x: 384, endPoint y: 205, distance: 14.0
click at [383, 192] on div "Greets and Introduces Self" at bounding box center [280, 198] width 264 height 18
click at [385, 200] on icon "button" at bounding box center [388, 198] width 6 height 6
click at [385, 213] on icon "button" at bounding box center [388, 216] width 6 height 6
click at [381, 255] on button "button" at bounding box center [387, 253] width 13 height 12
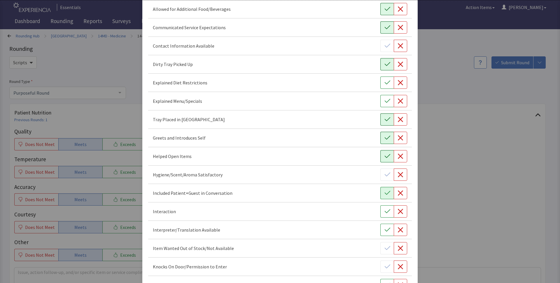
scroll to position [85, 0]
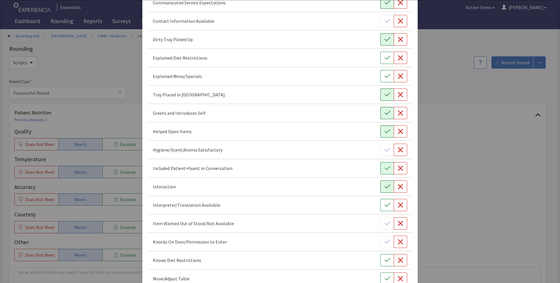
drag, startPoint x: 384, startPoint y: 186, endPoint x: 384, endPoint y: 194, distance: 8.5
click at [385, 186] on icon "button" at bounding box center [388, 187] width 6 height 6
click at [385, 206] on icon "button" at bounding box center [388, 205] width 6 height 6
click at [389, 263] on button "button" at bounding box center [387, 260] width 13 height 12
click at [381, 275] on button "button" at bounding box center [387, 278] width 13 height 12
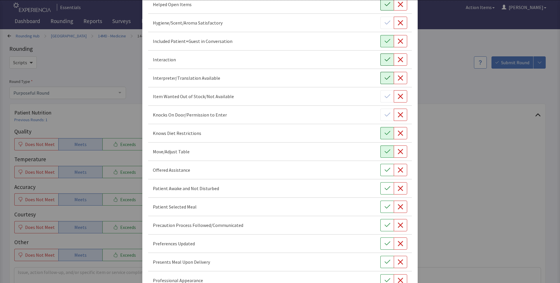
scroll to position [212, 0]
click at [385, 169] on icon "button" at bounding box center [388, 170] width 6 height 6
drag, startPoint x: 382, startPoint y: 193, endPoint x: 386, endPoint y: 216, distance: 23.3
click at [382, 195] on div "Patient Awake and Not Disturbed" at bounding box center [280, 188] width 264 height 18
drag, startPoint x: 385, startPoint y: 205, endPoint x: 383, endPoint y: 194, distance: 10.5
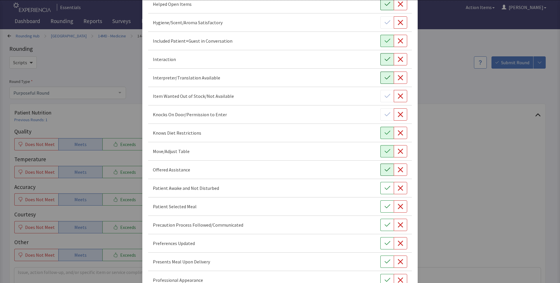
click at [384, 203] on button "button" at bounding box center [387, 206] width 13 height 12
drag, startPoint x: 384, startPoint y: 188, endPoint x: 384, endPoint y: 221, distance: 32.7
click at [385, 189] on icon "button" at bounding box center [388, 188] width 6 height 6
click at [385, 222] on icon "button" at bounding box center [388, 225] width 6 height 6
click at [388, 246] on button "button" at bounding box center [387, 243] width 13 height 12
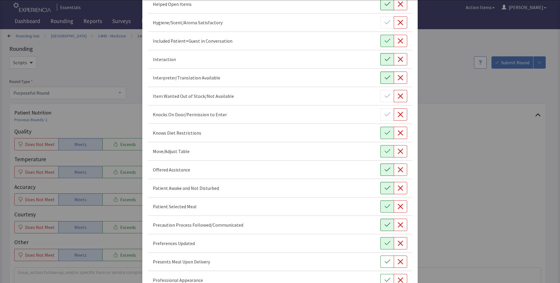
drag, startPoint x: 166, startPoint y: 181, endPoint x: 166, endPoint y: 185, distance: 3.5
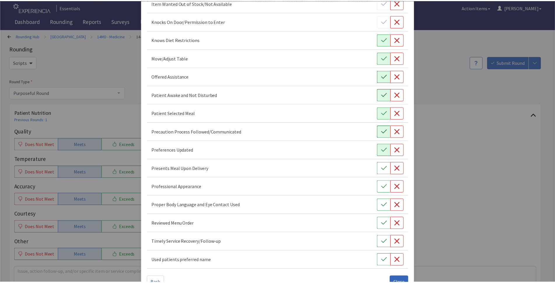
scroll to position [322, 0]
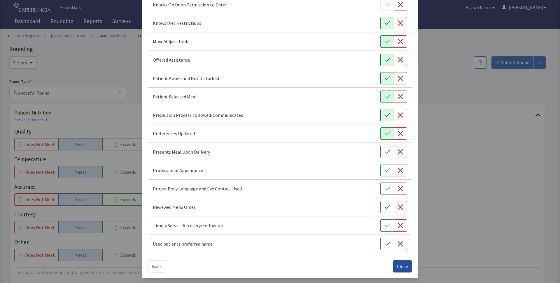
click at [402, 264] on span "Close" at bounding box center [402, 266] width 11 height 7
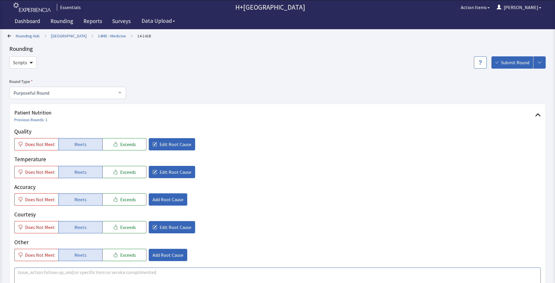
click at [71, 270] on textarea at bounding box center [277, 280] width 527 height 27
type textarea "POTAOE SALD WASN'T GOOD BUT CHICKEN MEXICAN CORN AND PLANTAINS WAS GREAT AND PA…"
click at [512, 63] on span "Submit Round" at bounding box center [515, 62] width 28 height 7
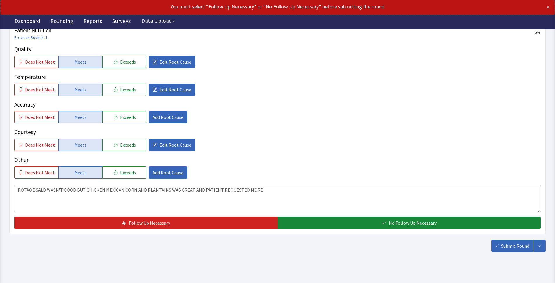
scroll to position [89, 0]
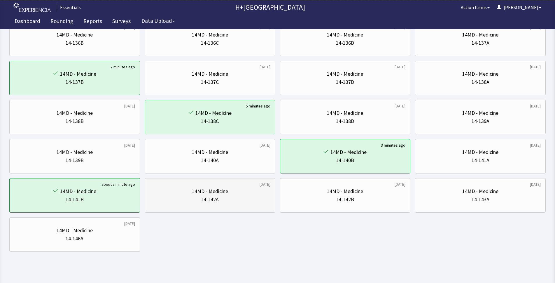
scroll to position [339, 0]
